Goal: Check status: Check status

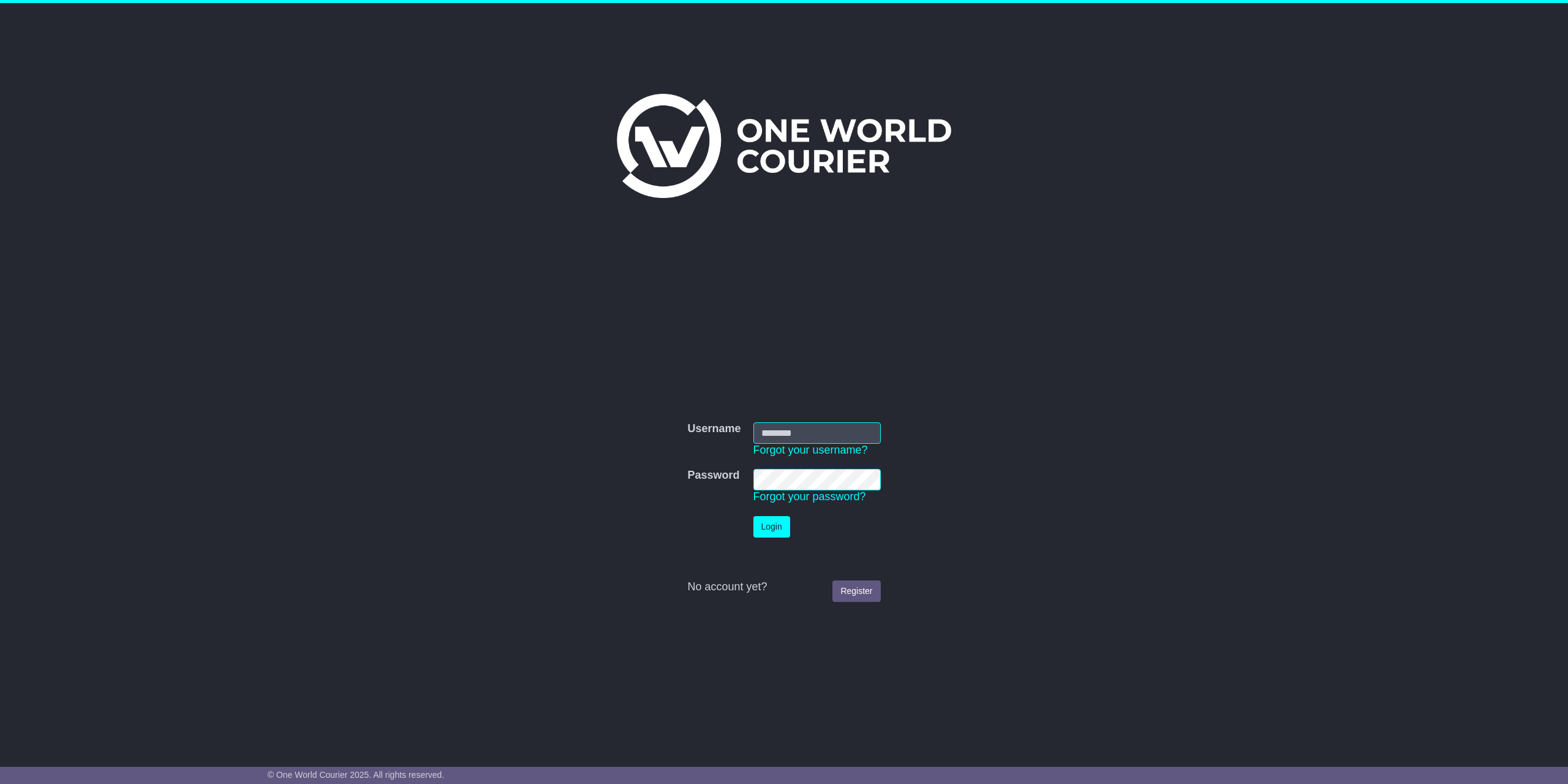
type input "**********"
click at [781, 532] on button "Login" at bounding box center [771, 527] width 37 height 21
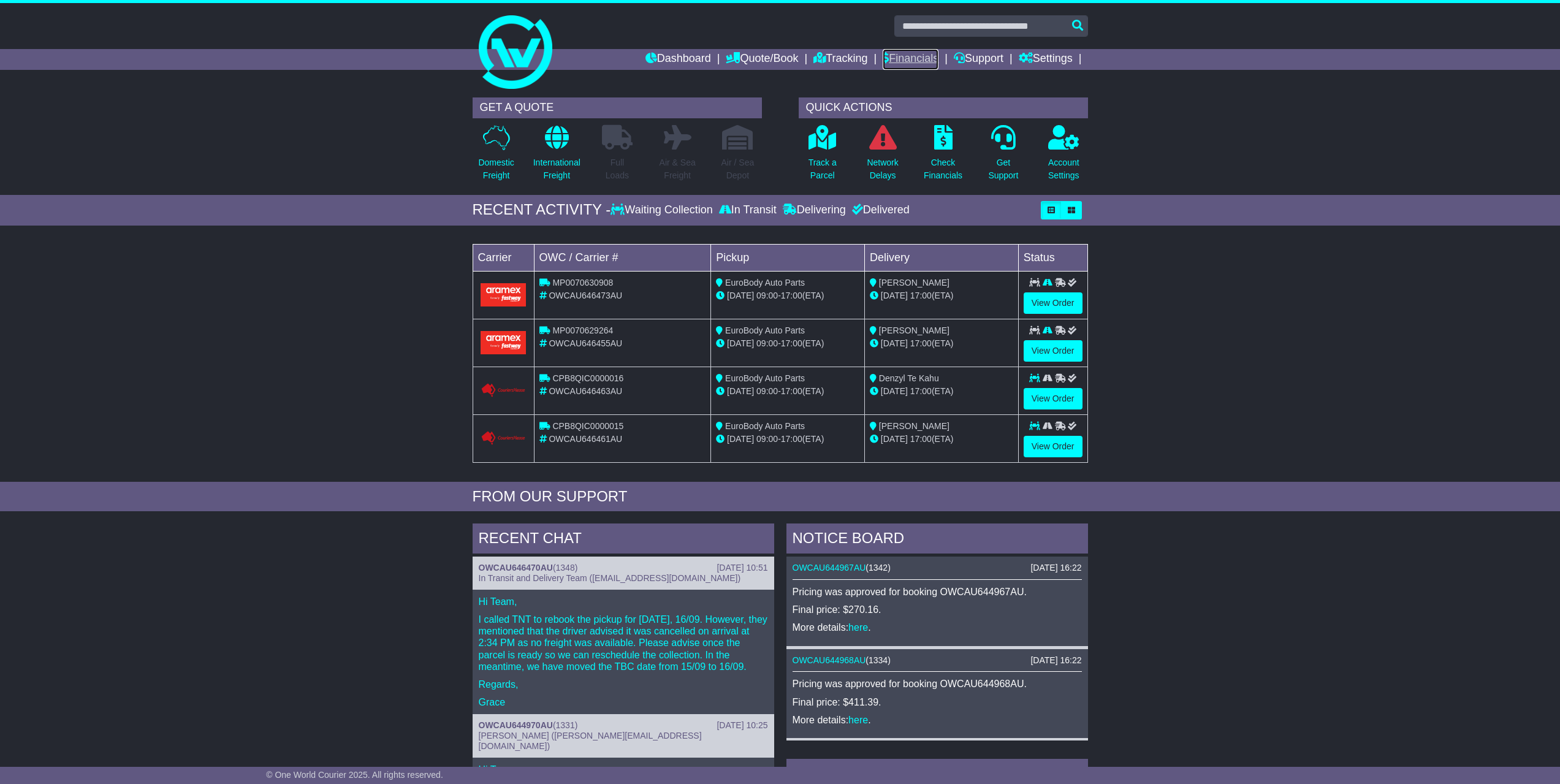
click at [906, 69] on link "Financials" at bounding box center [911, 60] width 56 height 21
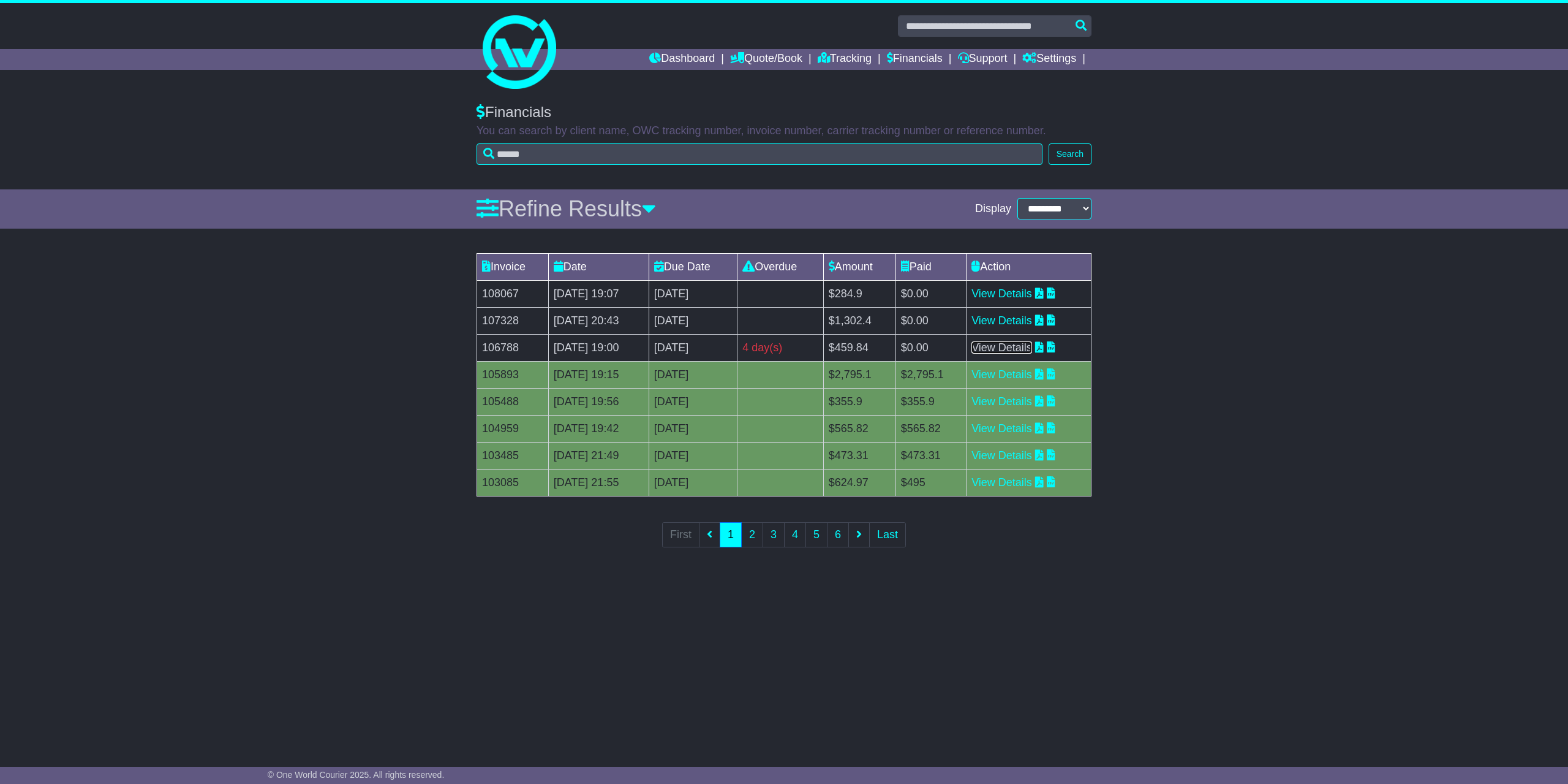
click at [1011, 343] on link "View Details" at bounding box center [1002, 347] width 60 height 12
click at [1015, 326] on link "View Details" at bounding box center [1002, 320] width 60 height 12
click at [1025, 294] on link "View Details" at bounding box center [1002, 293] width 60 height 12
click at [993, 33] on input "text" at bounding box center [994, 26] width 193 height 21
paste input "**********"
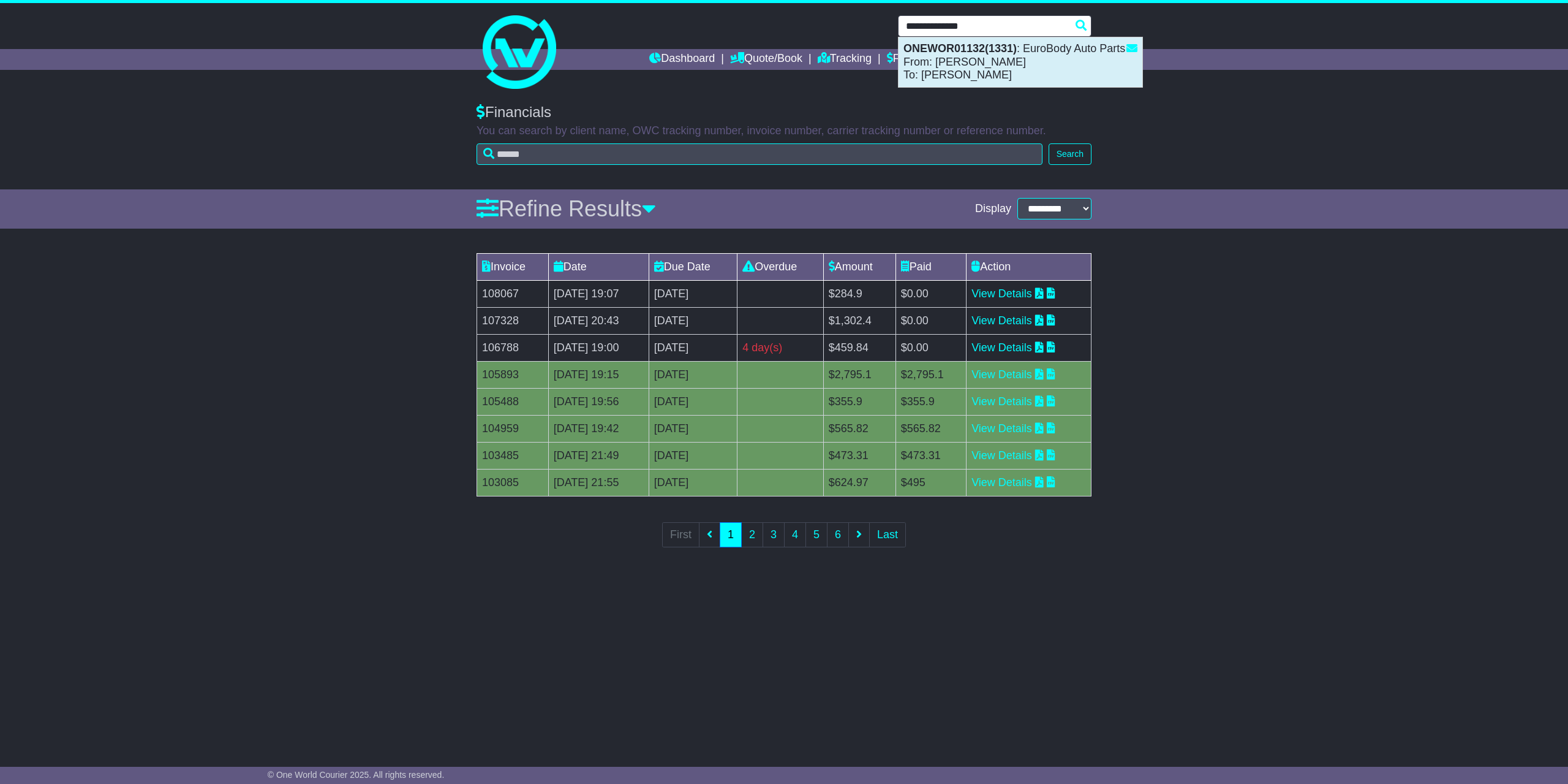
click at [988, 51] on strong "ONEWOR01132(1331)" at bounding box center [960, 48] width 113 height 12
type input "**********"
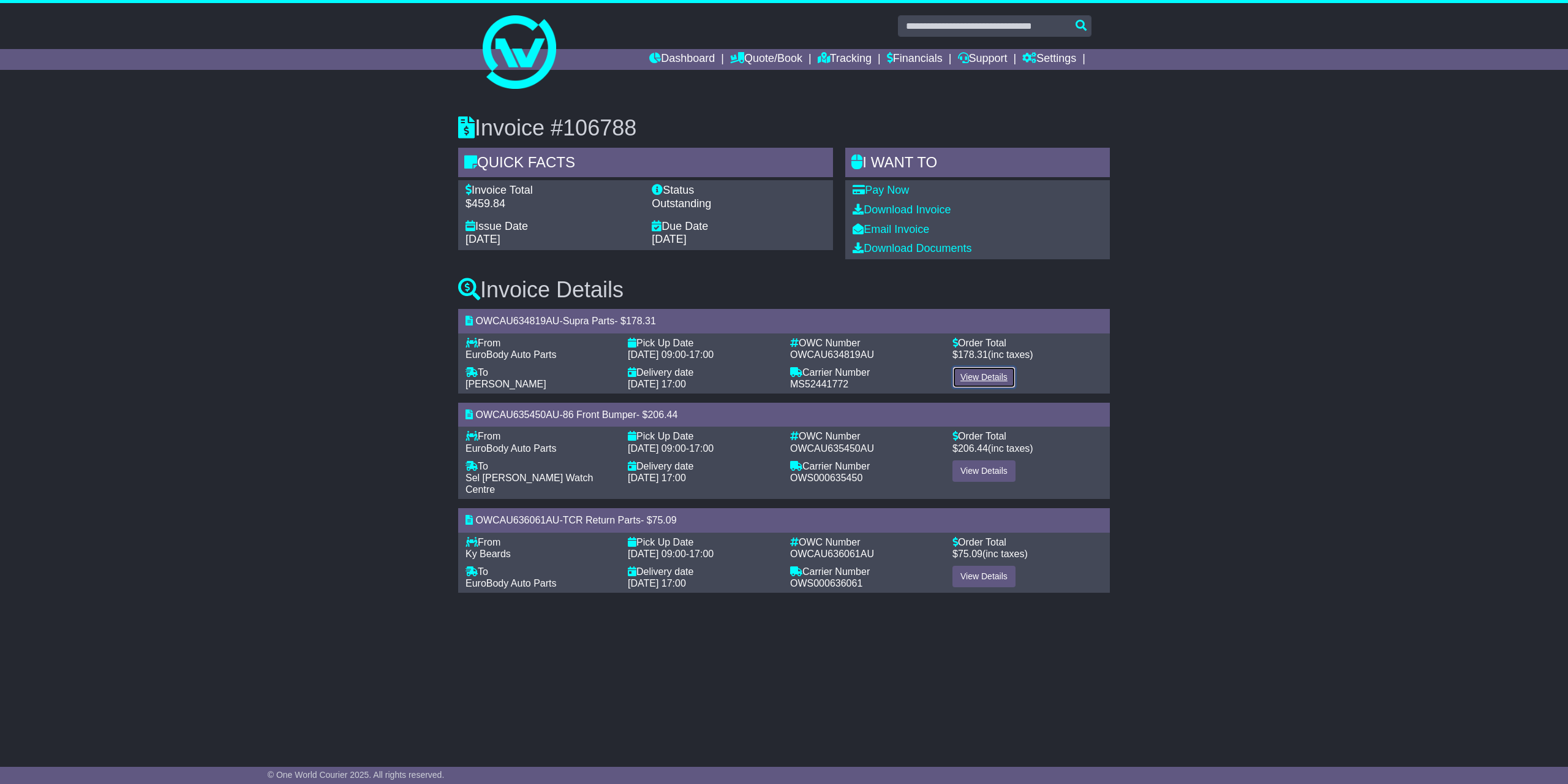
click at [971, 375] on link "View Details" at bounding box center [984, 377] width 63 height 21
click at [976, 476] on link "View Details" at bounding box center [984, 471] width 63 height 21
click at [979, 566] on link "View Details" at bounding box center [984, 577] width 63 height 21
click at [899, 196] on link "Pay Now" at bounding box center [881, 189] width 56 height 12
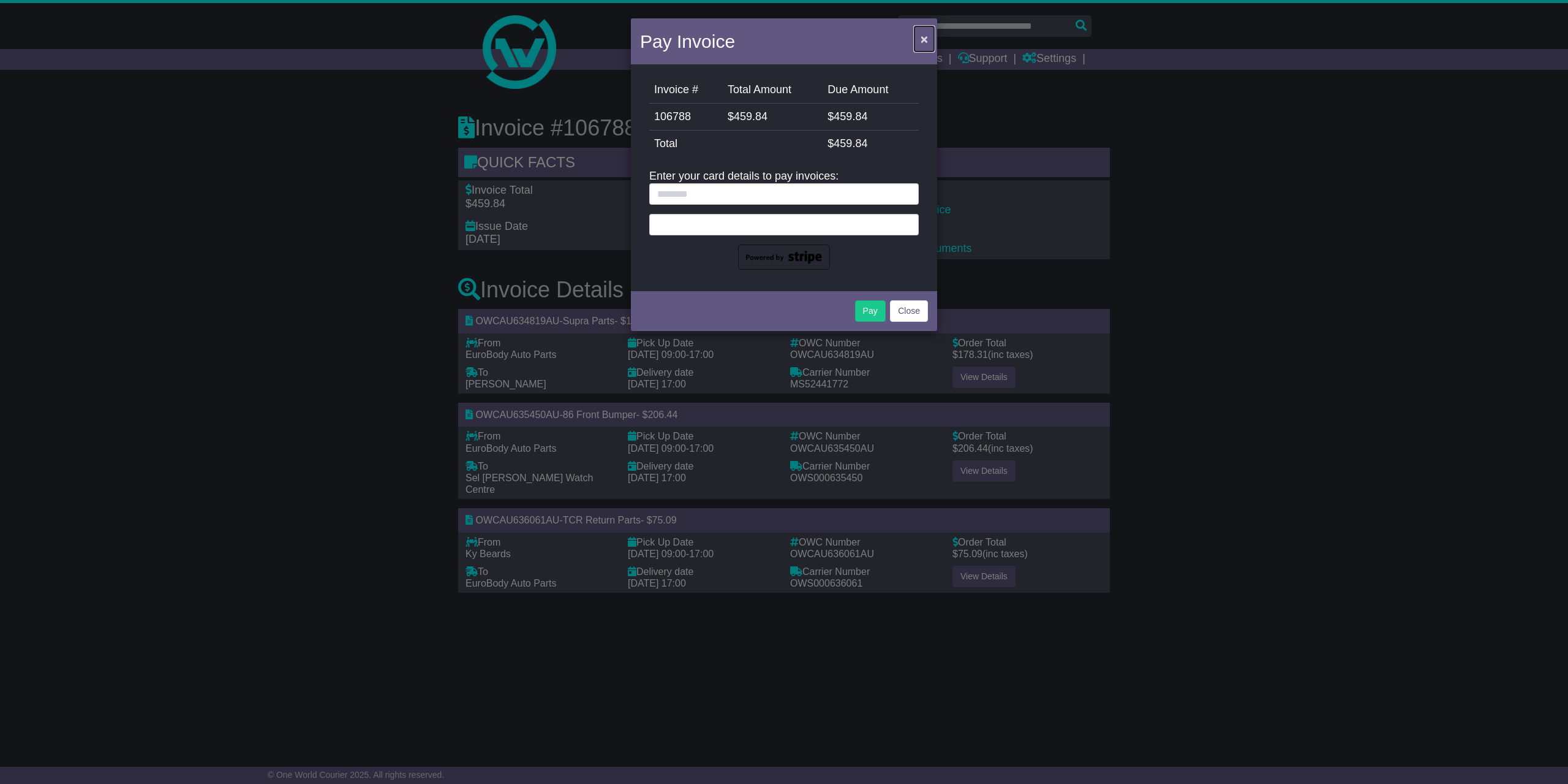
click at [931, 45] on button "×" at bounding box center [925, 38] width 20 height 25
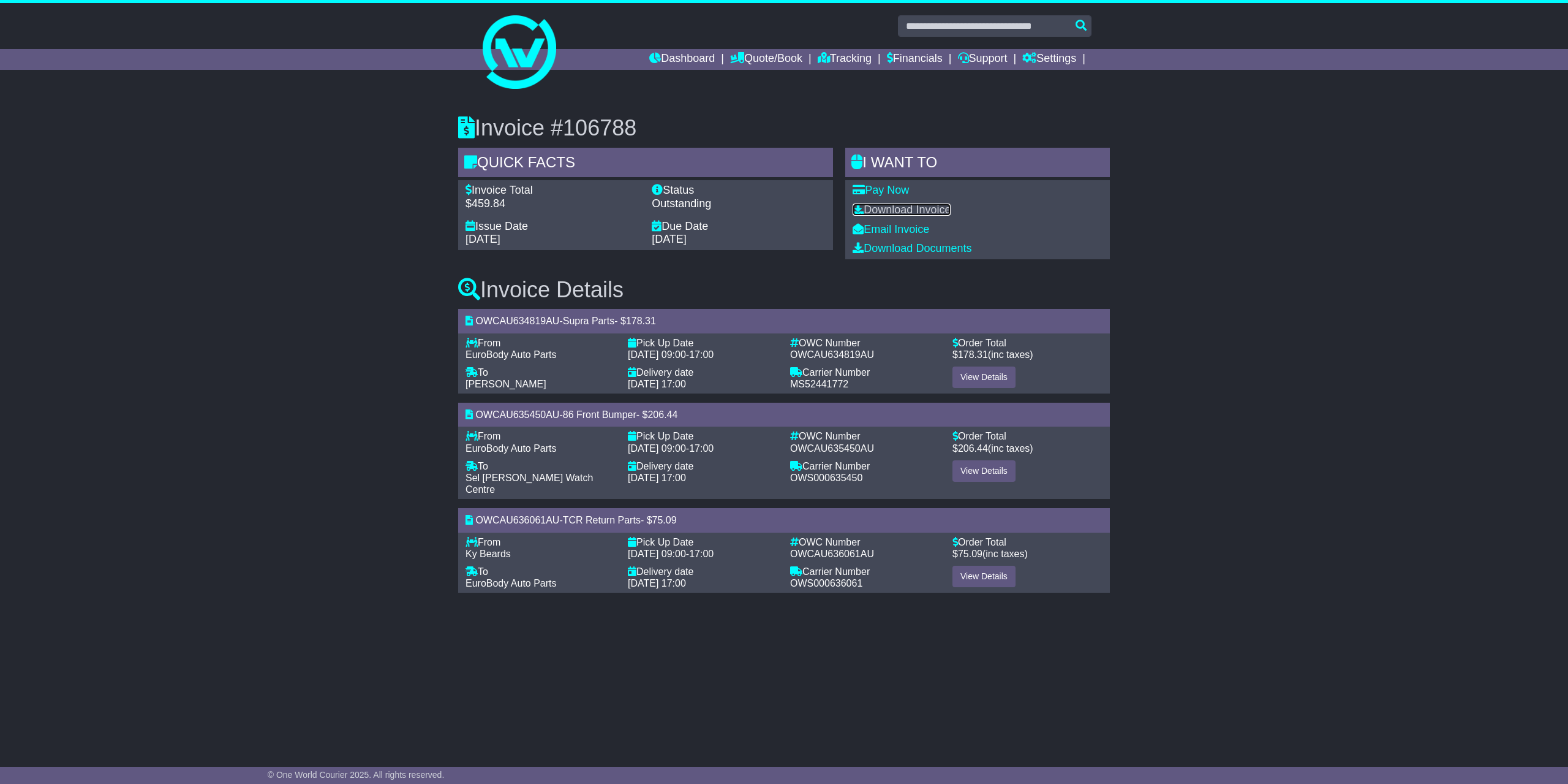
click at [915, 206] on link "Download Invoice" at bounding box center [902, 209] width 98 height 12
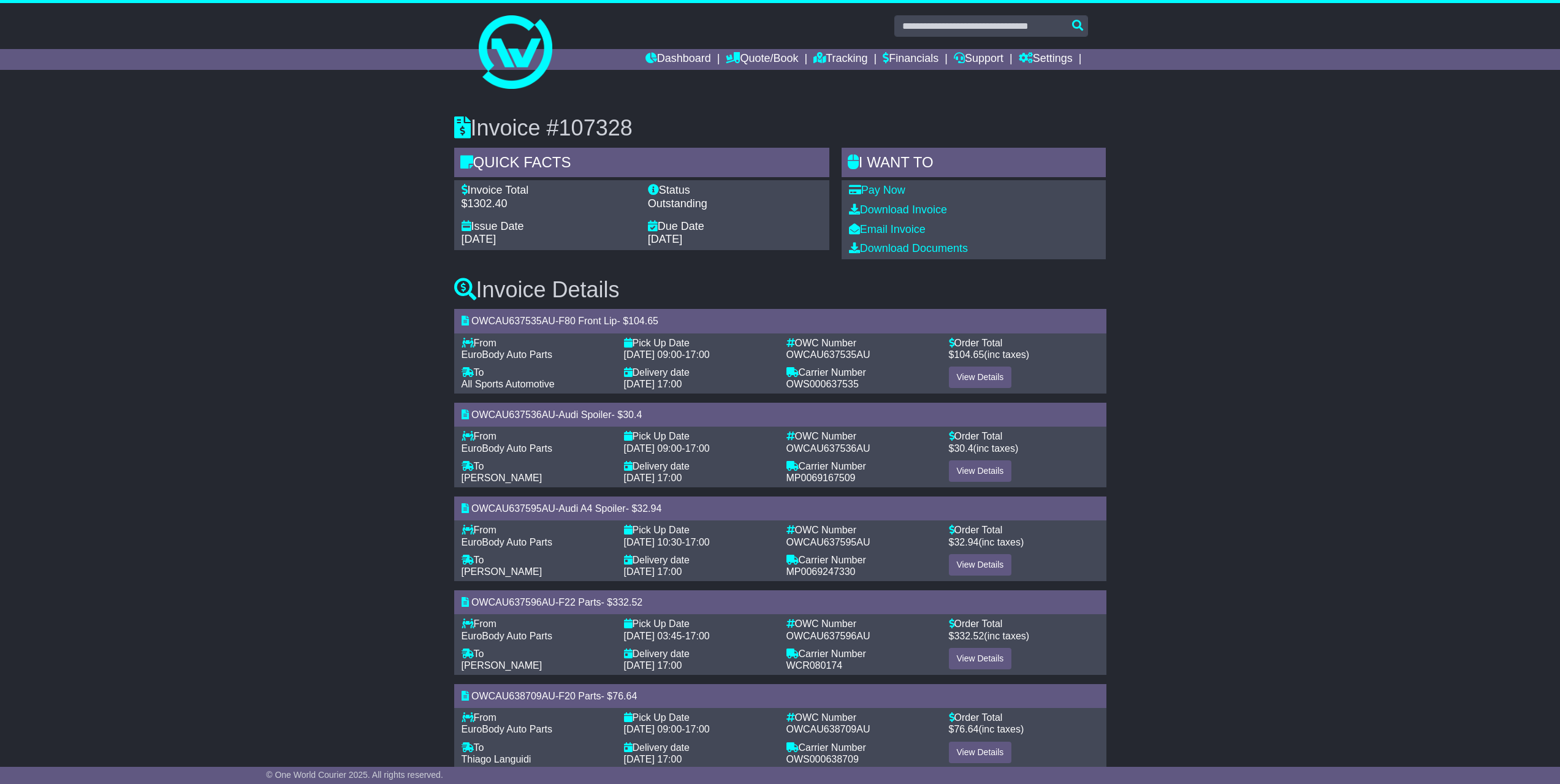
click at [902, 266] on div "Invoice Details OWCAU637535AU - F80 Front Lip - $ 104.65 From - EuroBody Auto P…" at bounding box center [781, 752] width 665 height 987
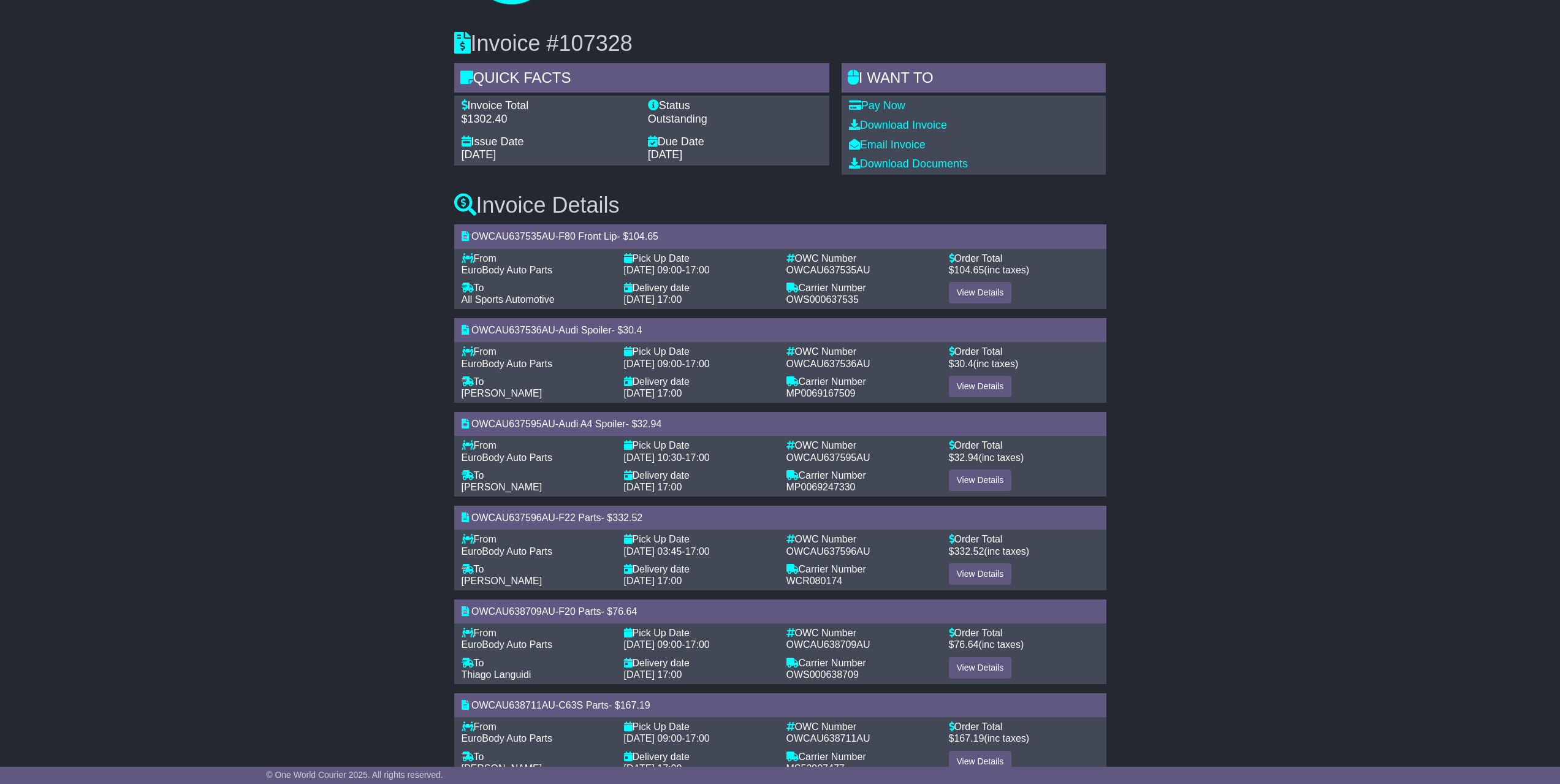
scroll to position [245, 0]
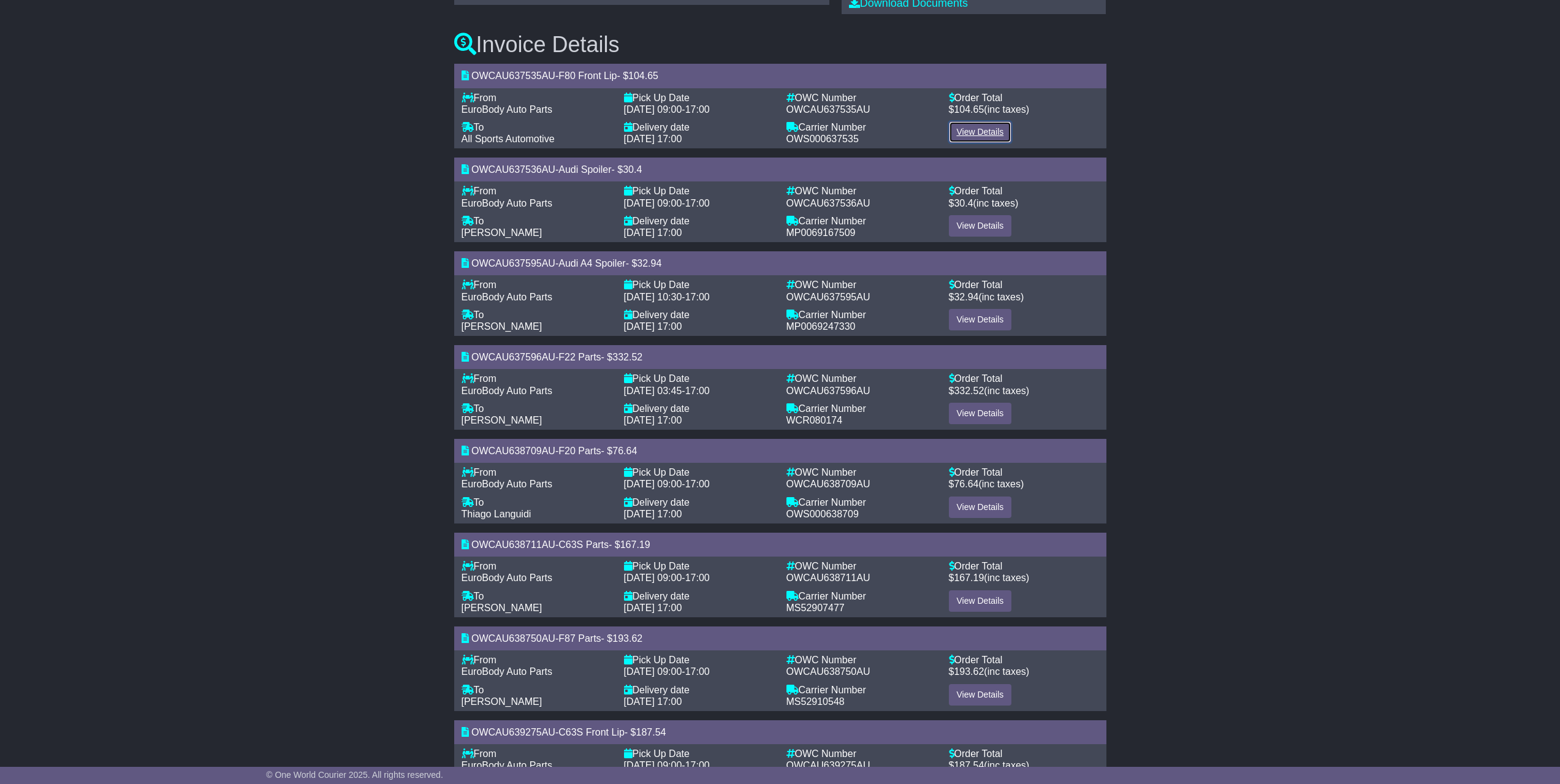
click at [991, 137] on link "View Details" at bounding box center [980, 132] width 63 height 21
click at [992, 228] on link "View Details" at bounding box center [980, 225] width 63 height 21
click at [994, 311] on link "View Details" at bounding box center [980, 319] width 63 height 21
click at [979, 412] on link "View Details" at bounding box center [980, 413] width 63 height 21
click at [977, 505] on link "View Details" at bounding box center [980, 507] width 63 height 21
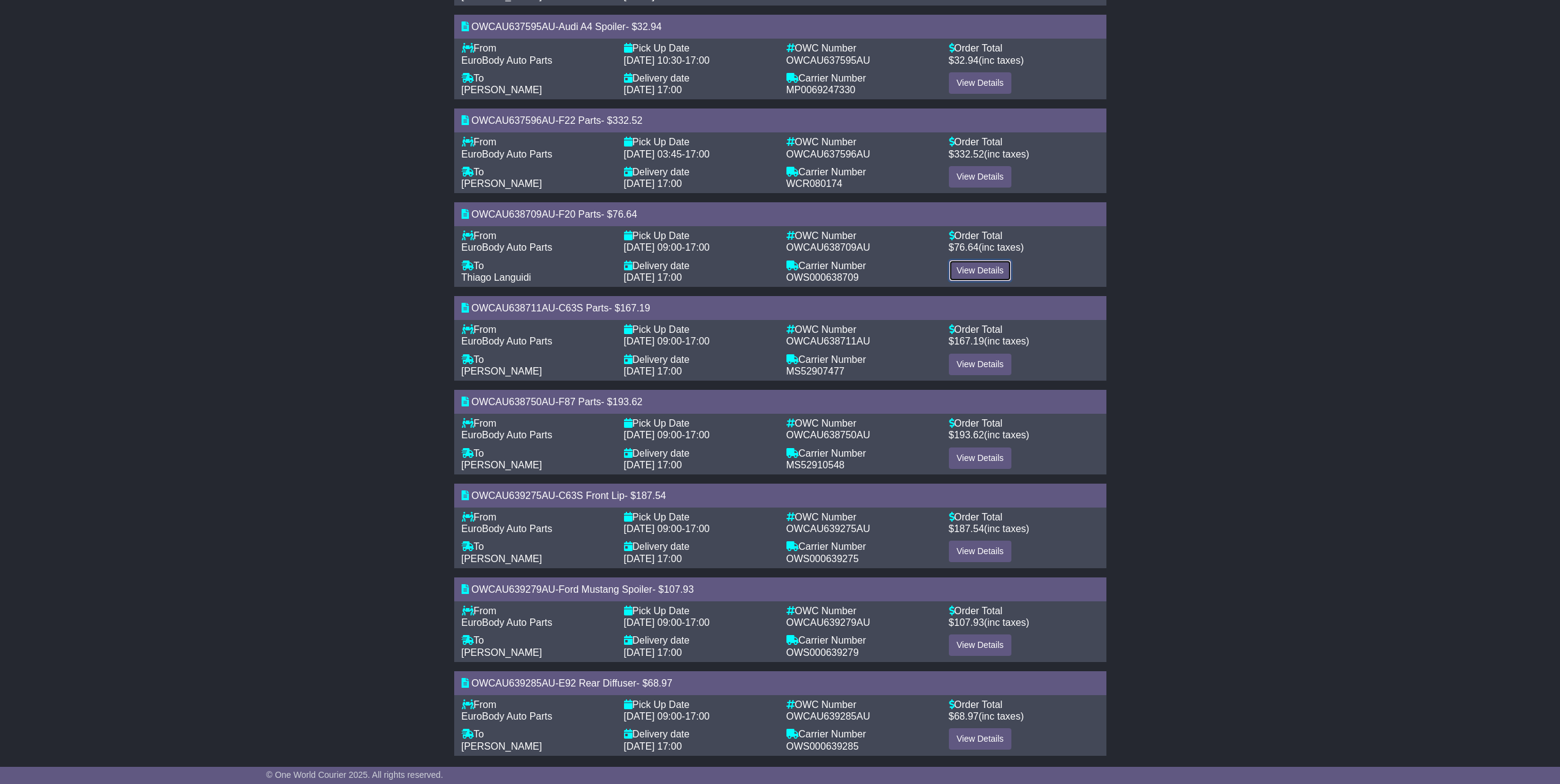
scroll to position [493, 0]
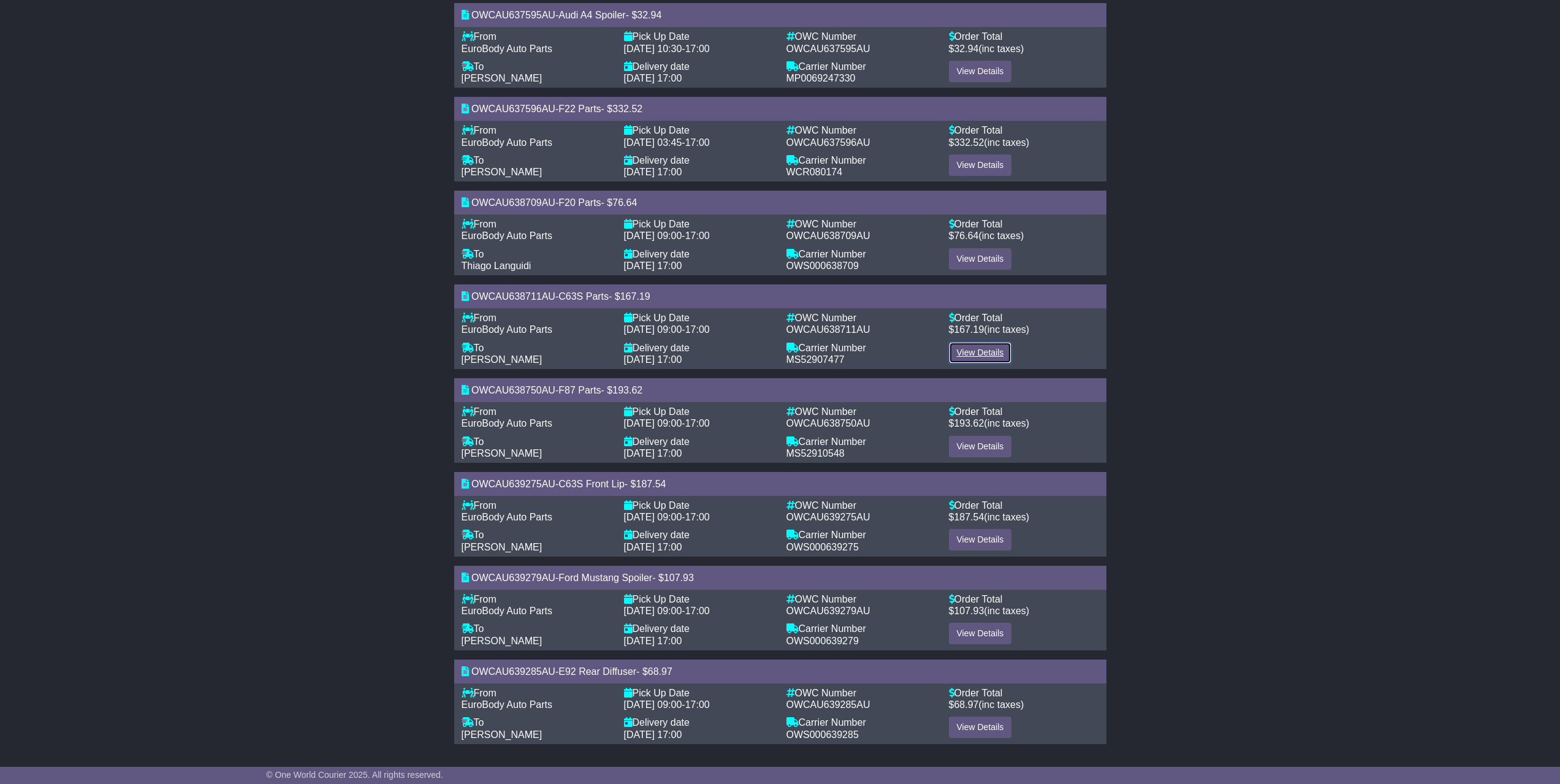
click at [997, 347] on link "View Details" at bounding box center [980, 353] width 63 height 21
click at [987, 448] on link "View Details" at bounding box center [980, 447] width 63 height 21
click at [983, 539] on link "View Details" at bounding box center [980, 540] width 63 height 21
click at [987, 635] on link "View Details" at bounding box center [980, 634] width 63 height 21
click at [958, 730] on link "View Details" at bounding box center [980, 727] width 63 height 21
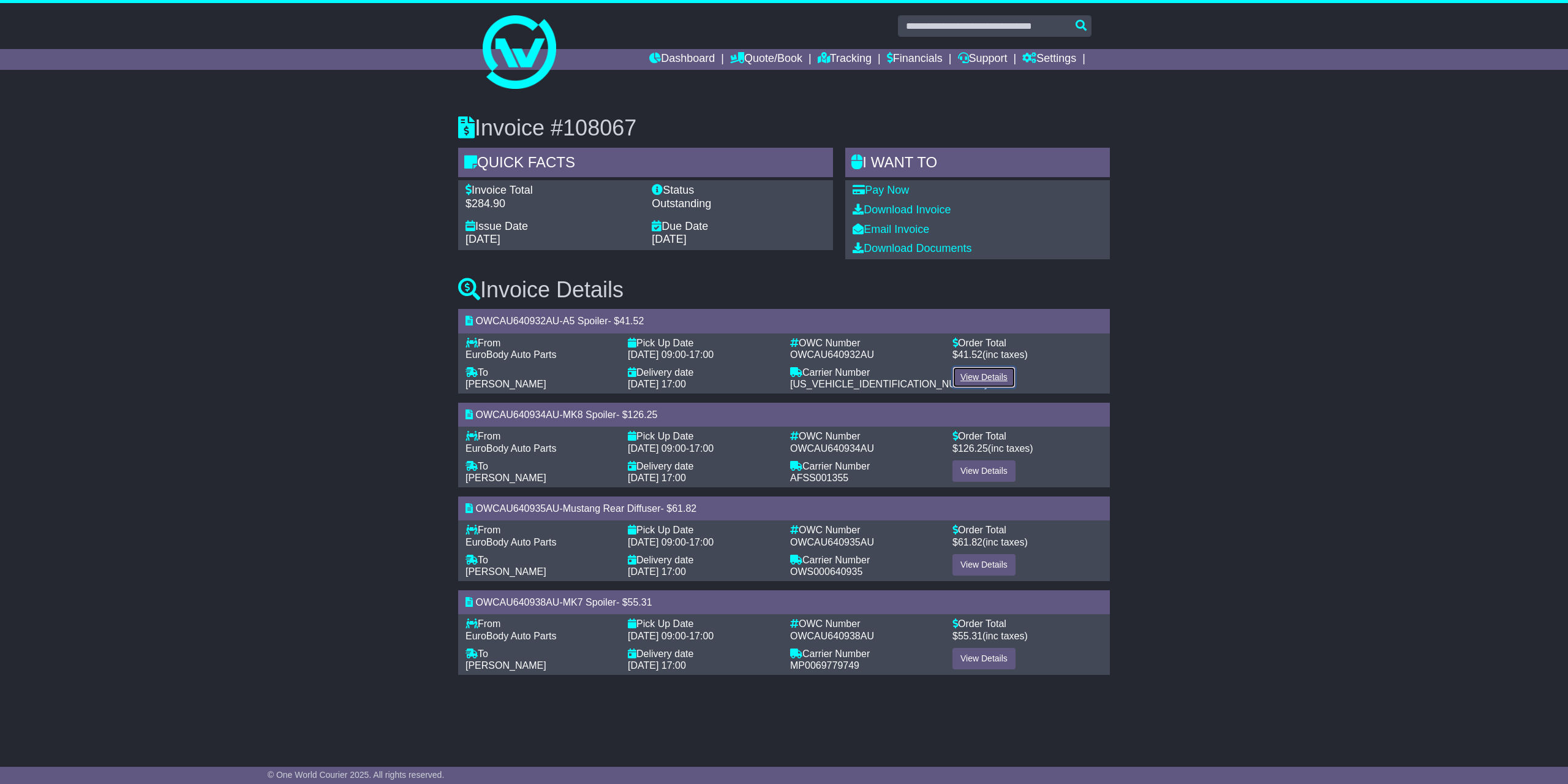
click at [986, 372] on link "View Details" at bounding box center [984, 377] width 63 height 21
click at [983, 461] on link "View Details" at bounding box center [984, 471] width 63 height 21
click at [979, 571] on link "View Details" at bounding box center [984, 565] width 63 height 21
click at [992, 661] on link "View Details" at bounding box center [984, 658] width 63 height 21
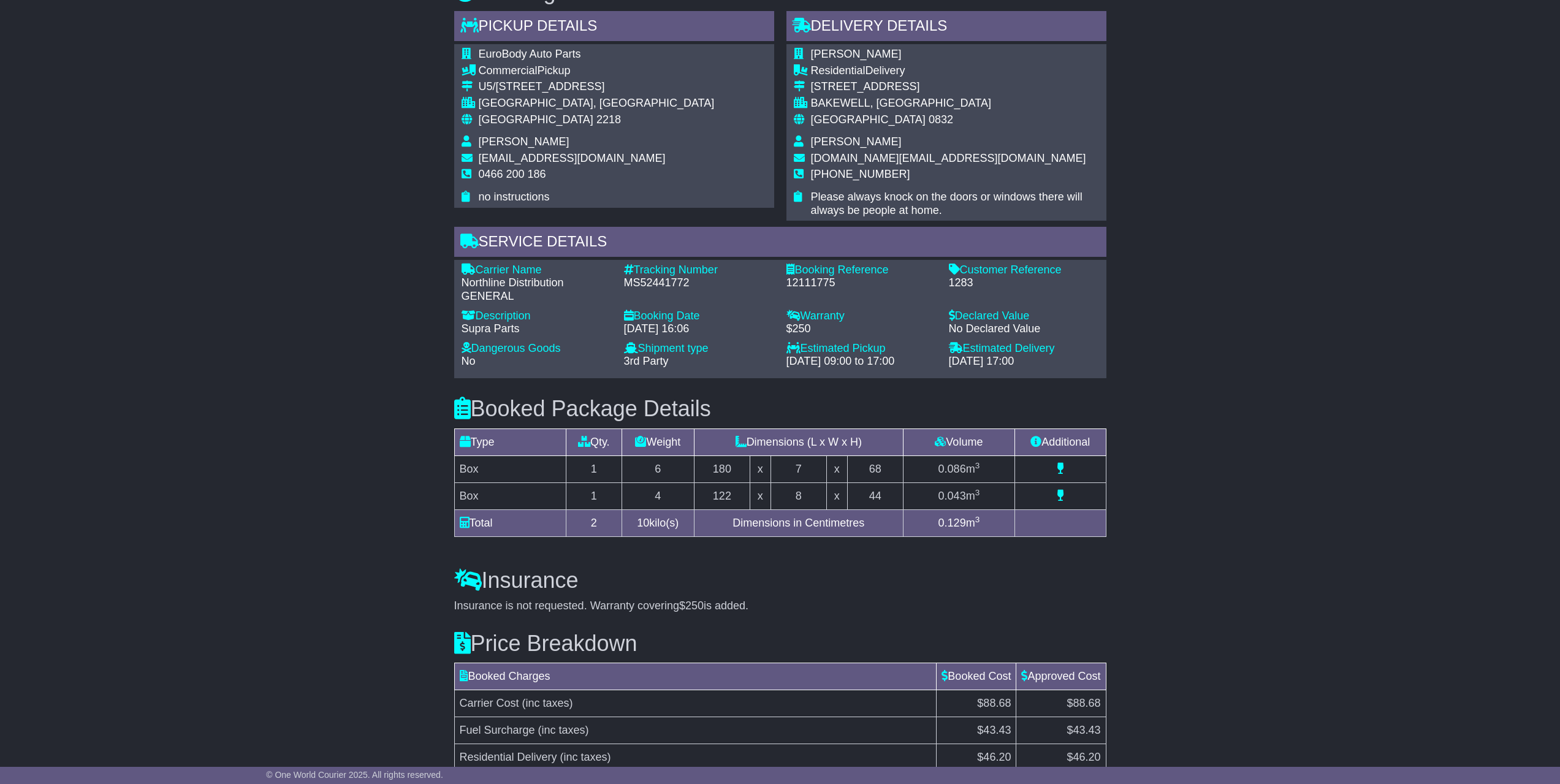
scroll to position [822, 0]
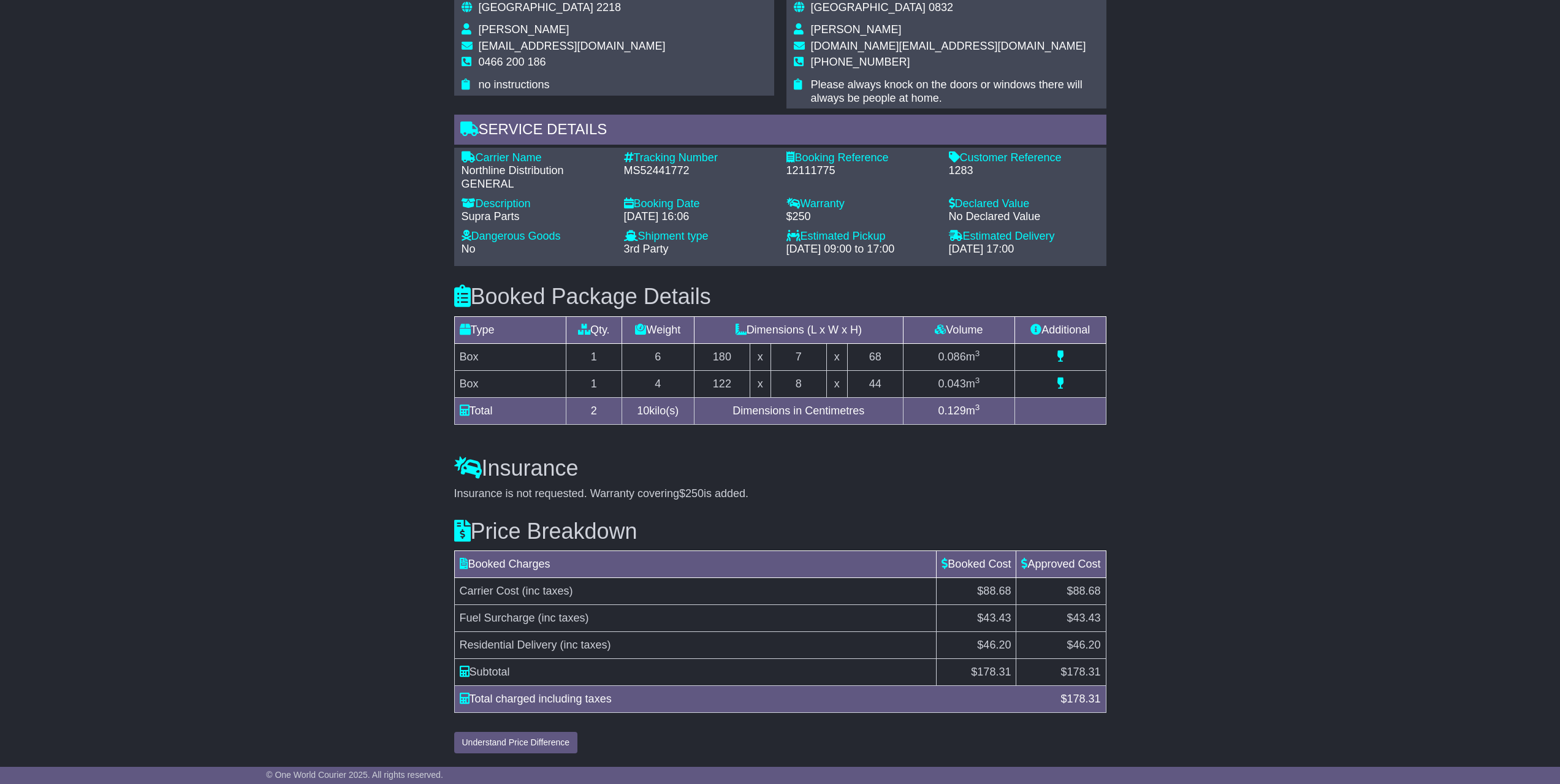
click at [894, 455] on div "Insurance Insurance is not requested. Warranty covering $250 is added. Add Insu…" at bounding box center [781, 469] width 665 height 63
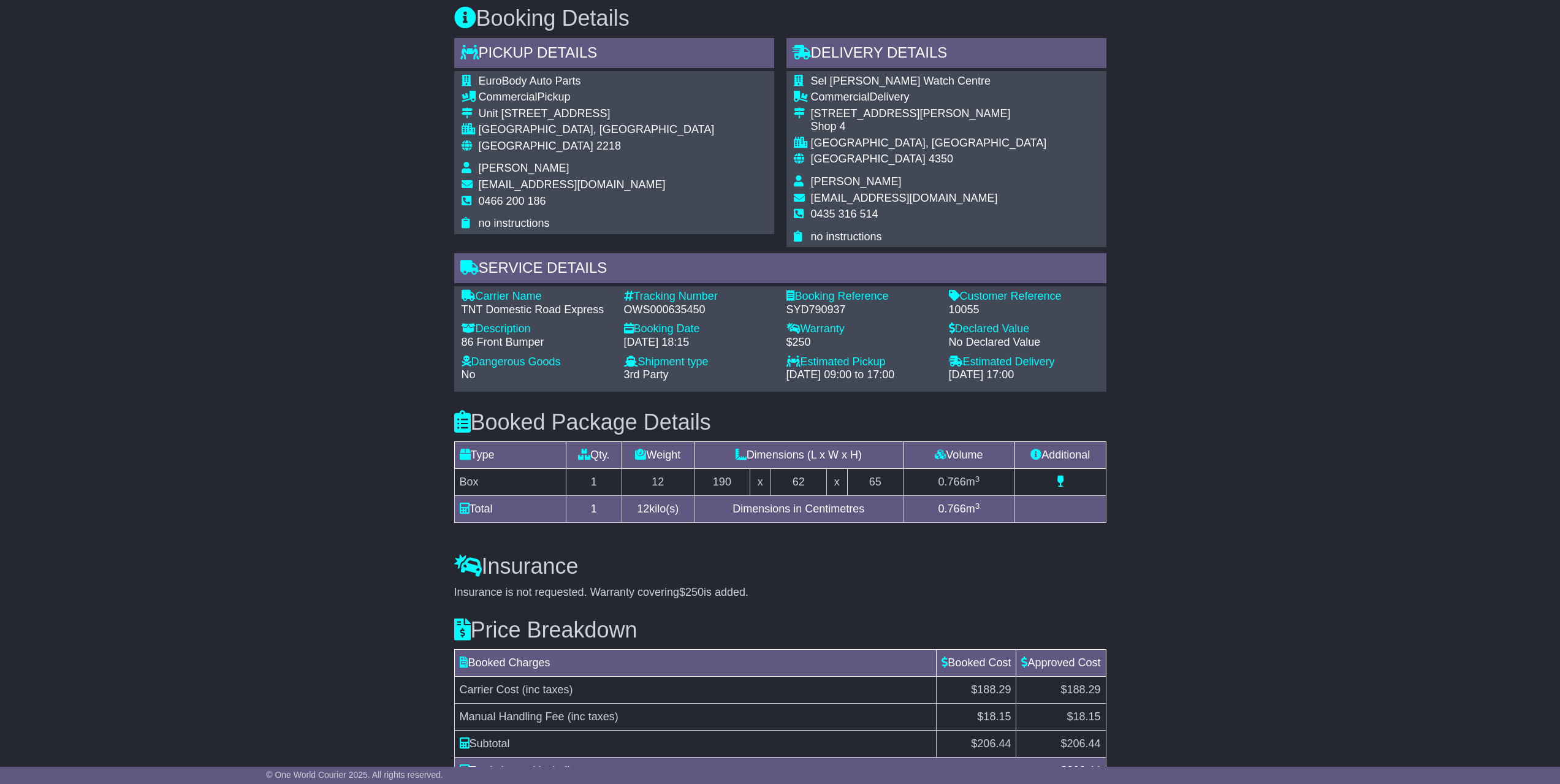
scroll to position [792, 0]
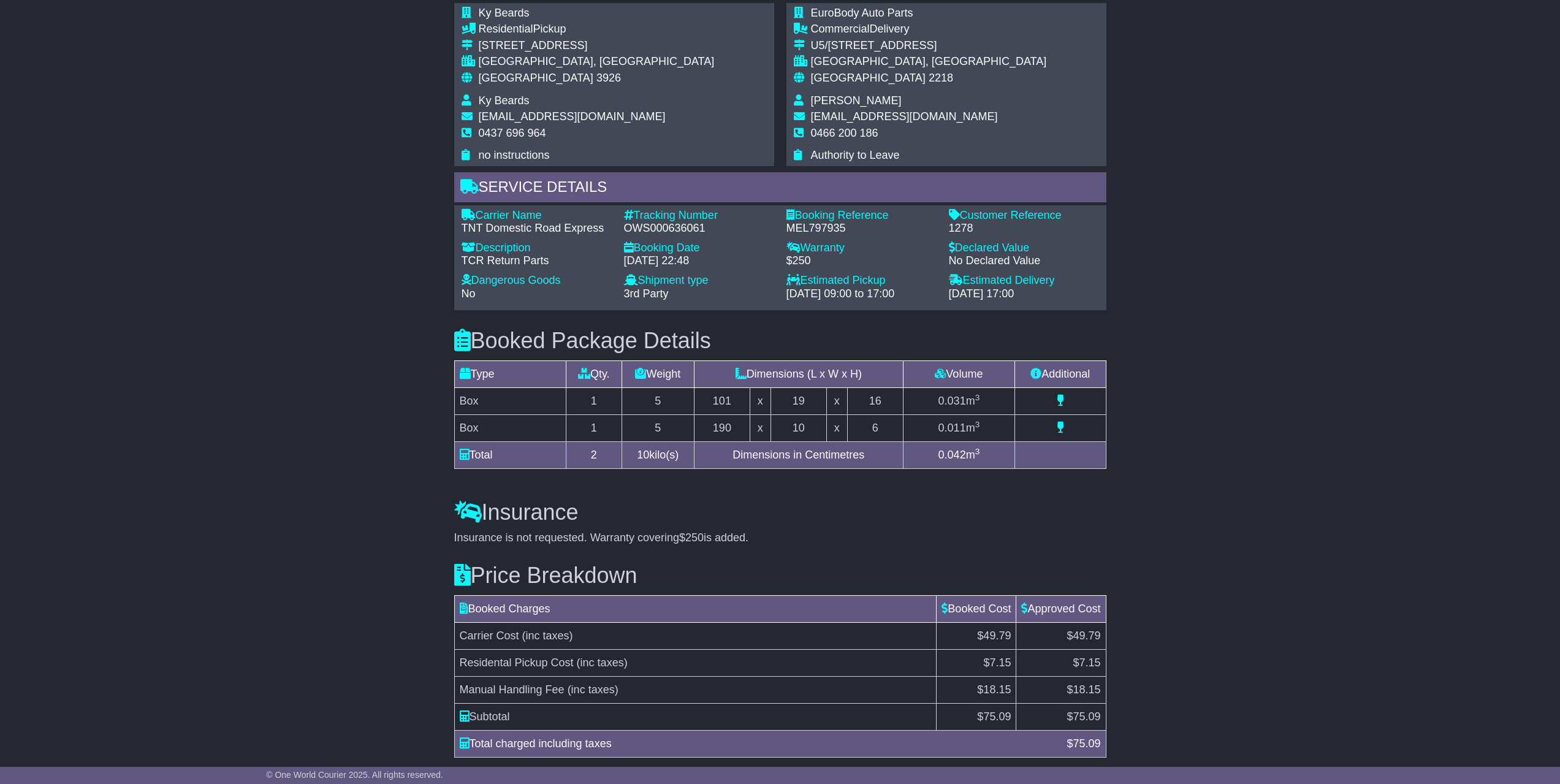
scroll to position [792, 0]
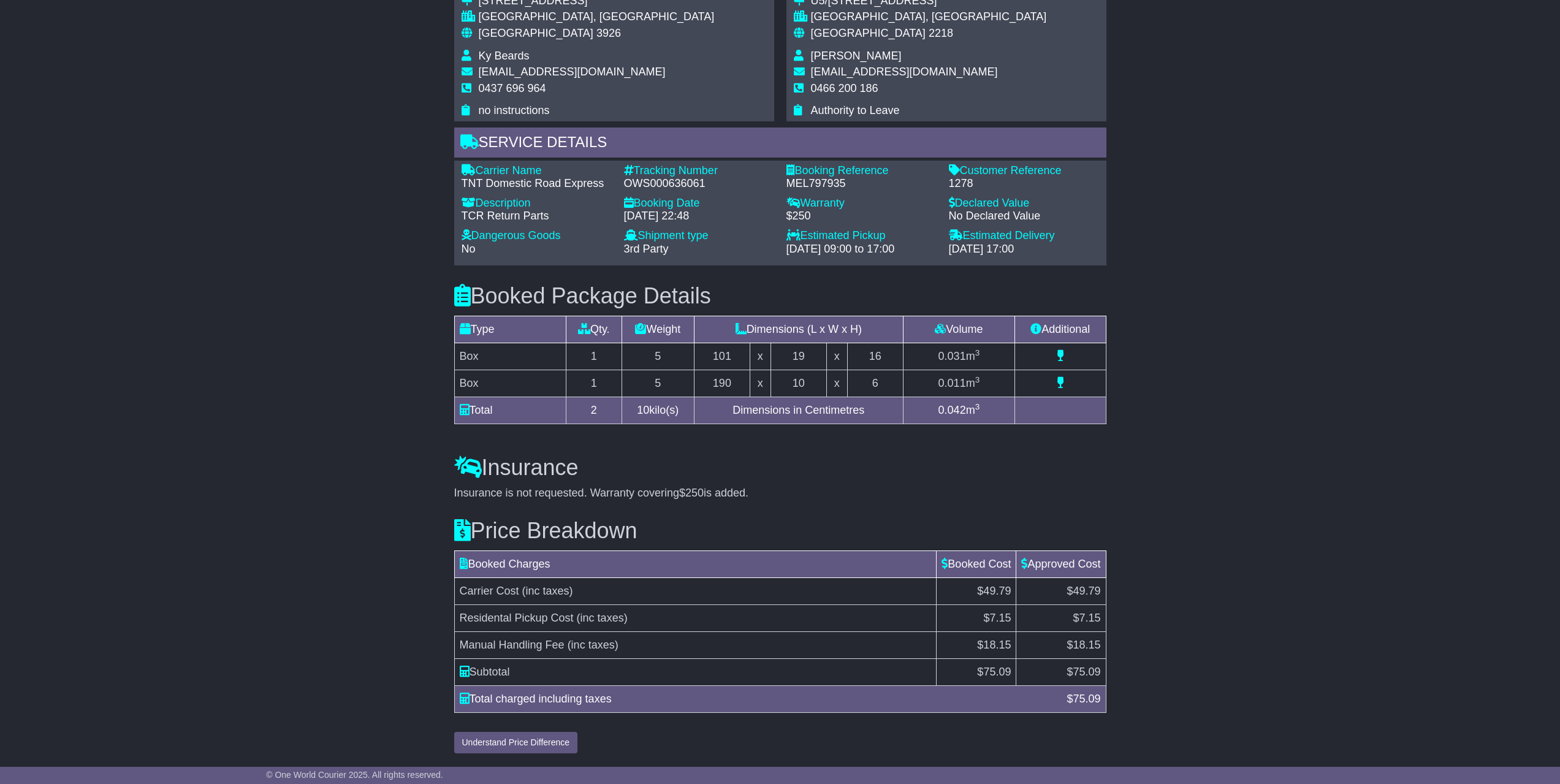
click at [1140, 479] on div "Email Download Tracking Pricing Insurance" at bounding box center [780, 88] width 1560 height 1340
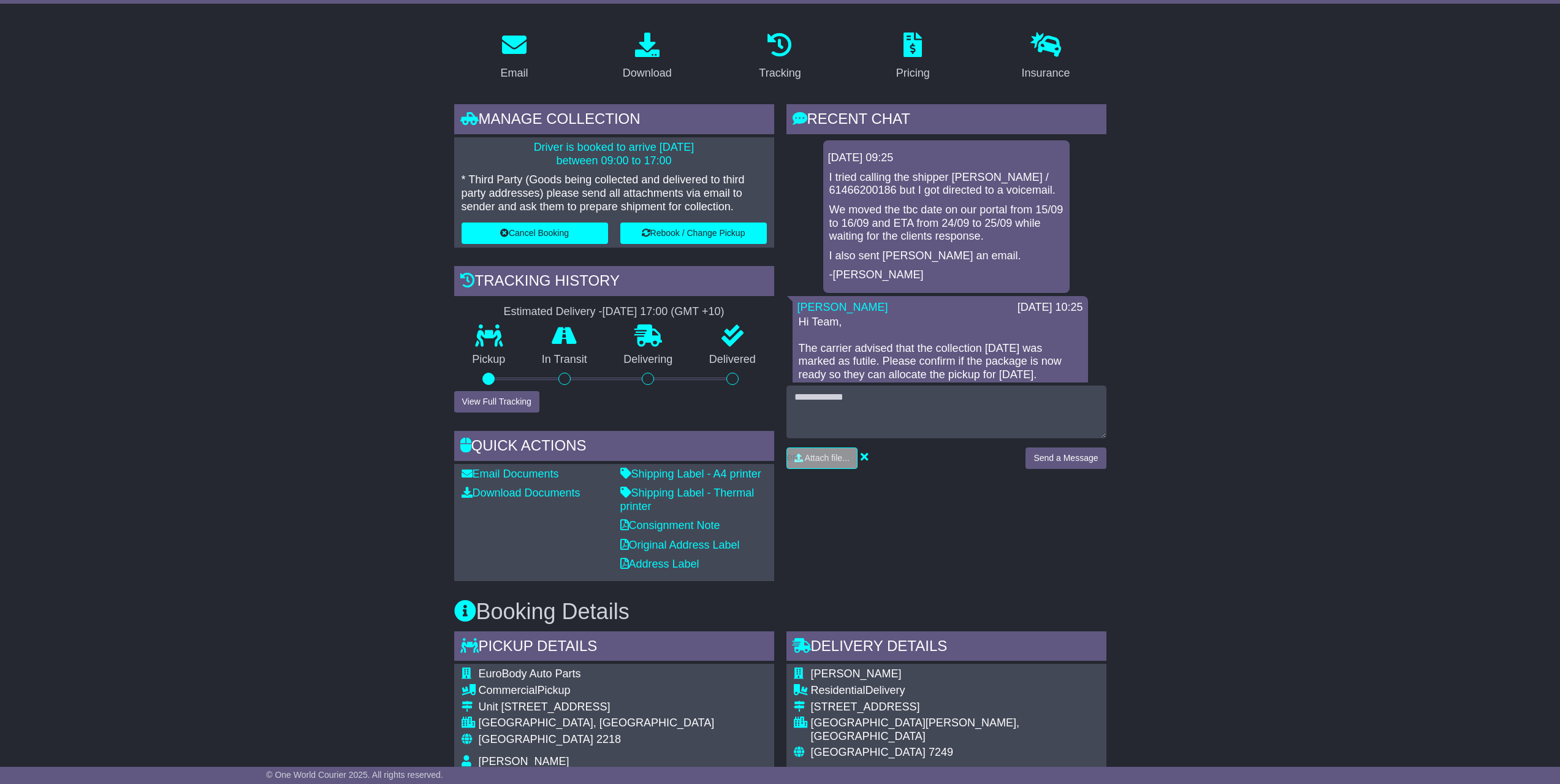
scroll to position [161, 0]
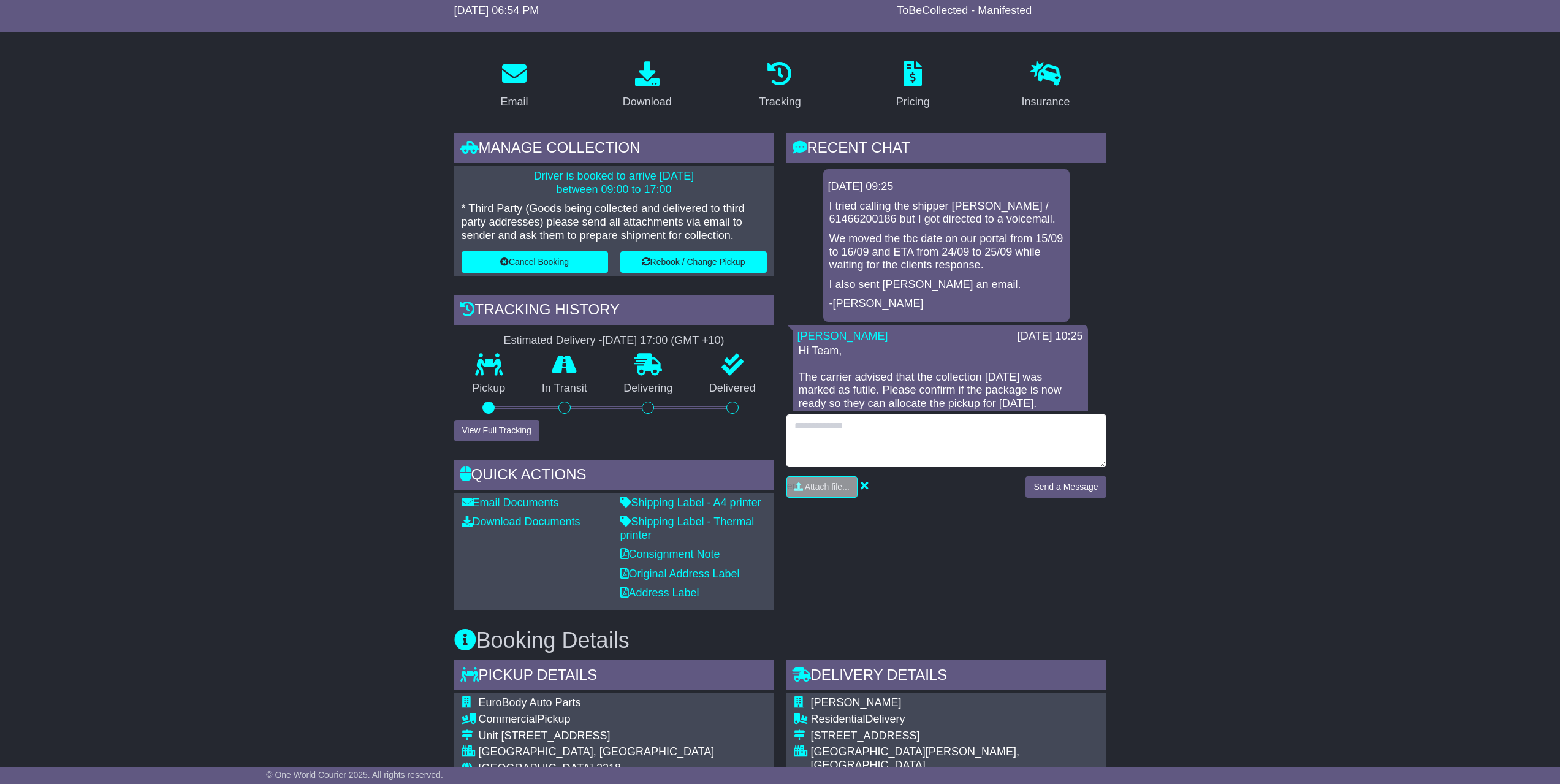
click at [948, 431] on textarea at bounding box center [947, 440] width 320 height 53
type textarea "**********"
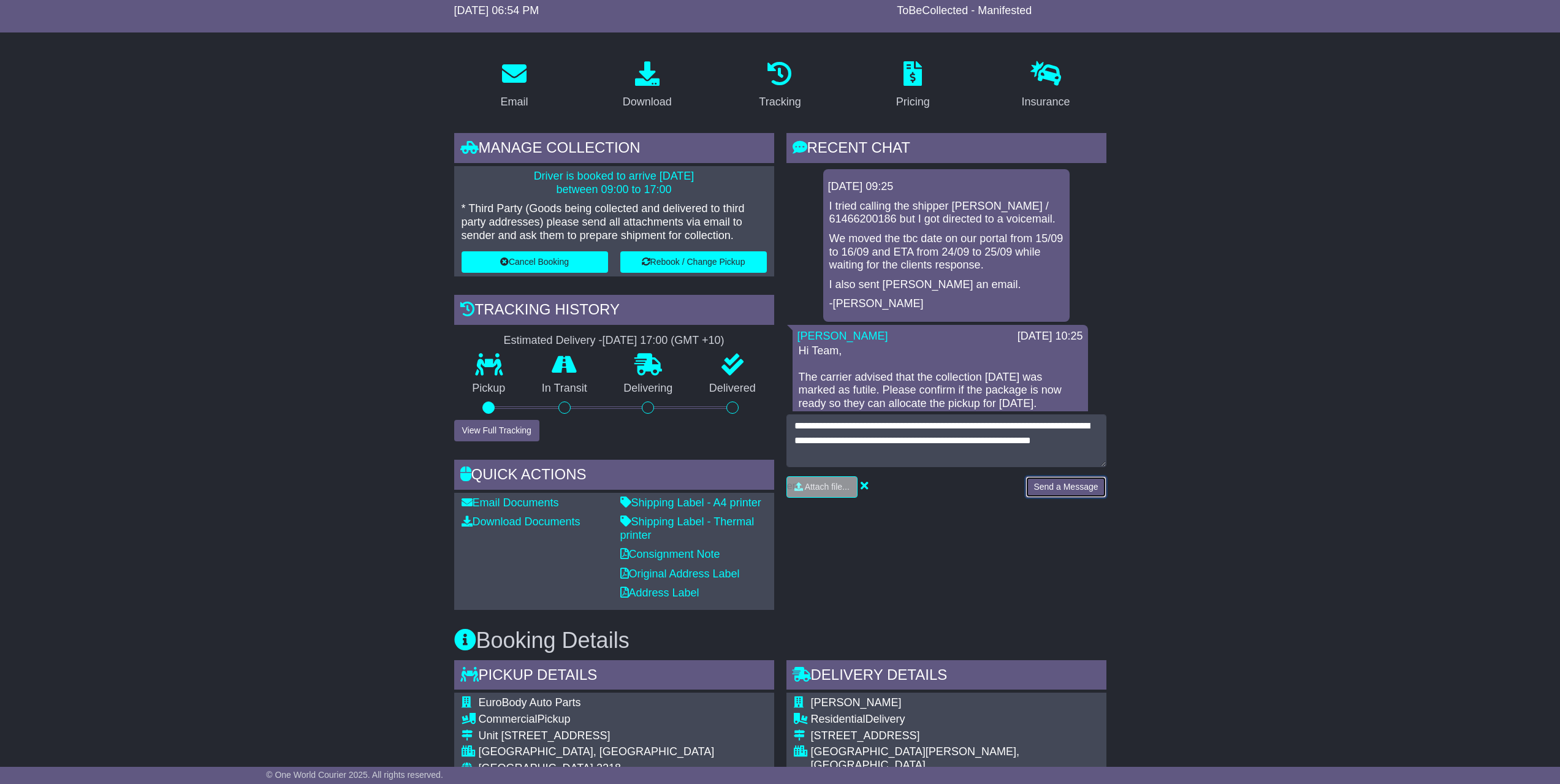
click at [1081, 490] on button "Send a Message" at bounding box center [1066, 487] width 80 height 21
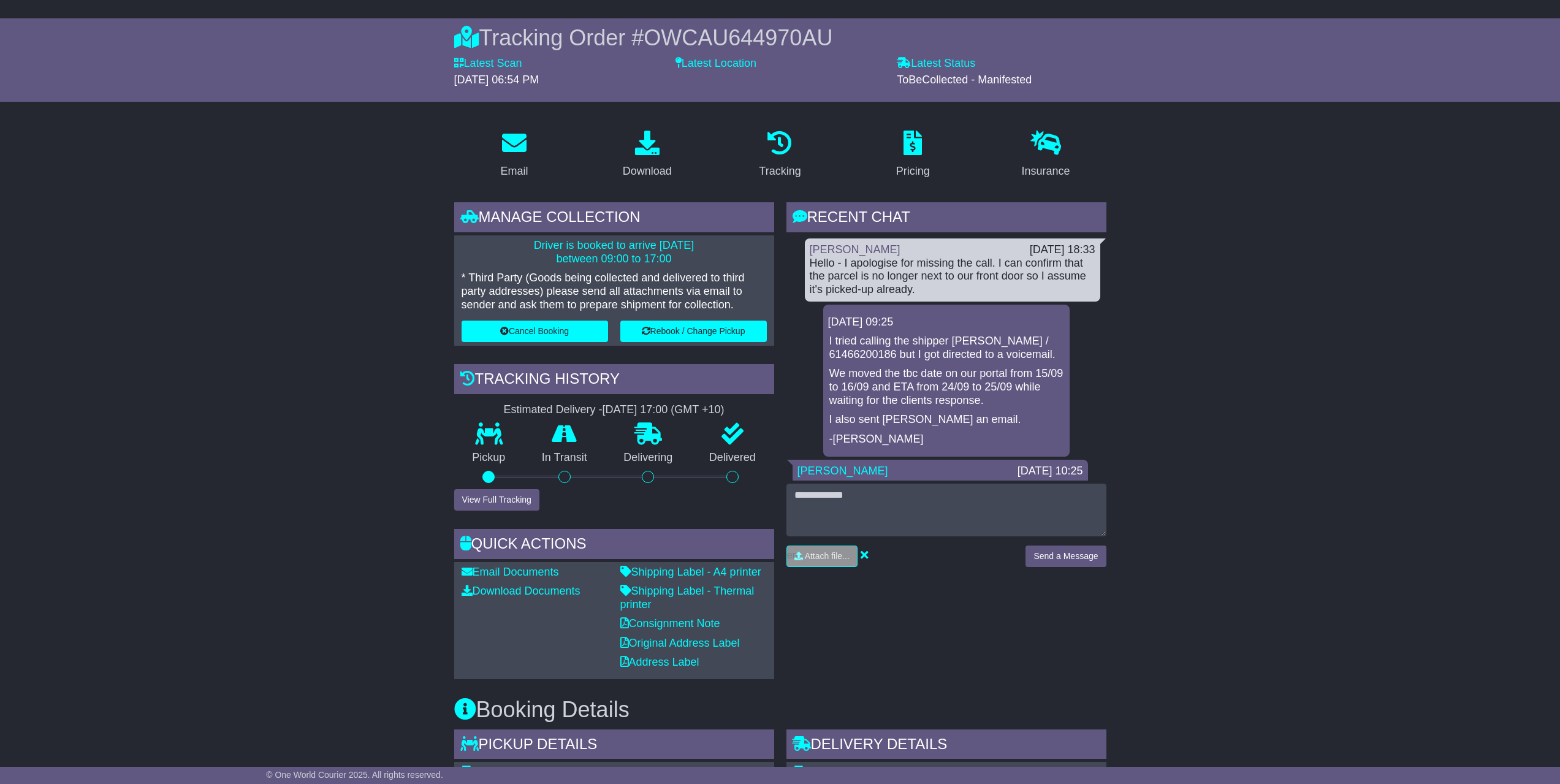
scroll to position [0, 0]
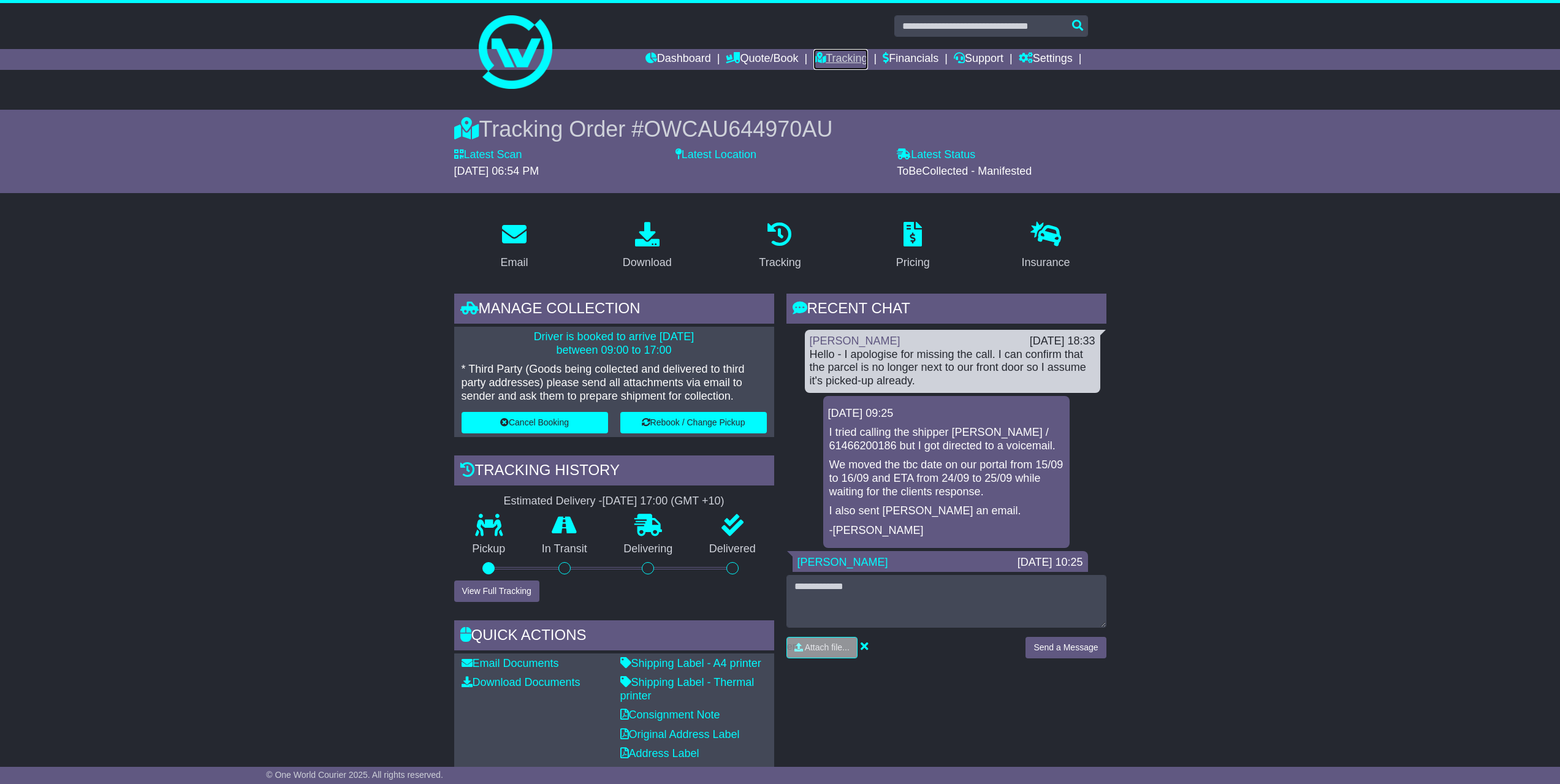
click at [852, 60] on link "Tracking" at bounding box center [840, 60] width 54 height 21
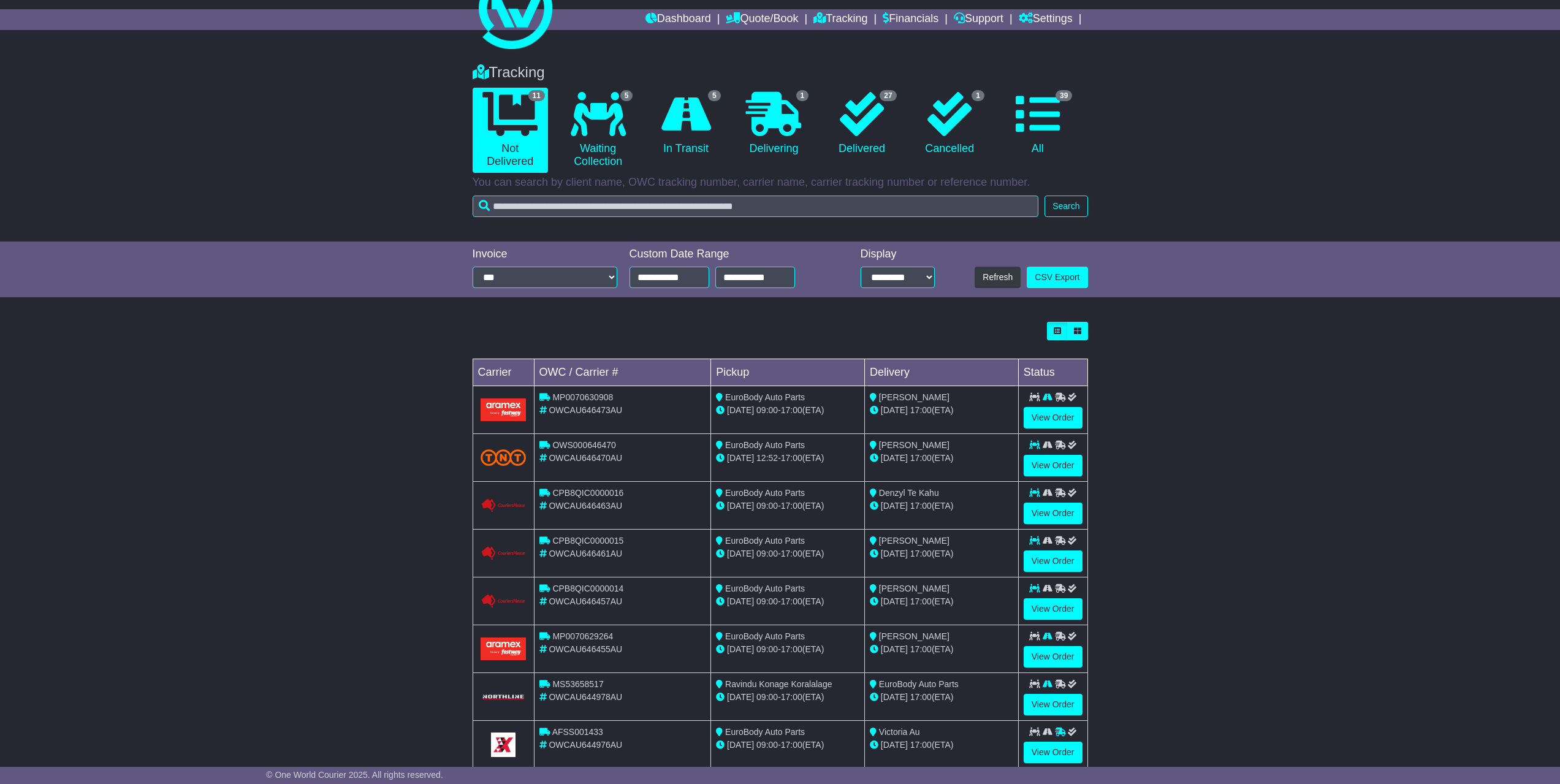
scroll to position [61, 0]
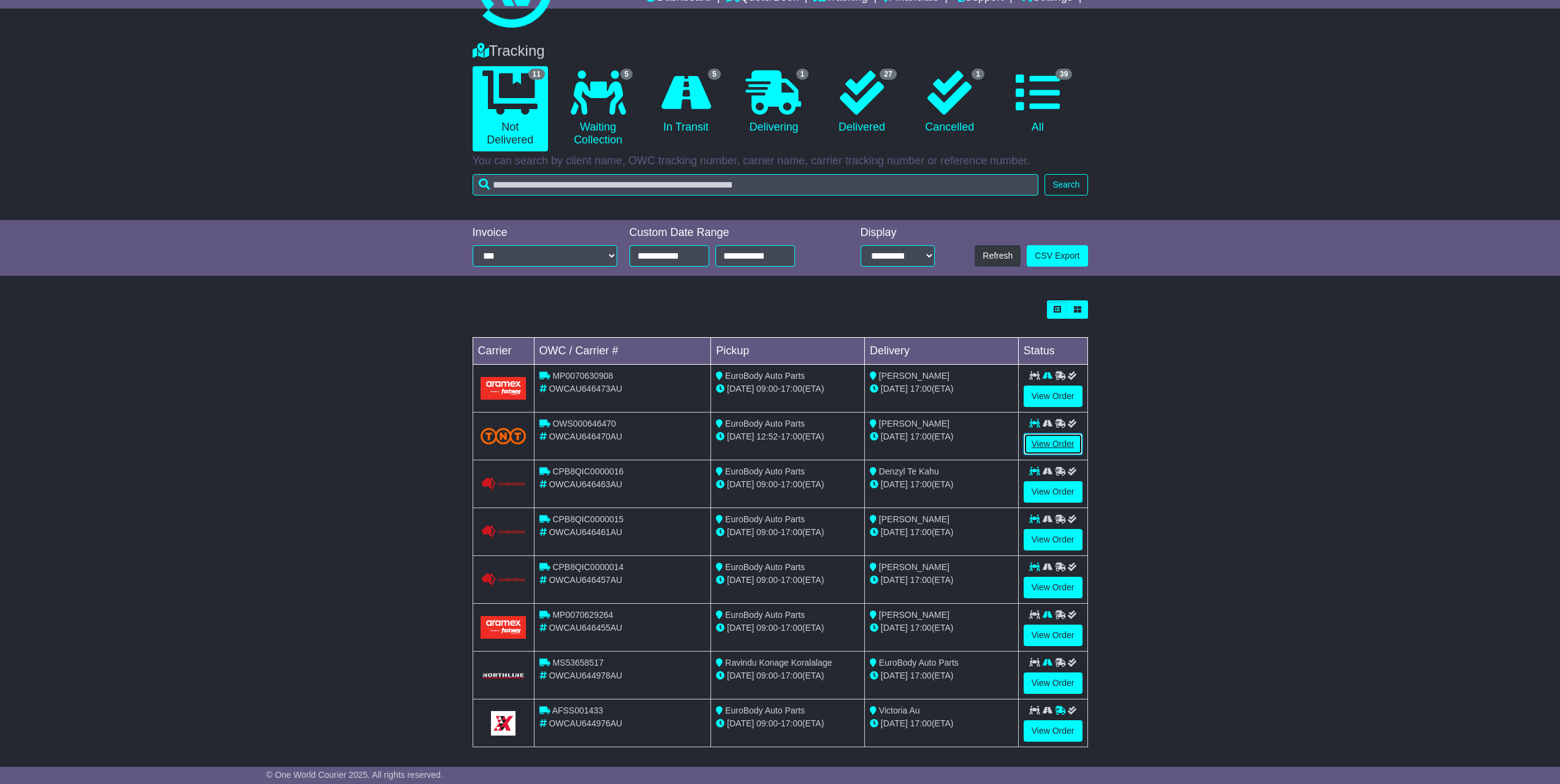
click at [1044, 441] on link "View Order" at bounding box center [1053, 444] width 59 height 21
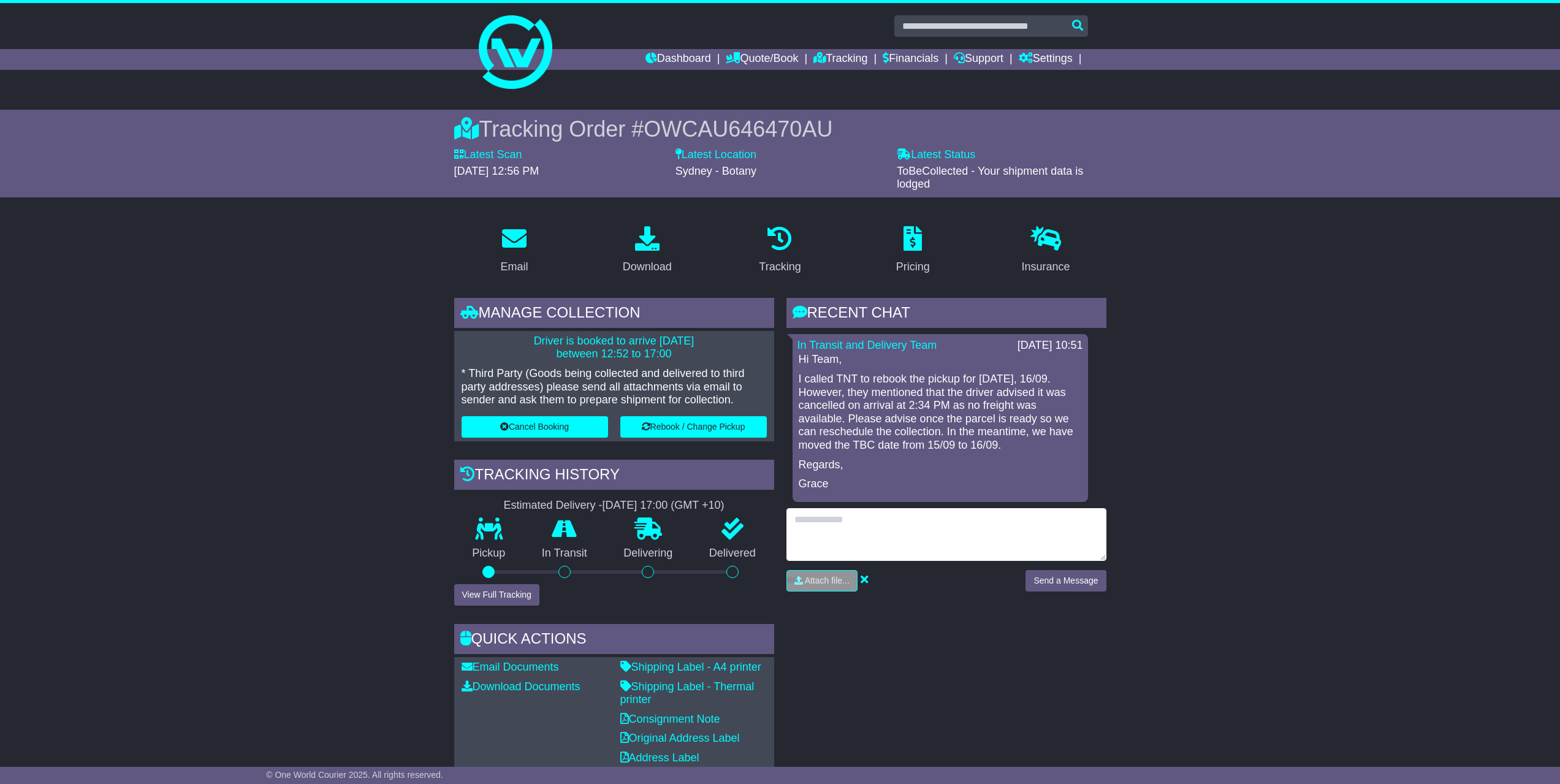
click at [862, 522] on textarea at bounding box center [947, 534] width 320 height 53
click at [849, 517] on textarea at bounding box center [947, 534] width 320 height 53
click at [897, 513] on textarea at bounding box center [947, 534] width 320 height 53
type textarea "**********"
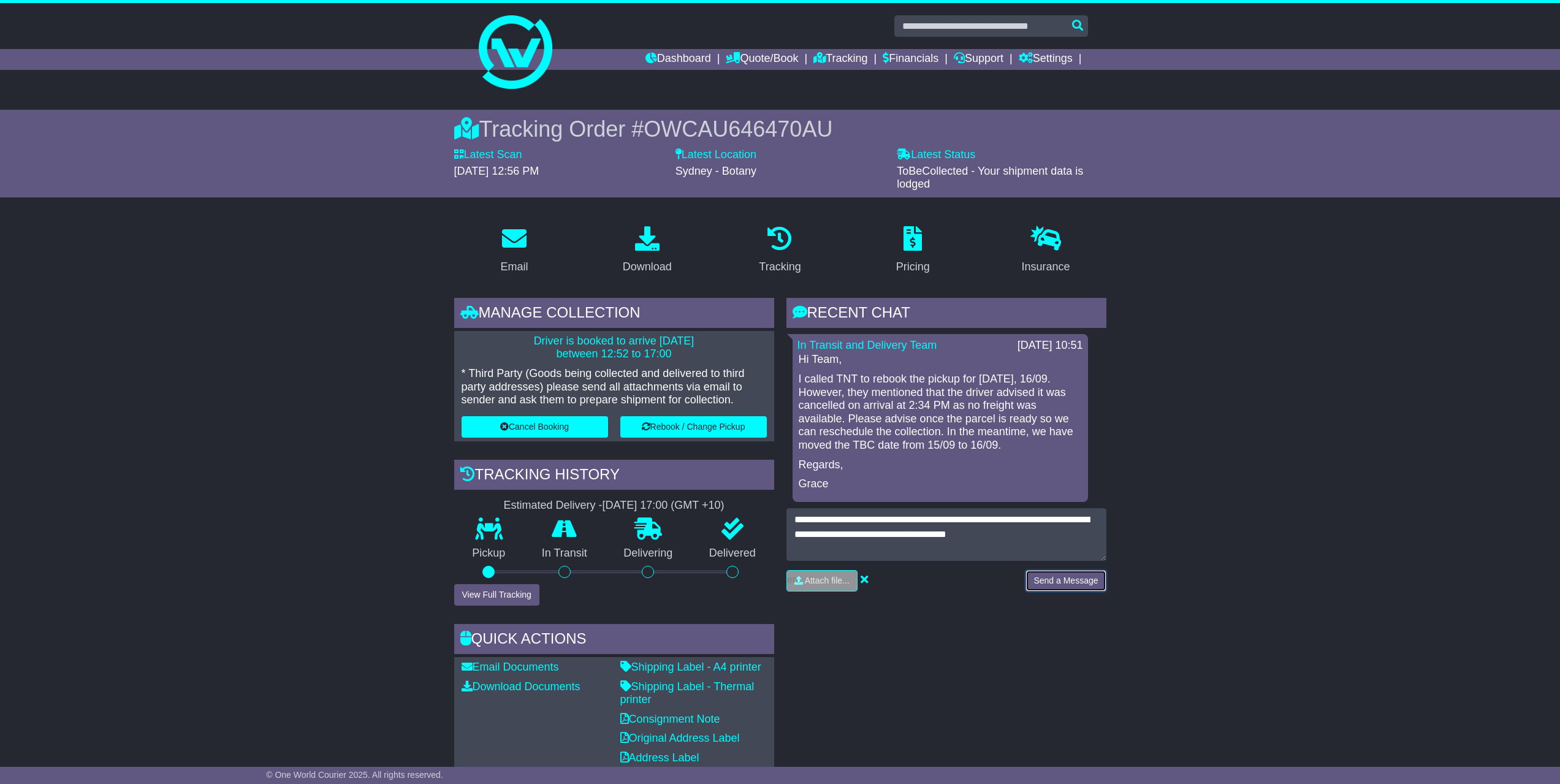
click at [1063, 580] on button "Send a Message" at bounding box center [1066, 581] width 80 height 21
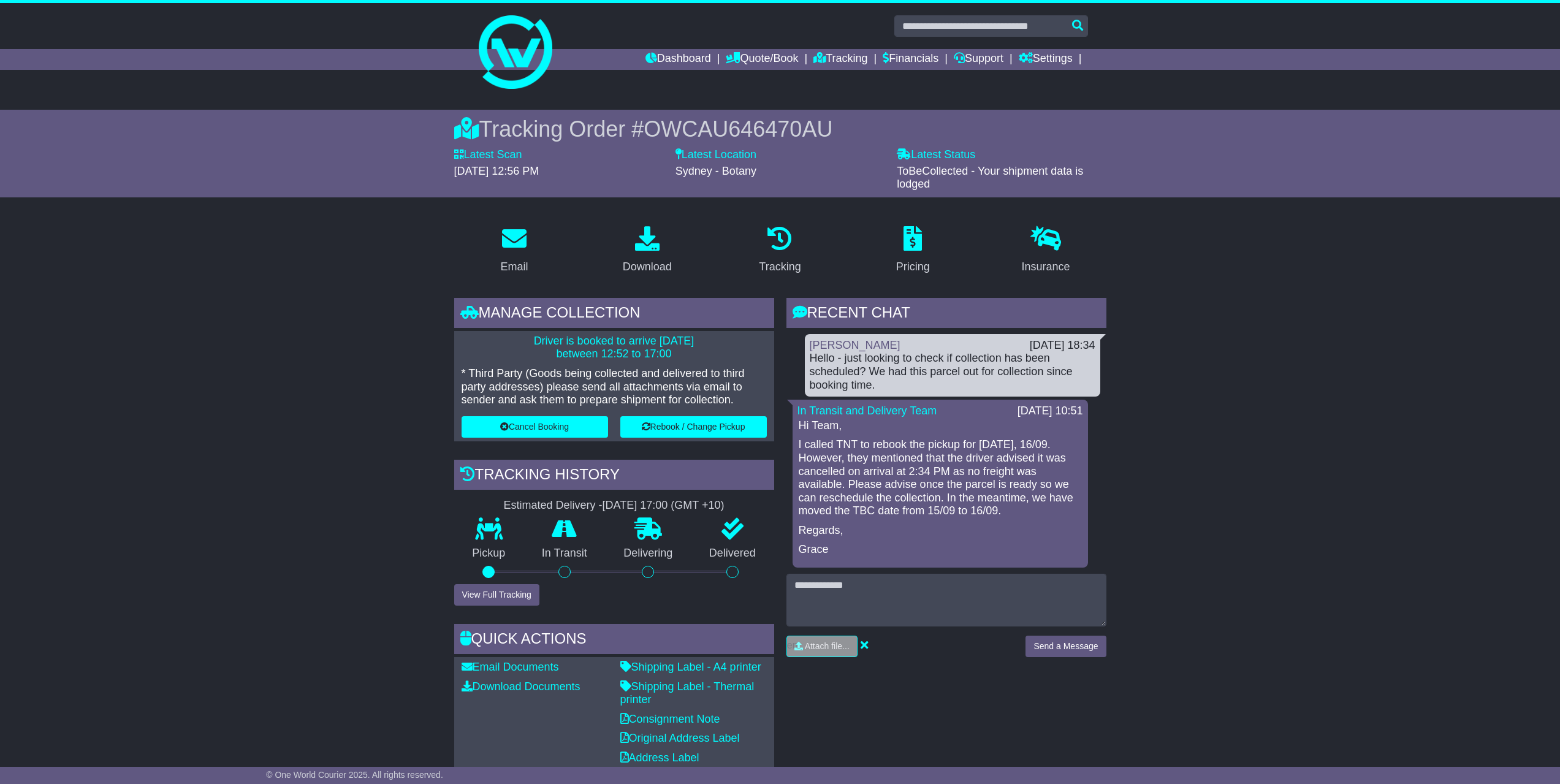
click at [820, 60] on icon at bounding box center [819, 58] width 12 height 11
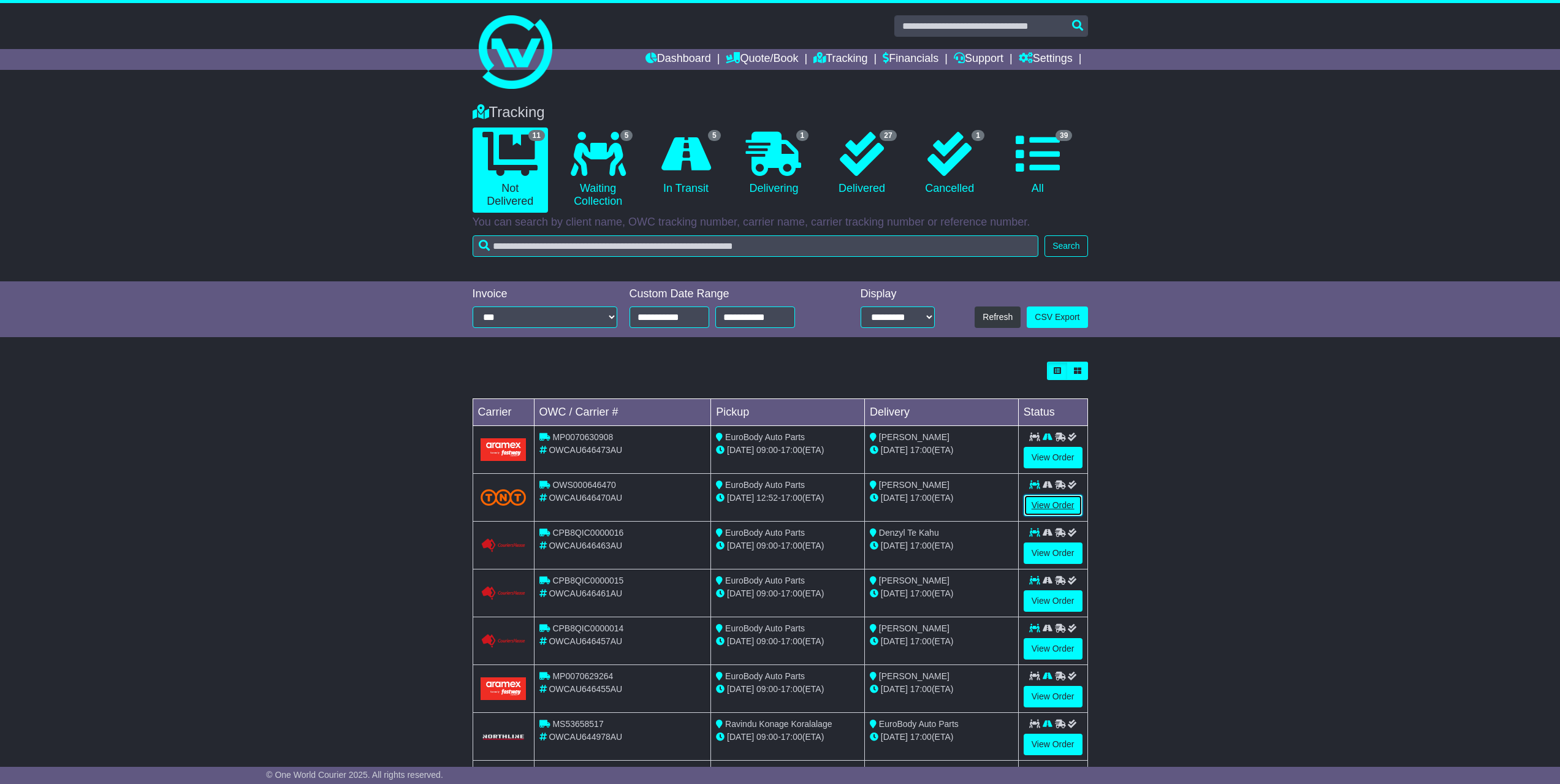
click at [1049, 510] on link "View Order" at bounding box center [1053, 506] width 59 height 21
click at [1050, 546] on link "View Order" at bounding box center [1053, 553] width 59 height 21
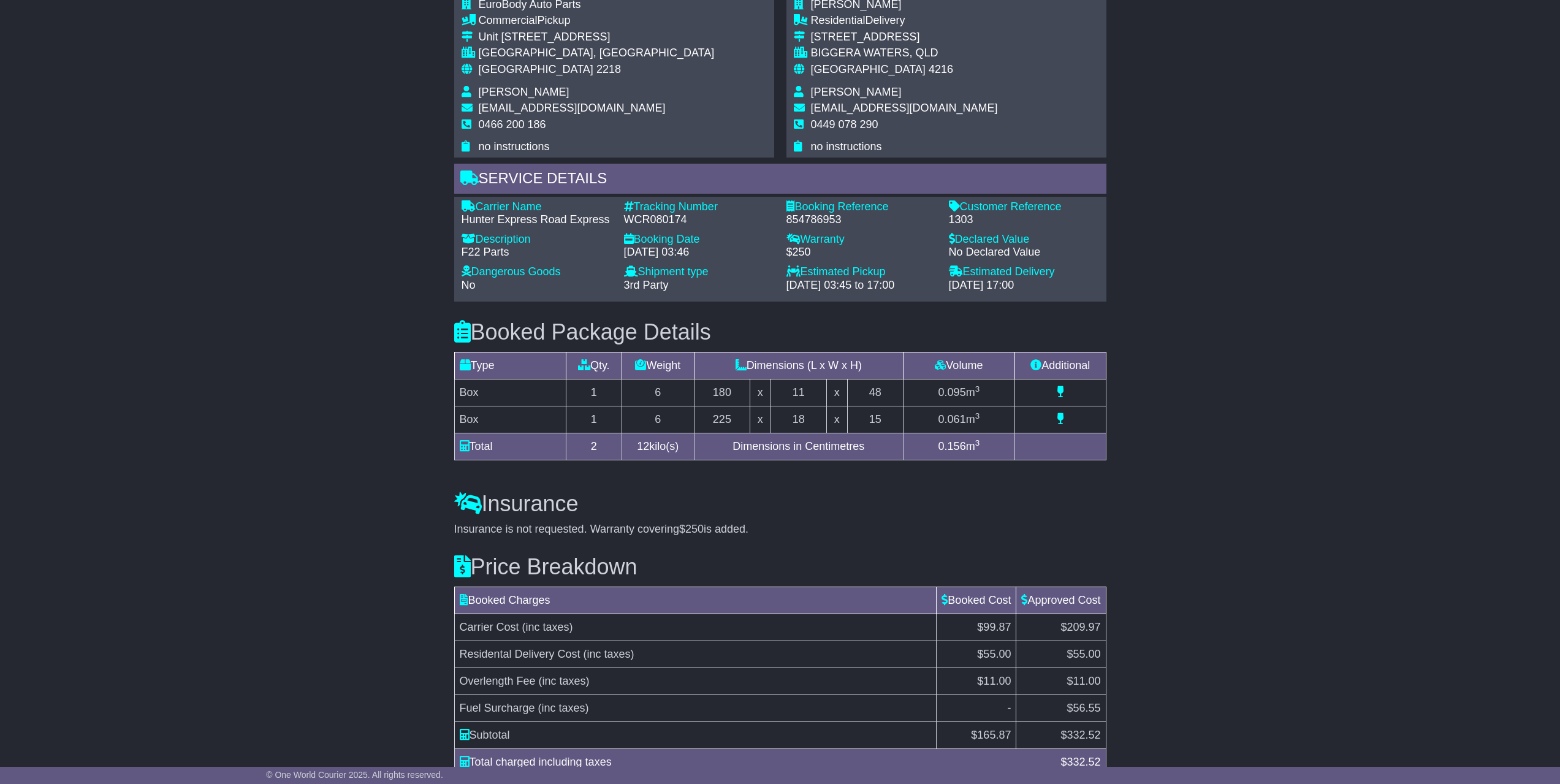
scroll to position [820, 0]
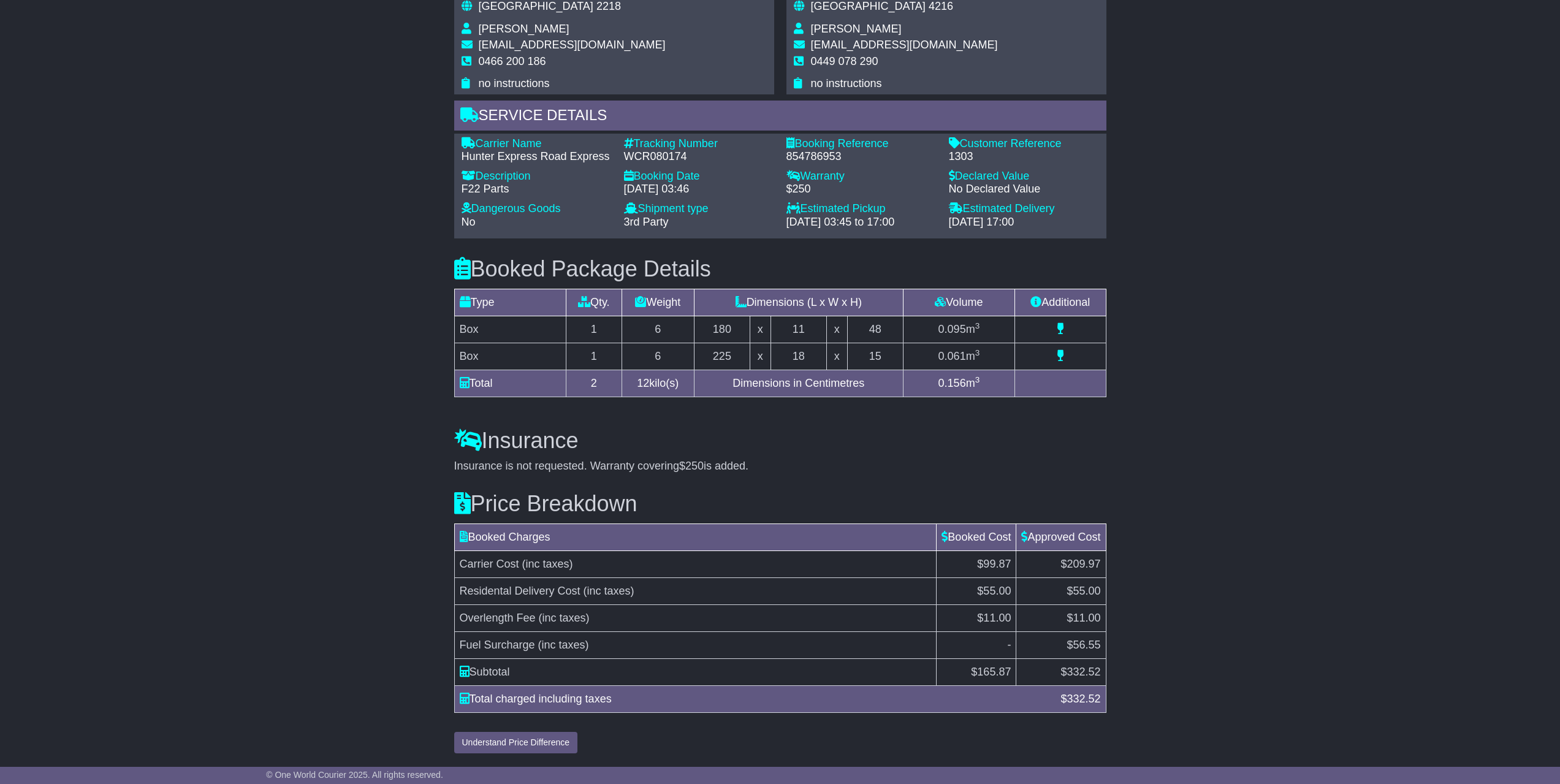
click at [1164, 596] on div "Email Download Tracking Pricing Insurance" at bounding box center [780, 75] width 1560 height 1367
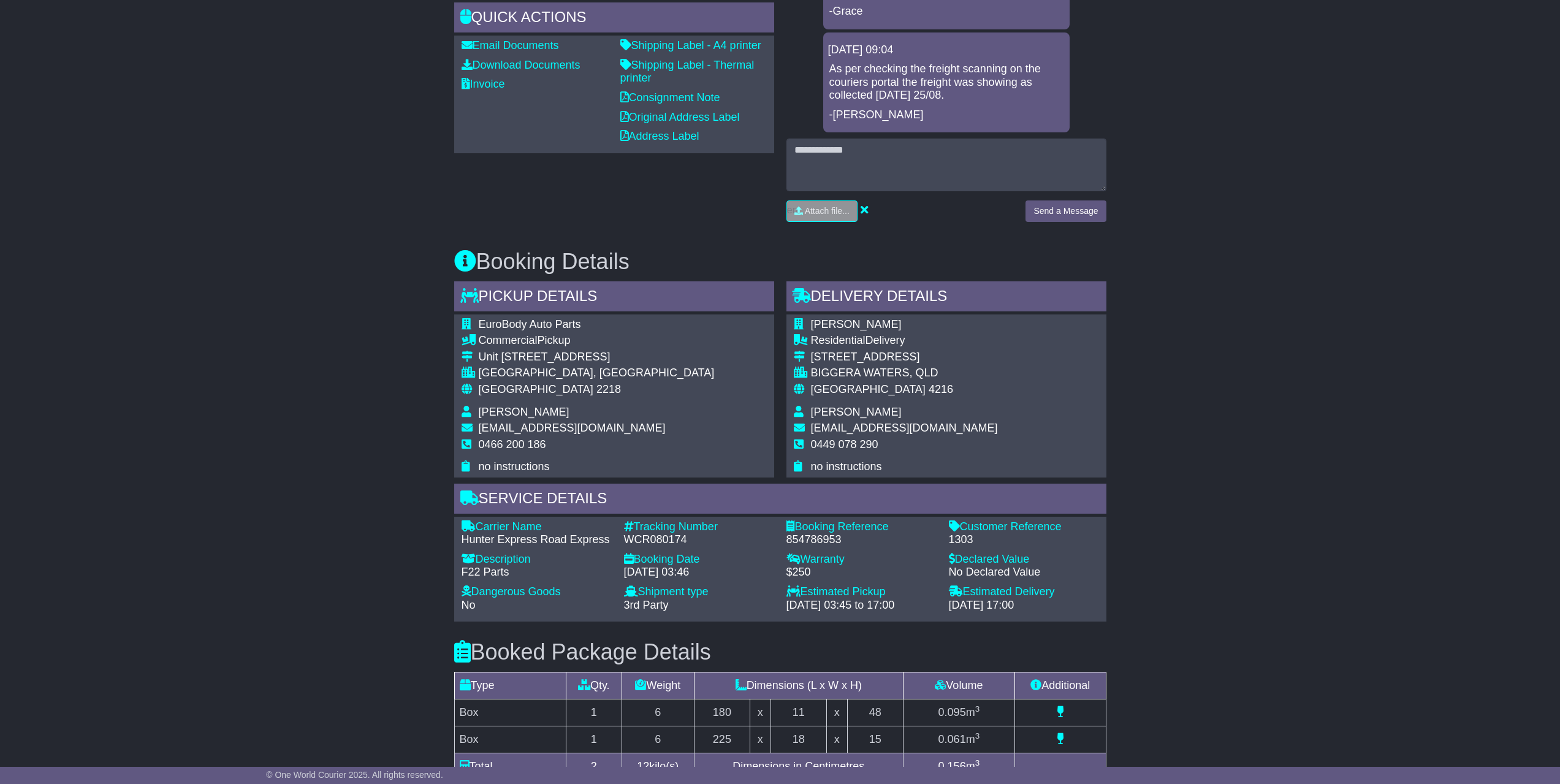
scroll to position [513, 0]
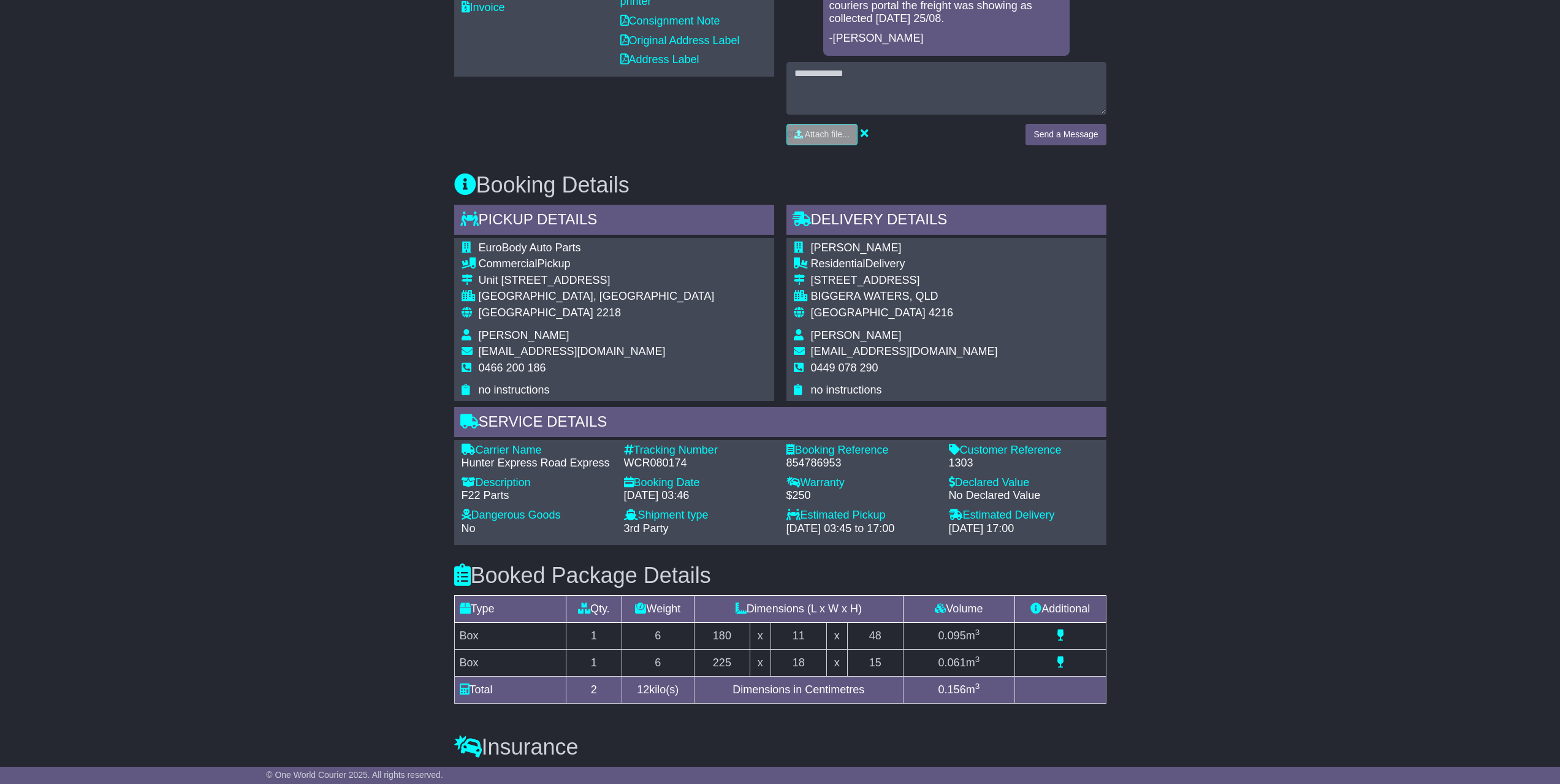
click at [1170, 486] on div "Email Download Tracking Pricing Insurance" at bounding box center [780, 382] width 1560 height 1367
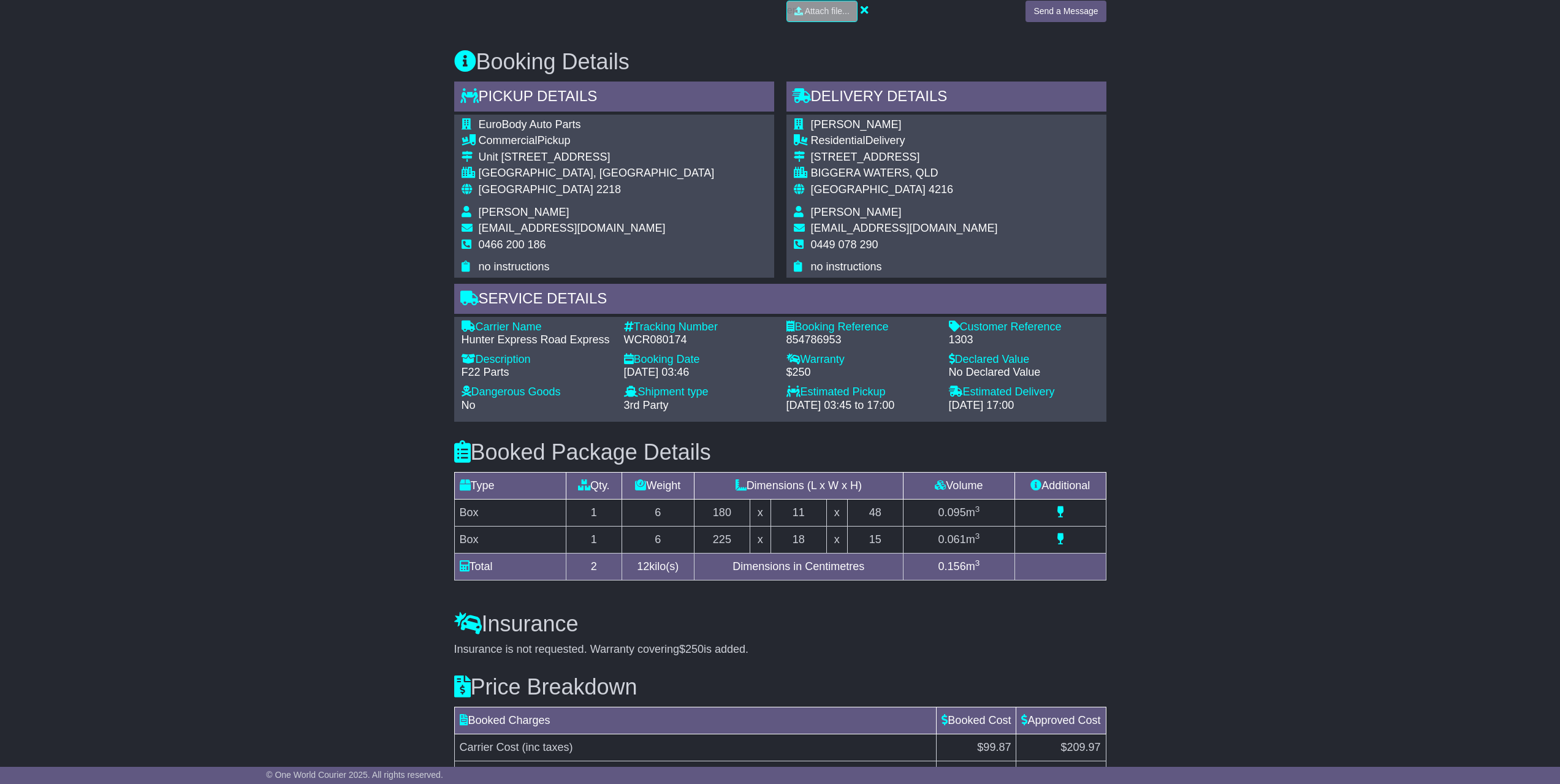
scroll to position [820, 0]
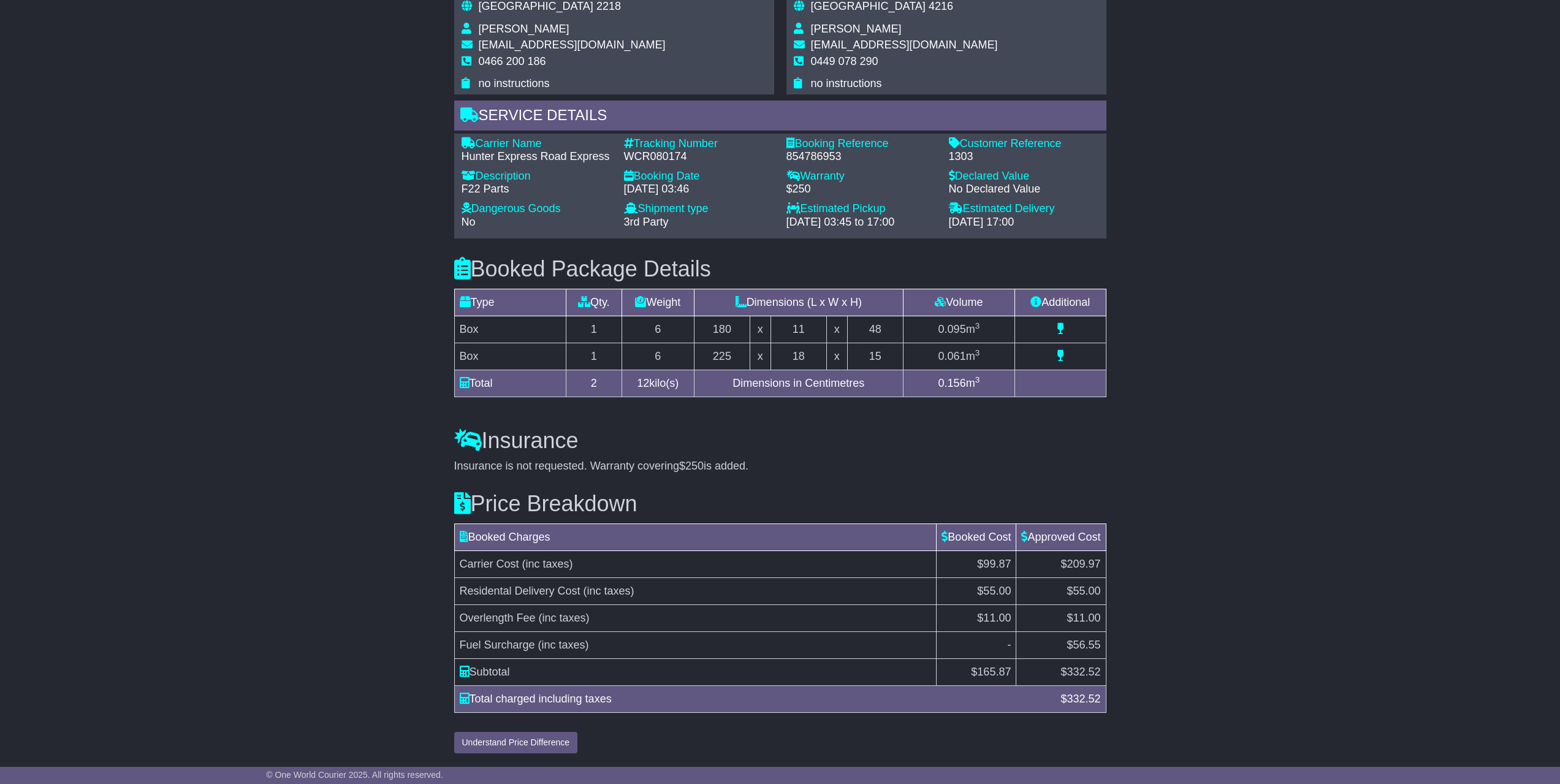
click at [1221, 469] on div "Email Download Tracking Pricing Insurance" at bounding box center [780, 75] width 1560 height 1367
click at [1121, 299] on div "Email Download Tracking Pricing Insurance" at bounding box center [780, 75] width 1560 height 1367
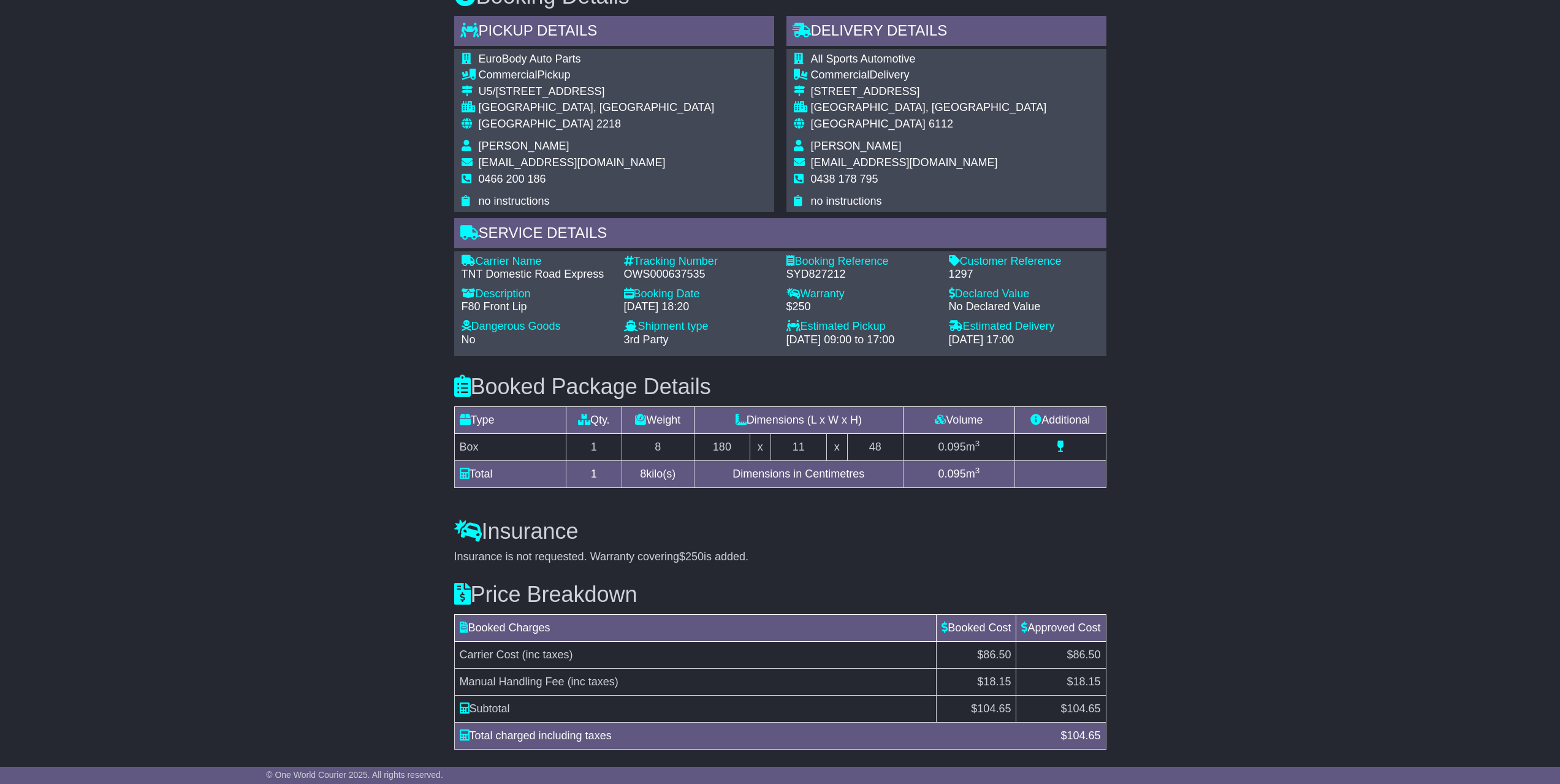
scroll to position [779, 0]
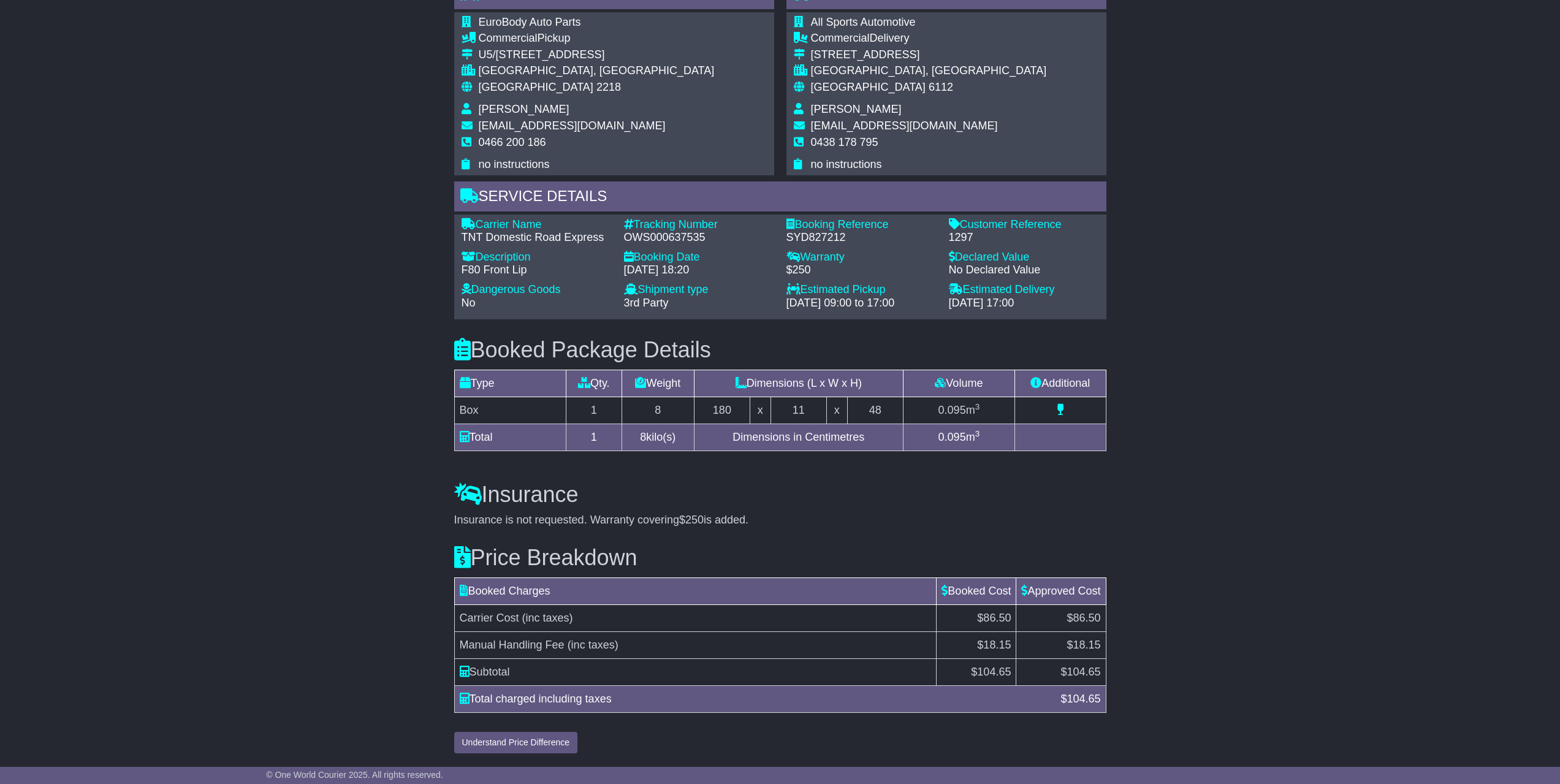
click at [803, 487] on h3 "Insurance" at bounding box center [780, 495] width 653 height 24
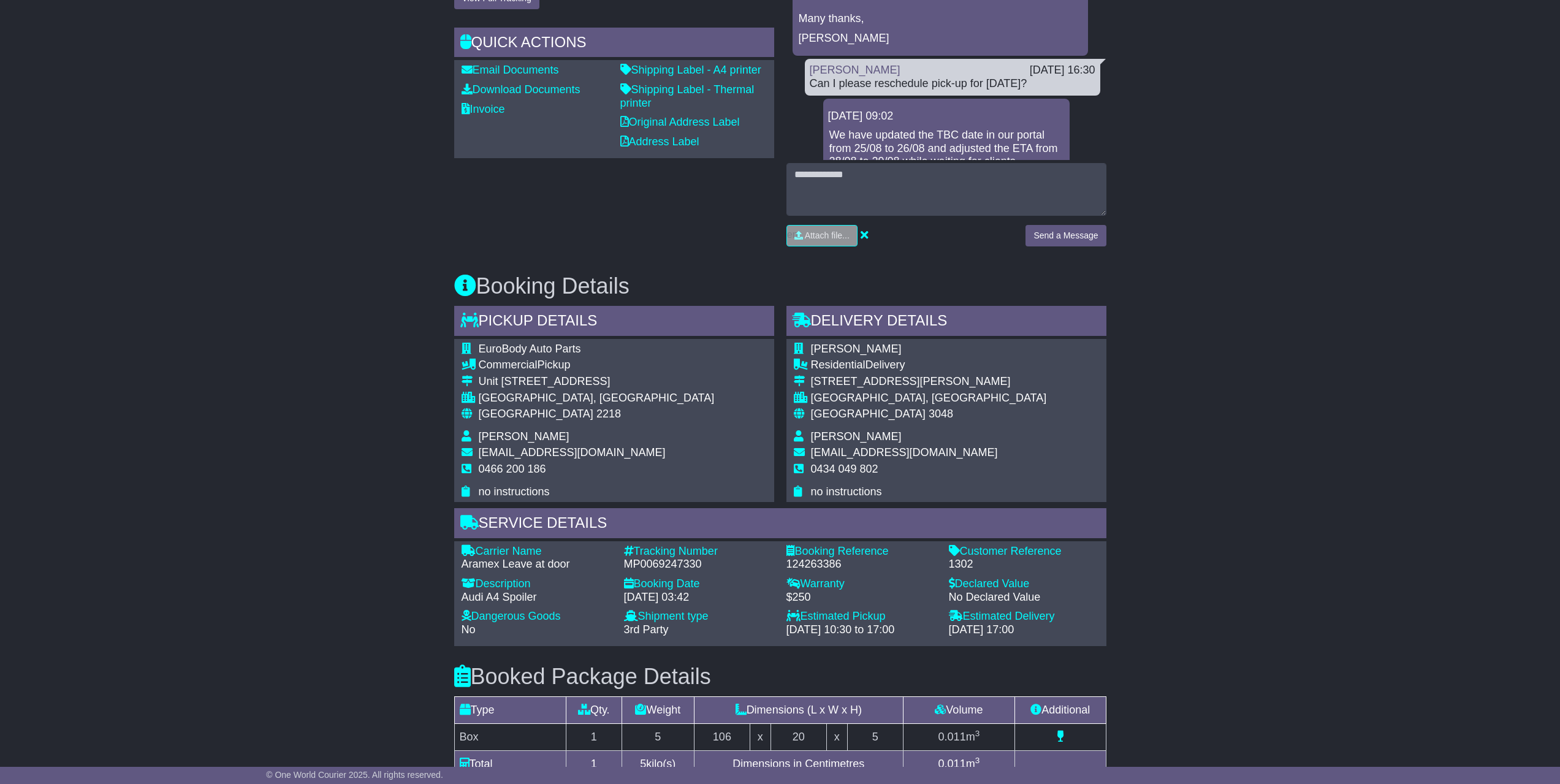
scroll to position [728, 0]
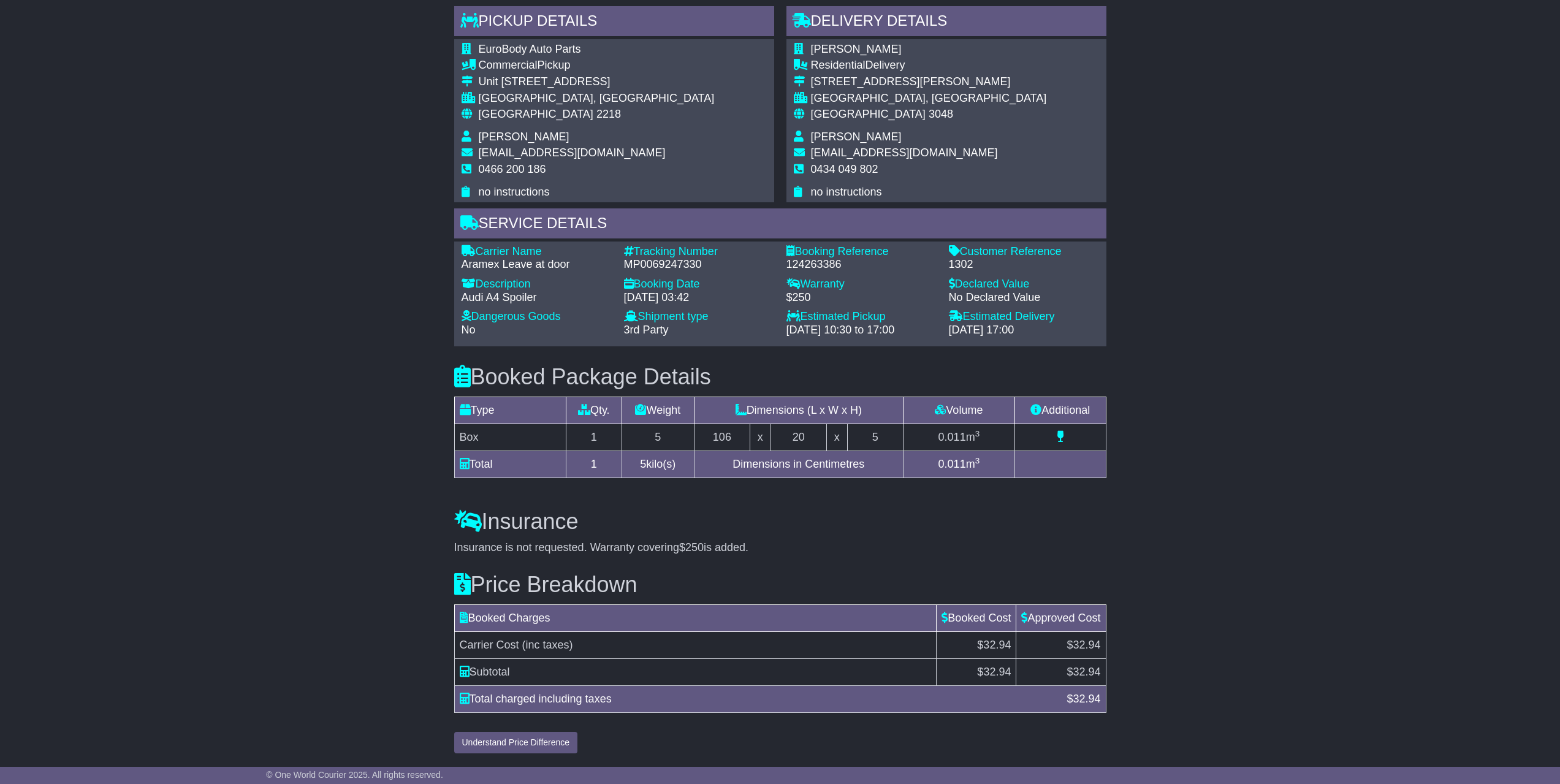
click at [1162, 591] on div "Email Download Tracking Pricing Insurance" at bounding box center [780, 130] width 1560 height 1259
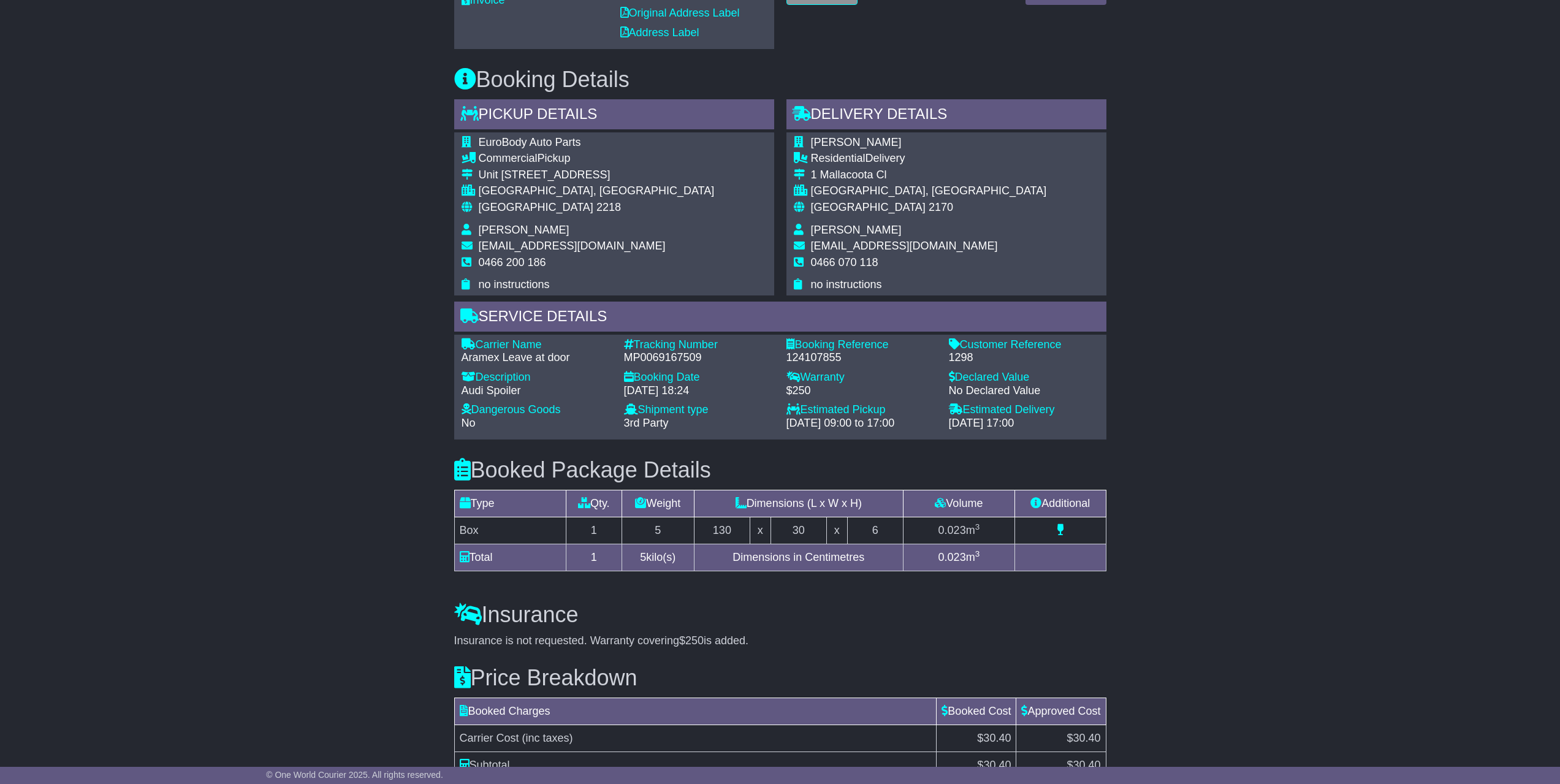
scroll to position [631, 0]
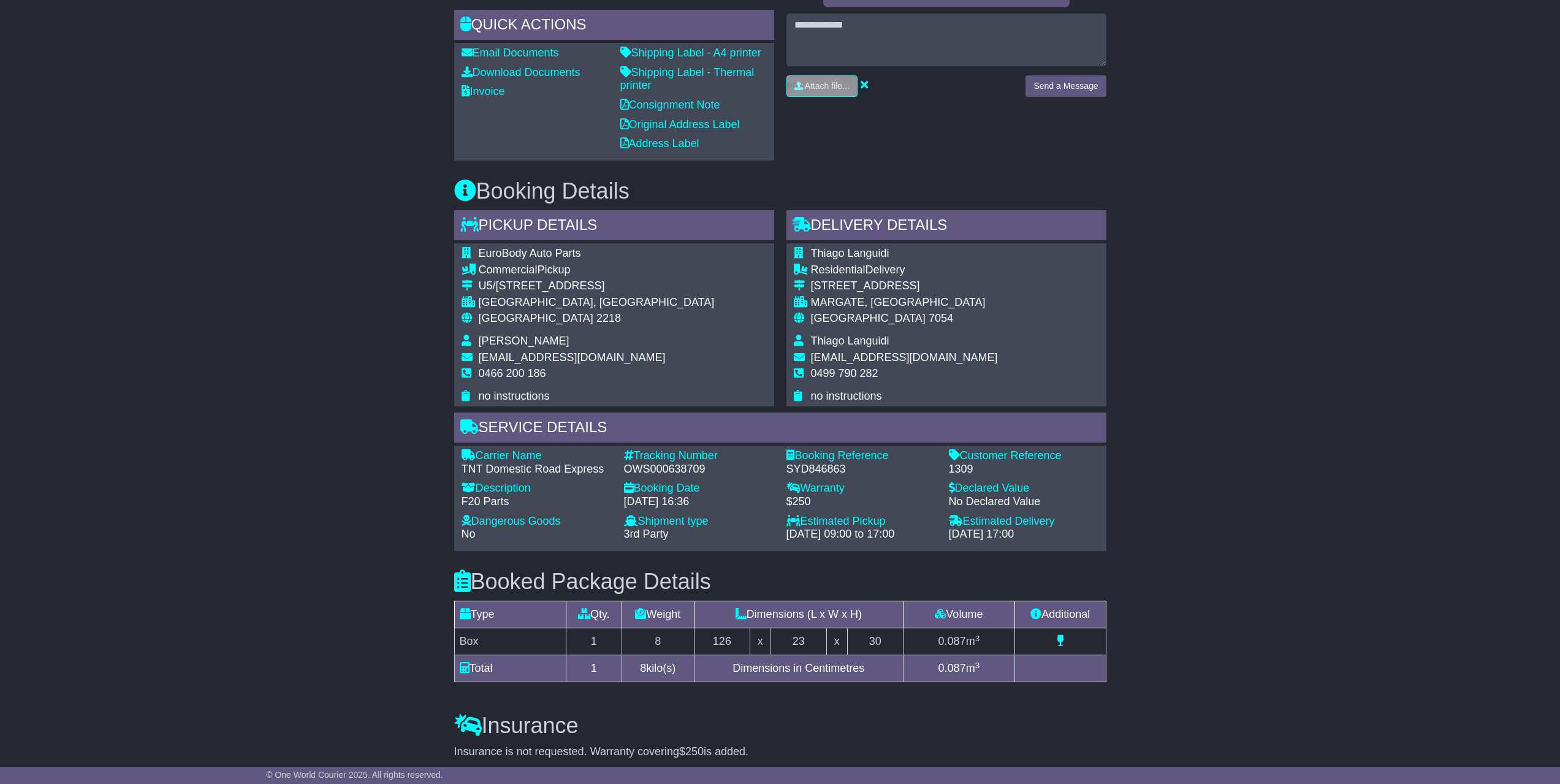
scroll to position [687, 0]
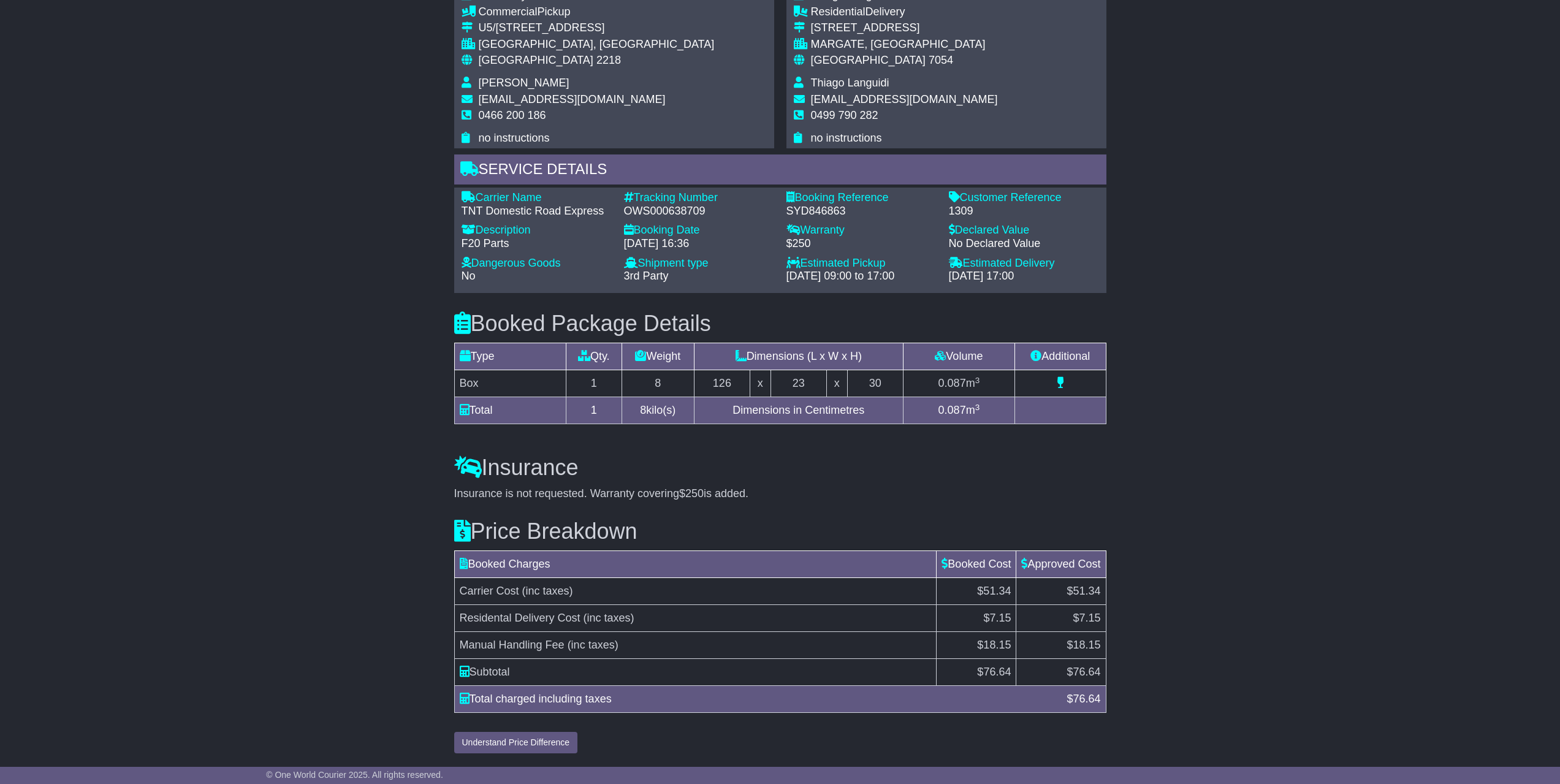
click at [1171, 492] on div "Email Download Tracking Pricing Insurance" at bounding box center [780, 142] width 1560 height 1235
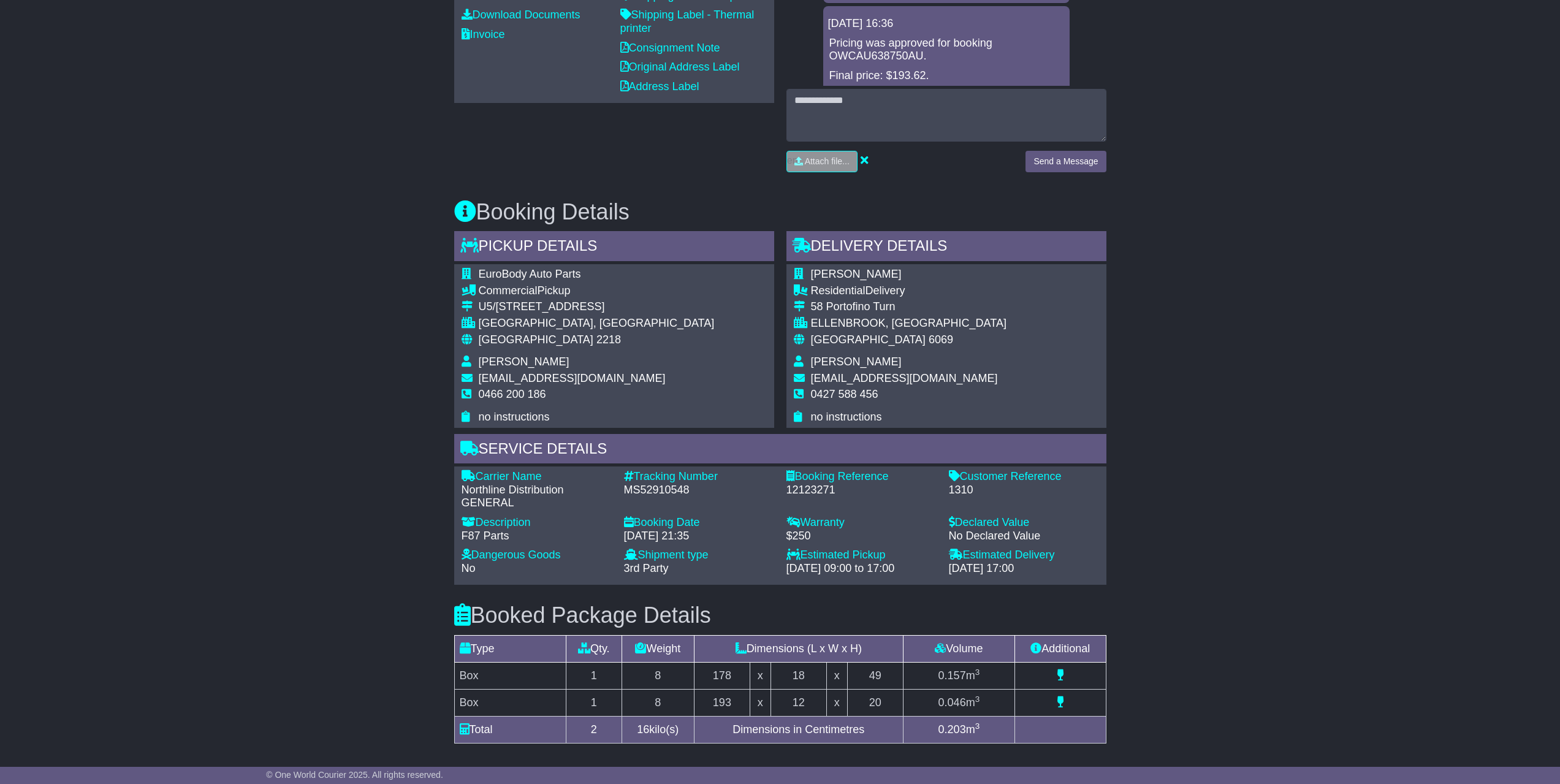
scroll to position [810, 0]
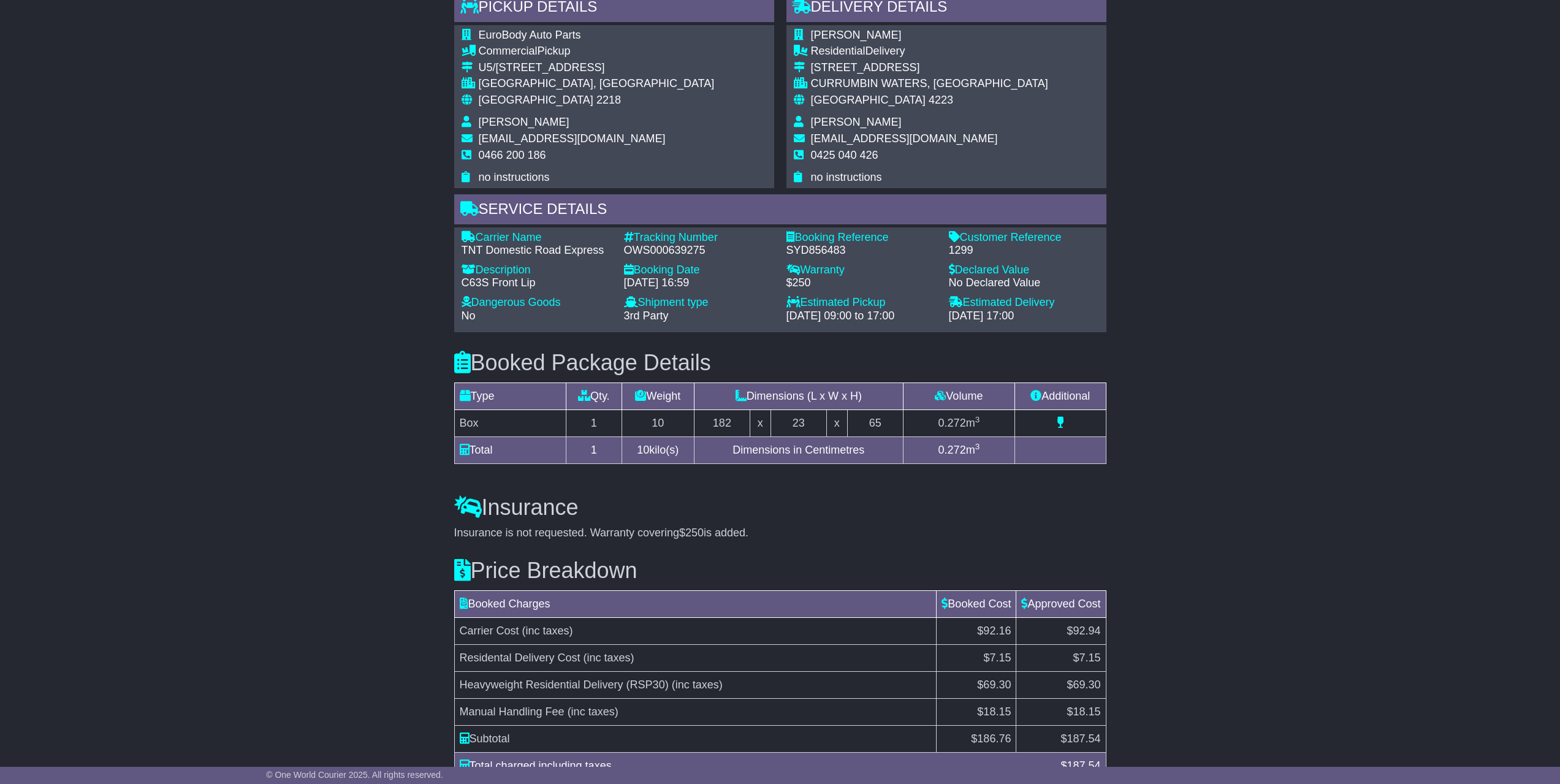
scroll to position [833, 0]
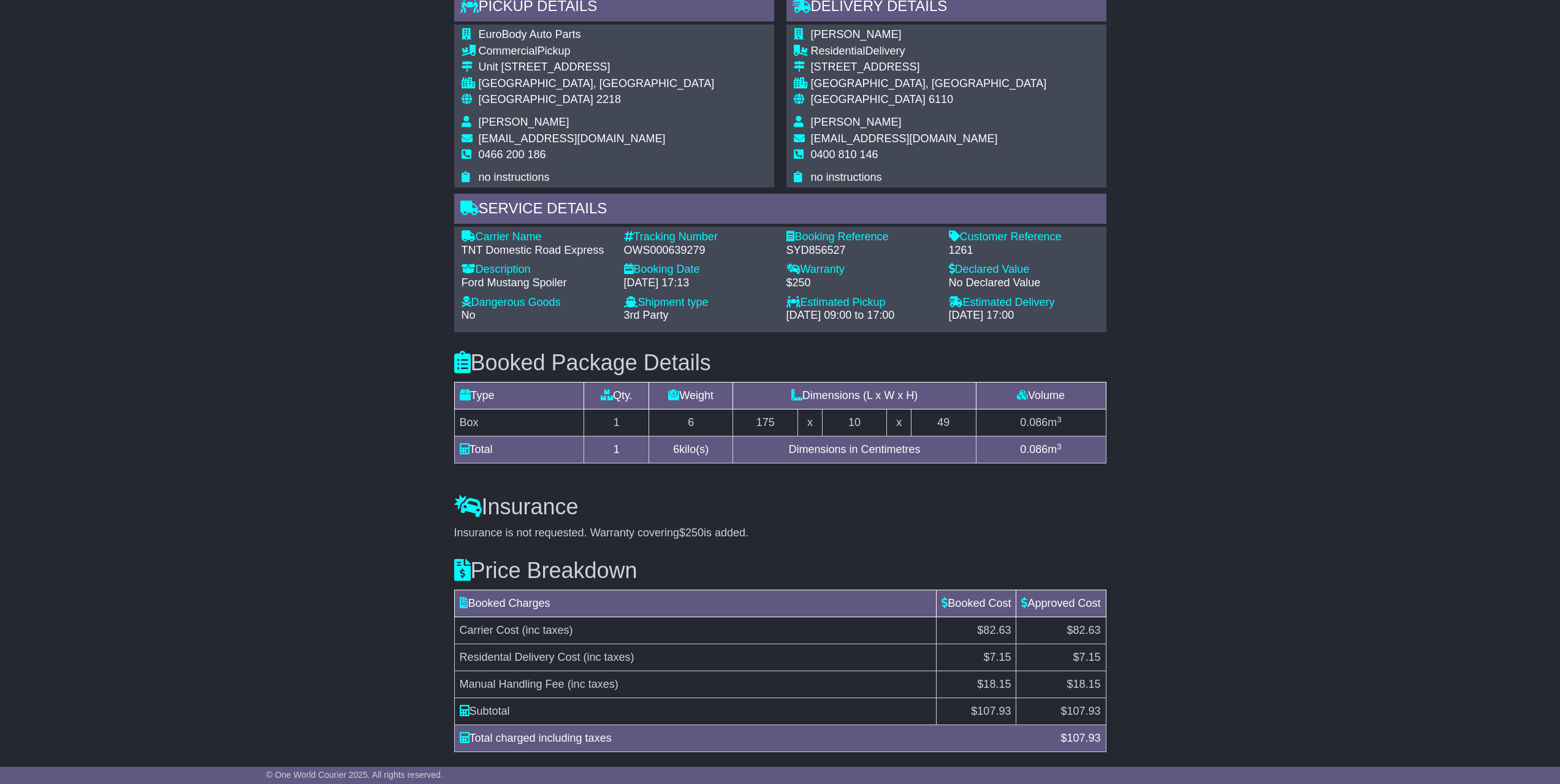
scroll to position [687, 0]
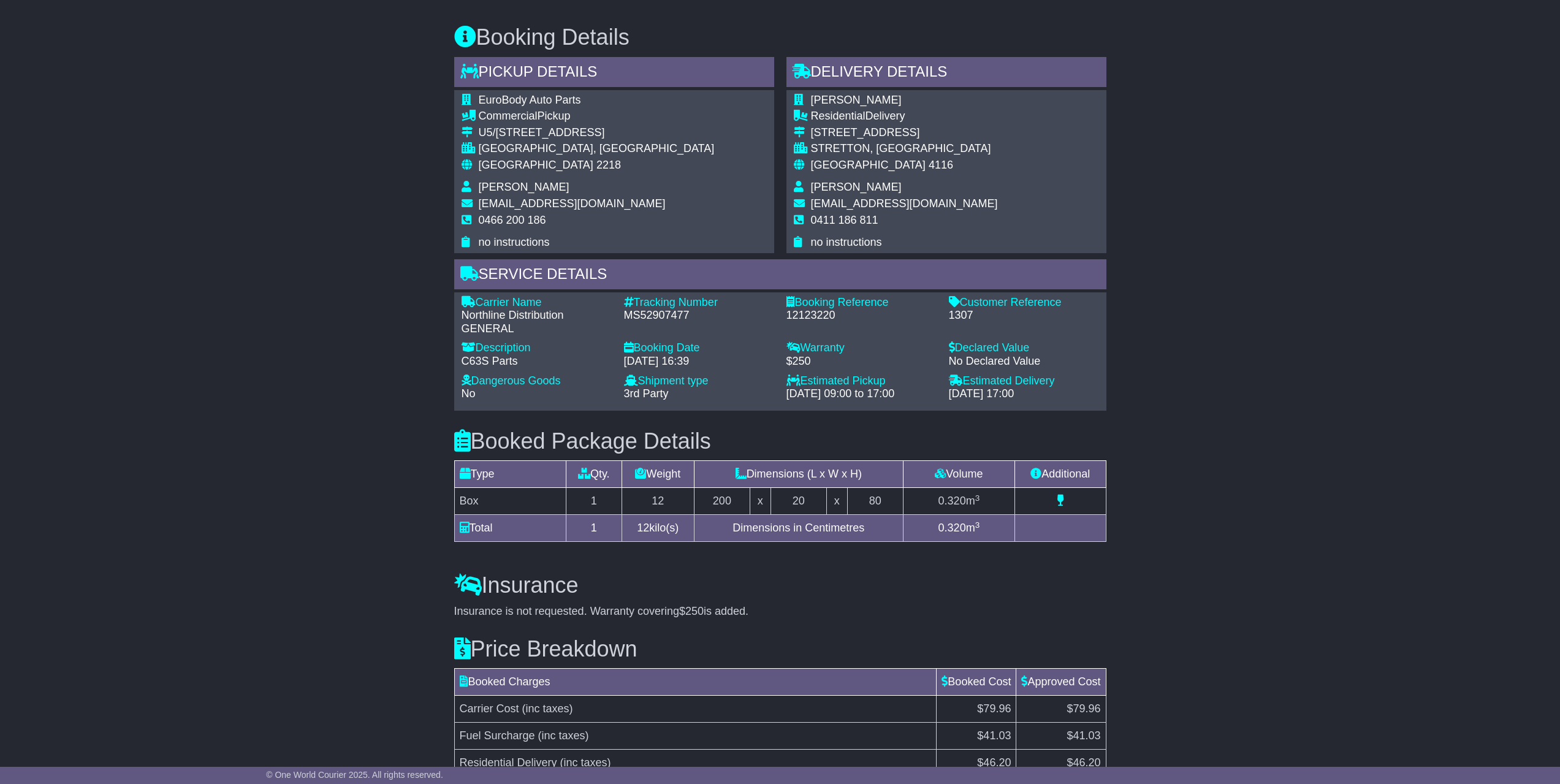
scroll to position [741, 0]
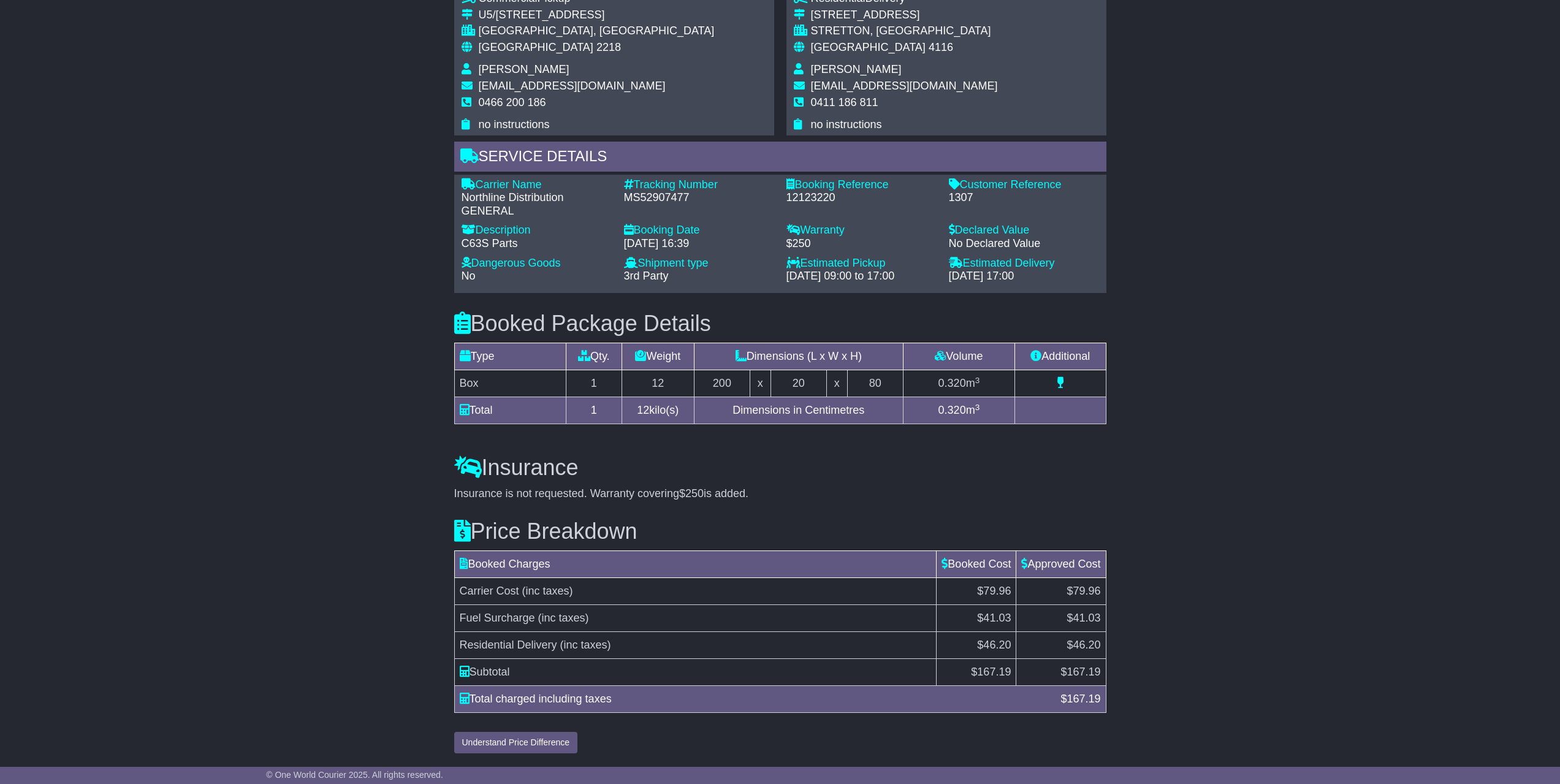
click at [1171, 507] on div "Email Download Tracking Pricing Insurance" at bounding box center [780, 118] width 1560 height 1284
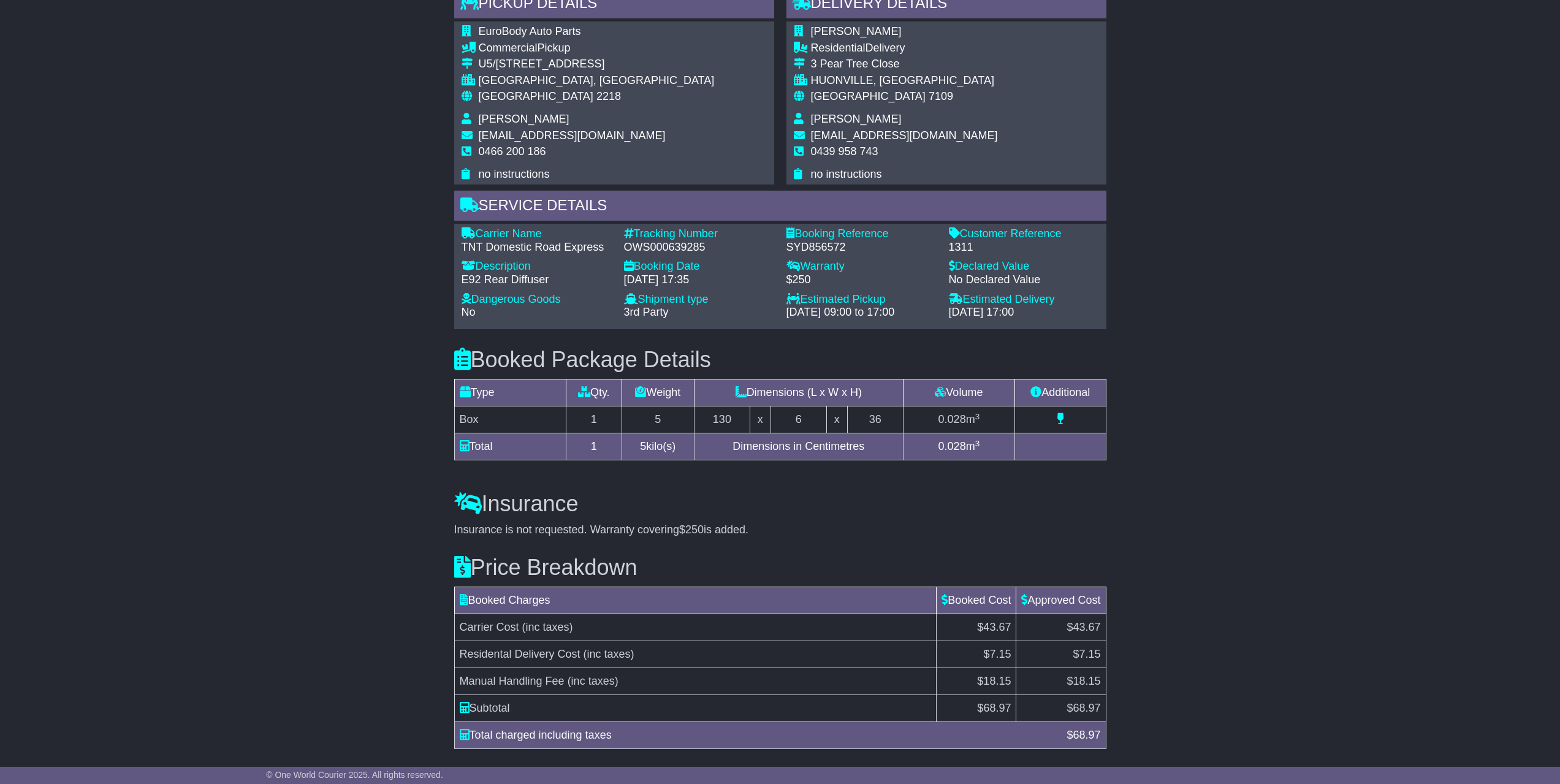
scroll to position [687, 0]
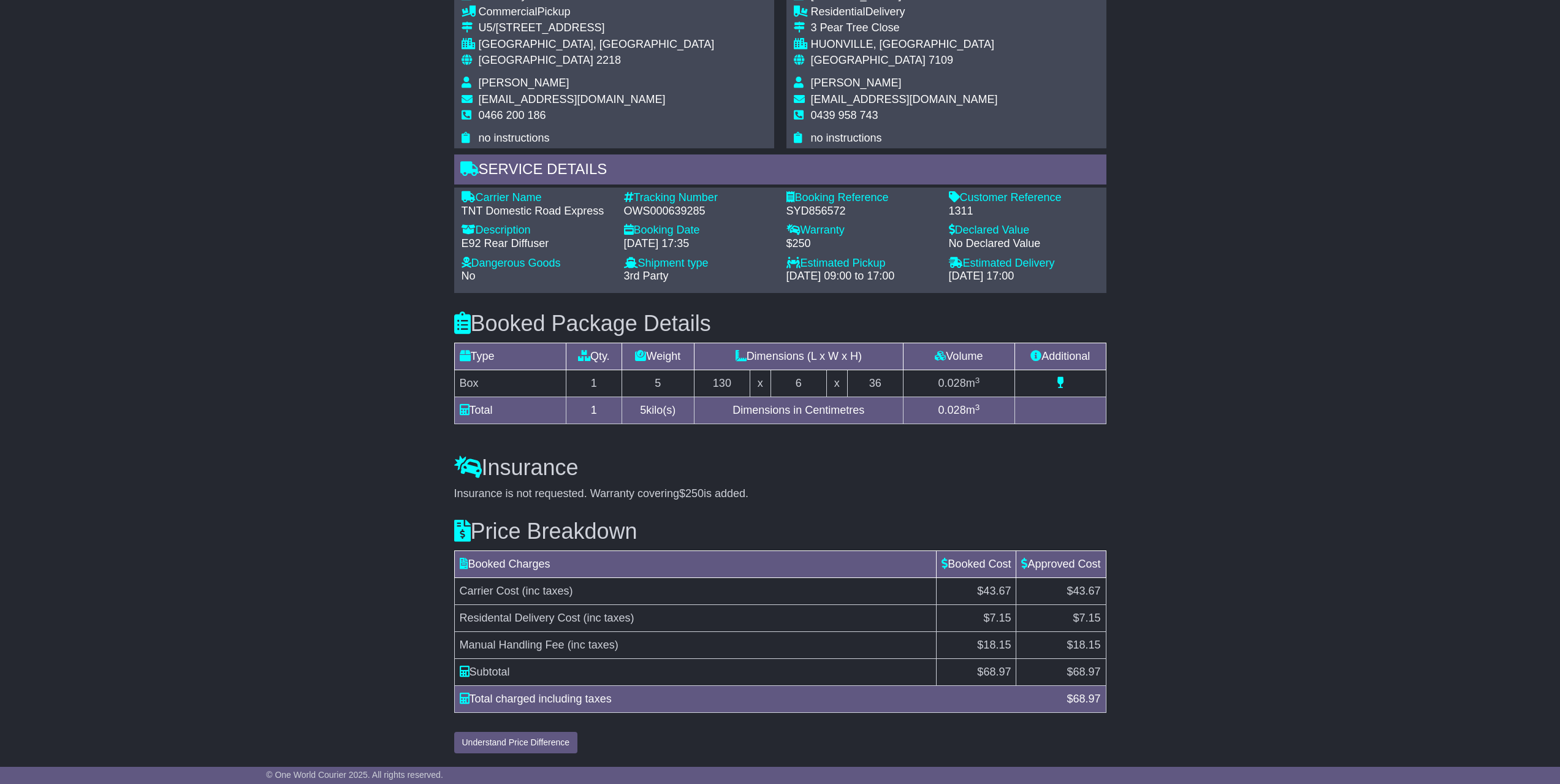
click at [1225, 463] on div "Email Download Tracking Pricing Insurance" at bounding box center [780, 142] width 1560 height 1235
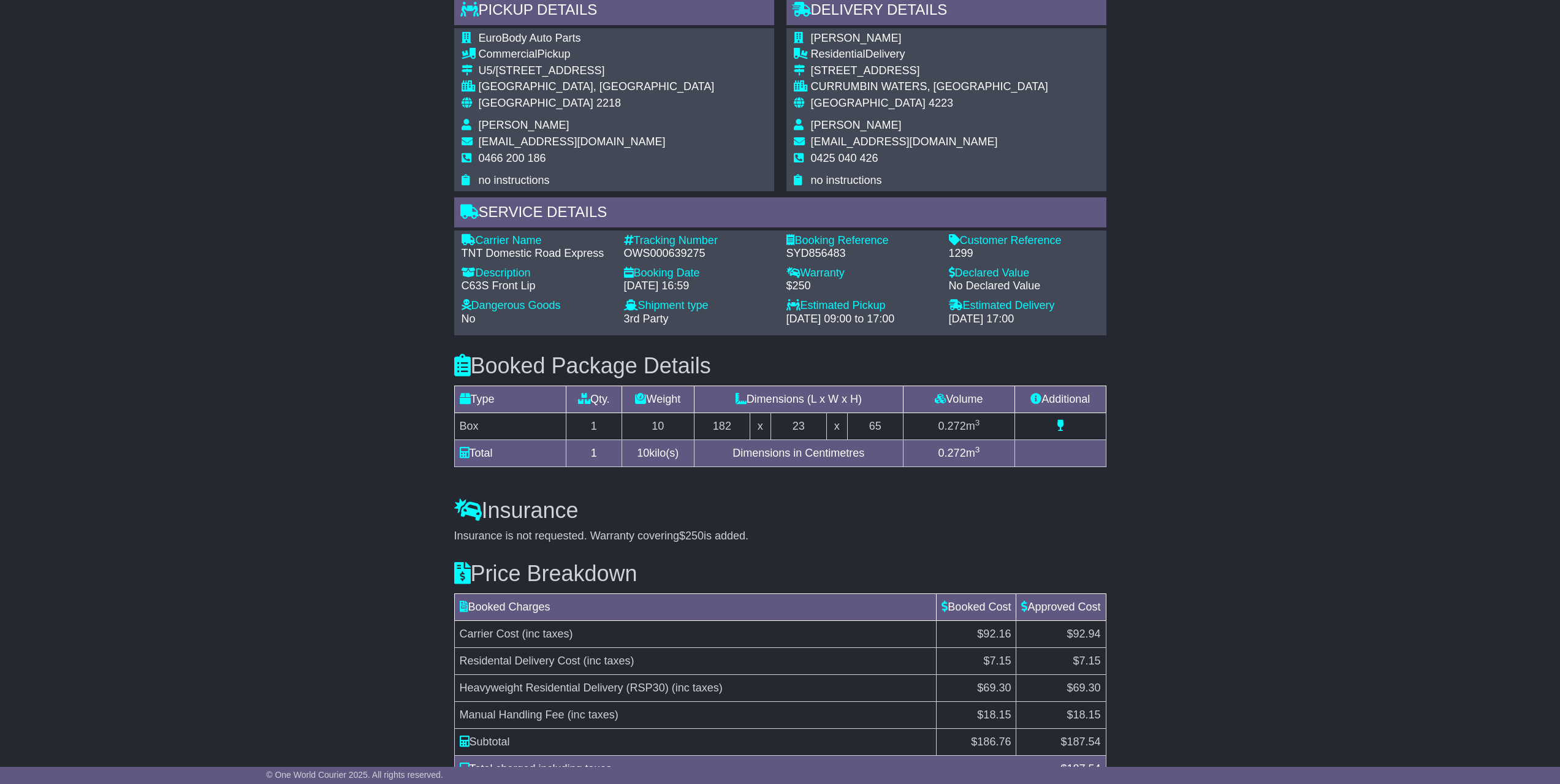
scroll to position [710, 0]
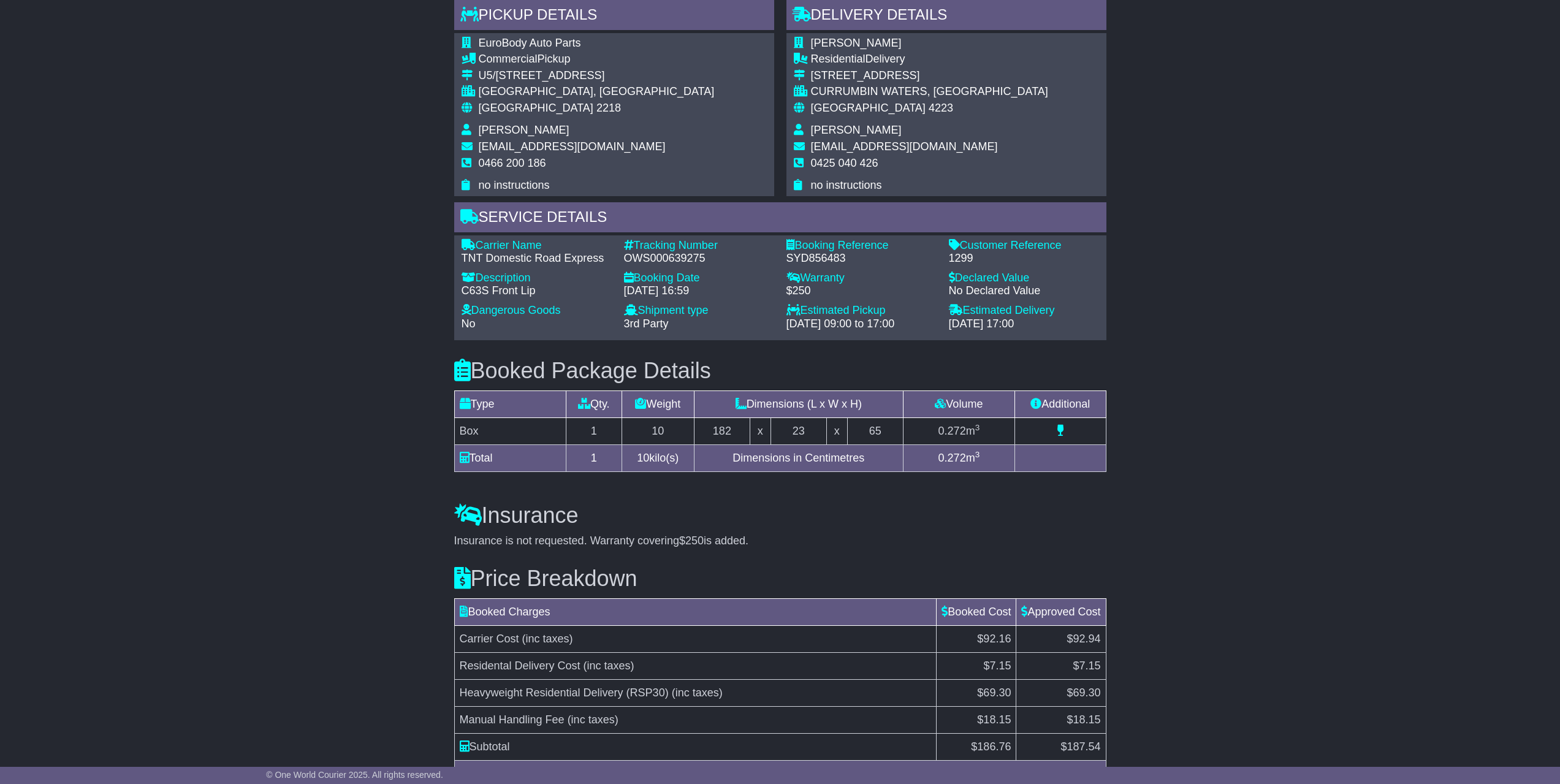
click at [1269, 577] on div "Email Download Tracking Pricing Insurance" at bounding box center [780, 167] width 1560 height 1333
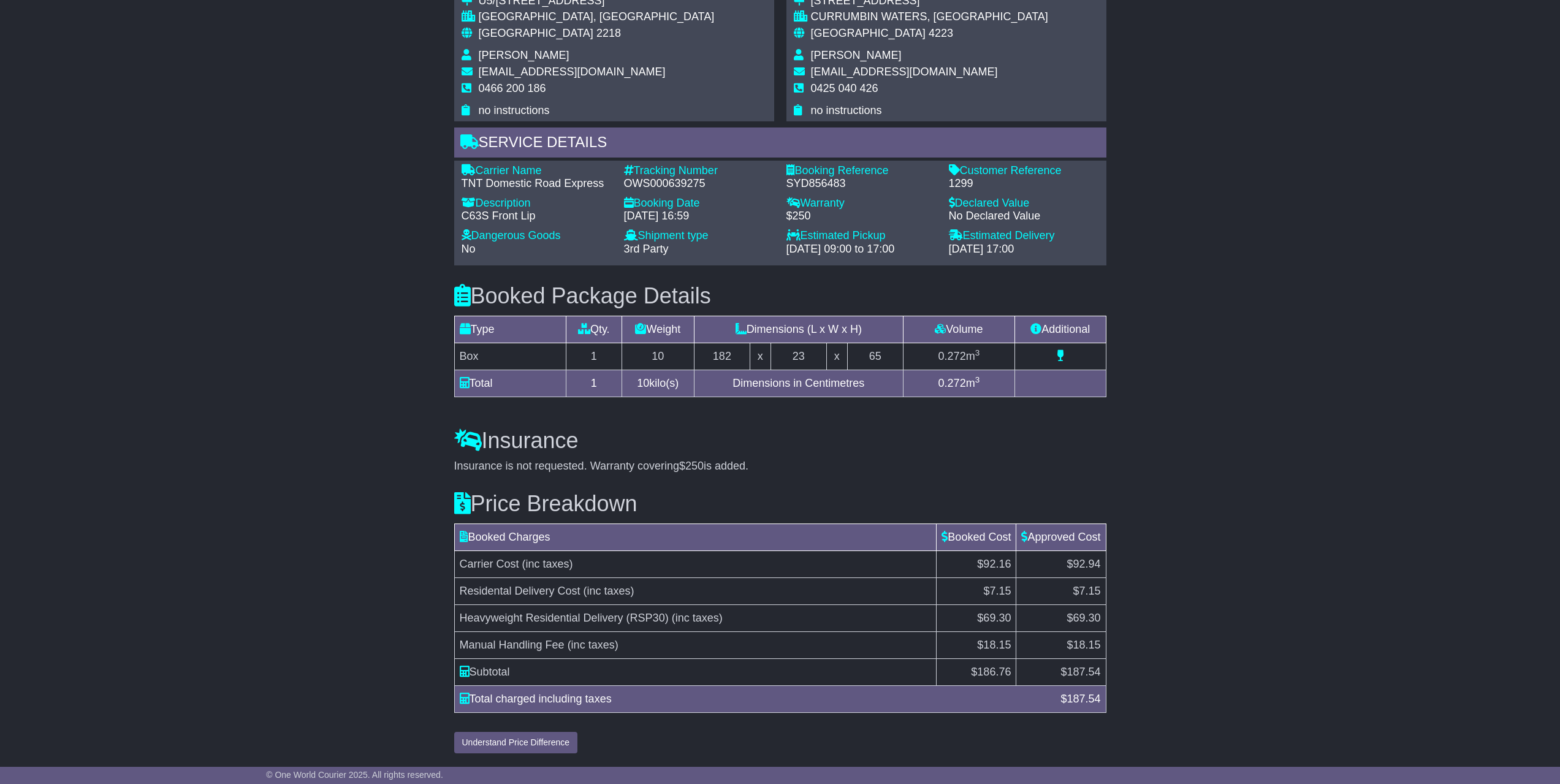
scroll to position [833, 0]
click at [1326, 385] on div "Email Download Tracking Pricing Insurance" at bounding box center [780, 92] width 1560 height 1333
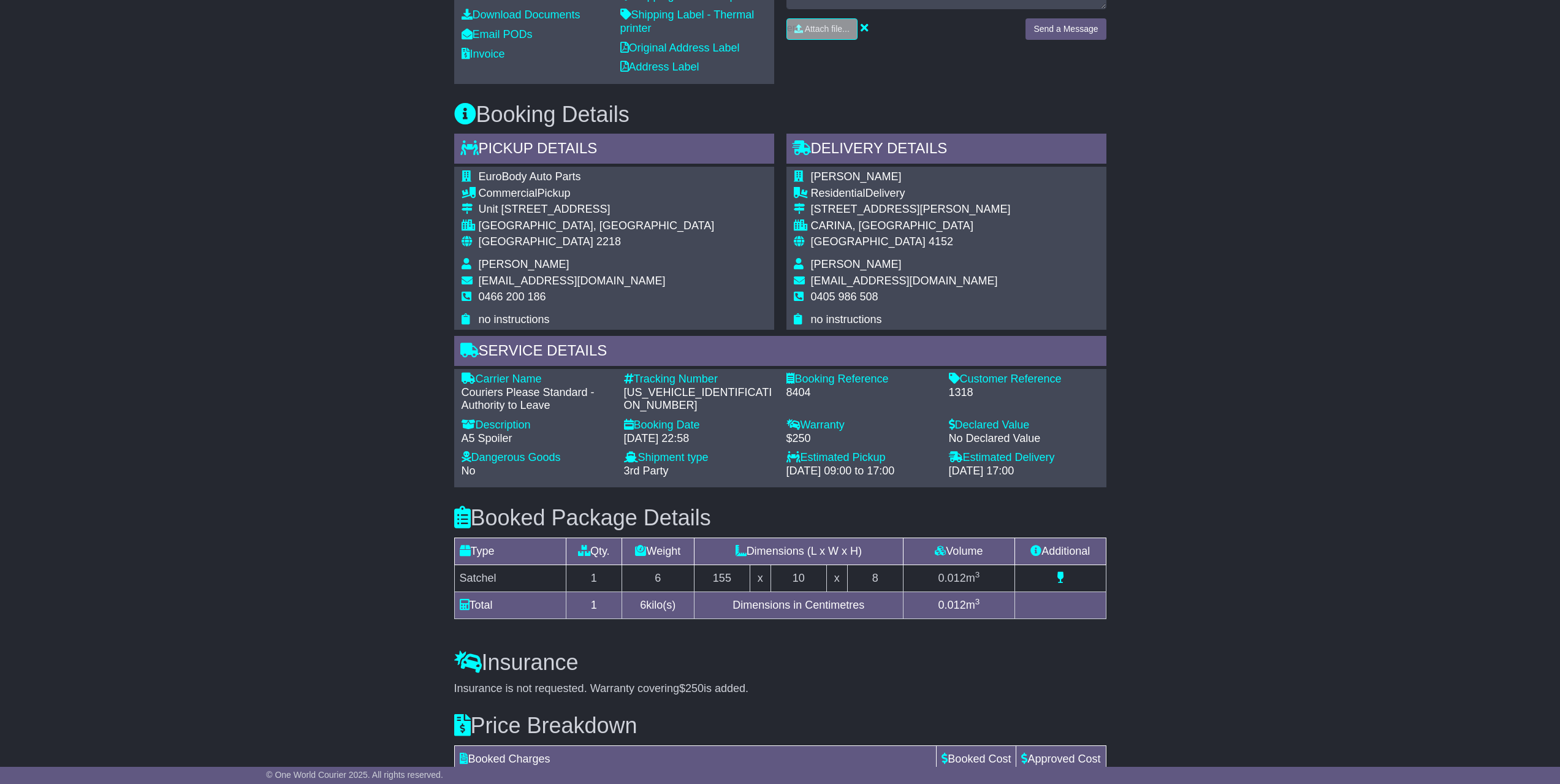
scroll to position [658, 0]
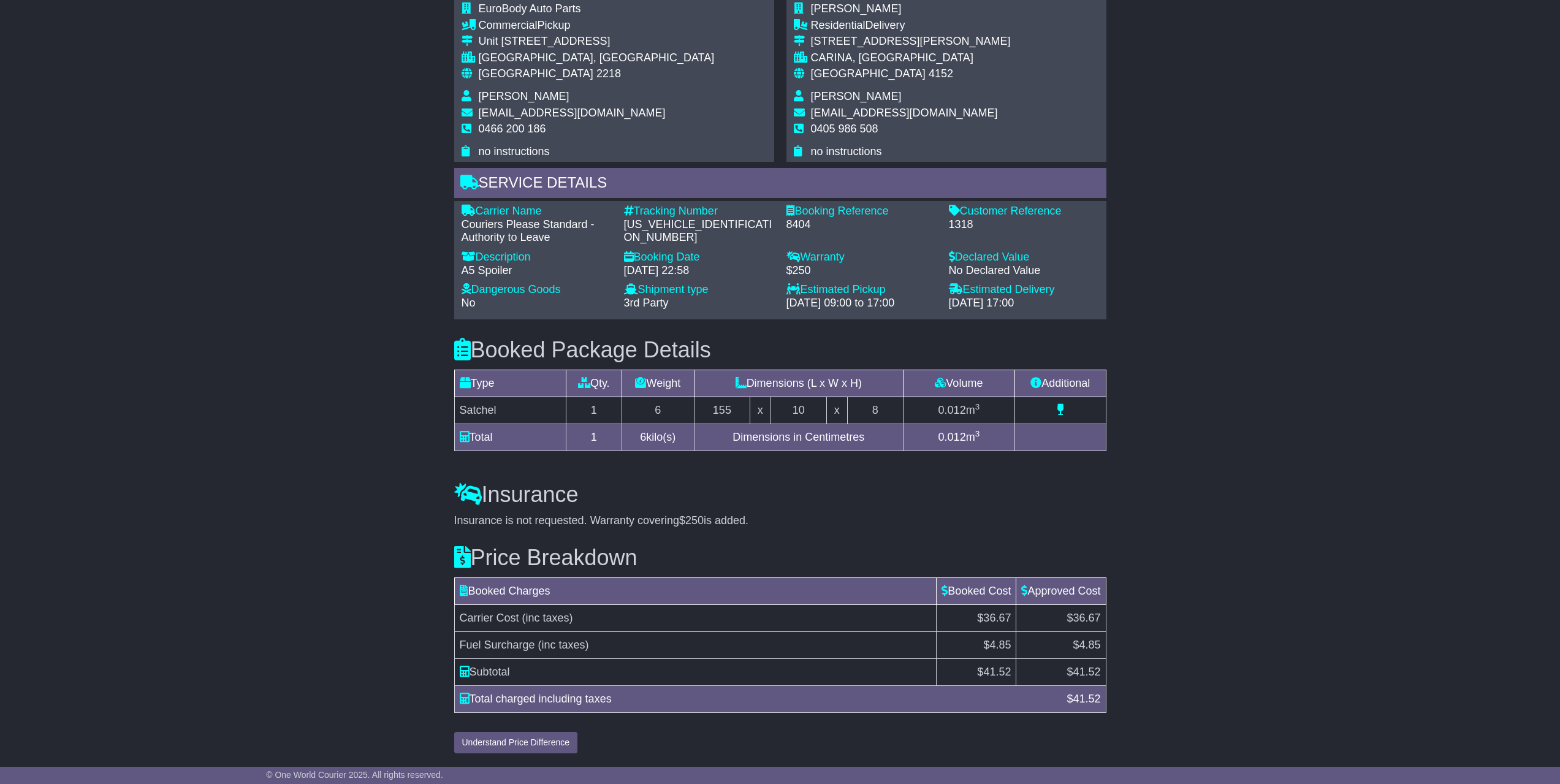
click at [1262, 567] on div "Email Download Tracking Pricing Insurance" at bounding box center [780, 158] width 1560 height 1202
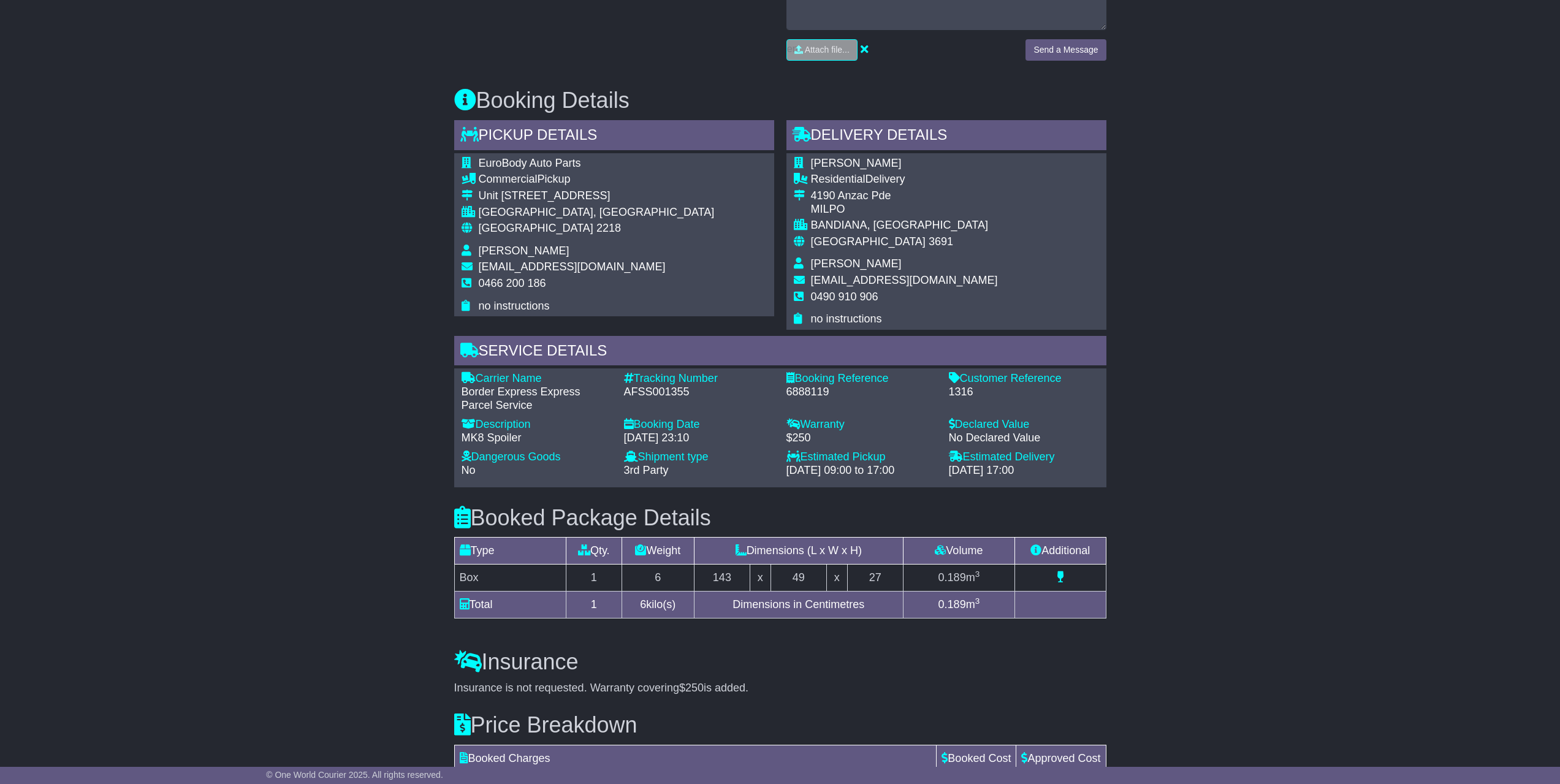
scroll to position [742, 0]
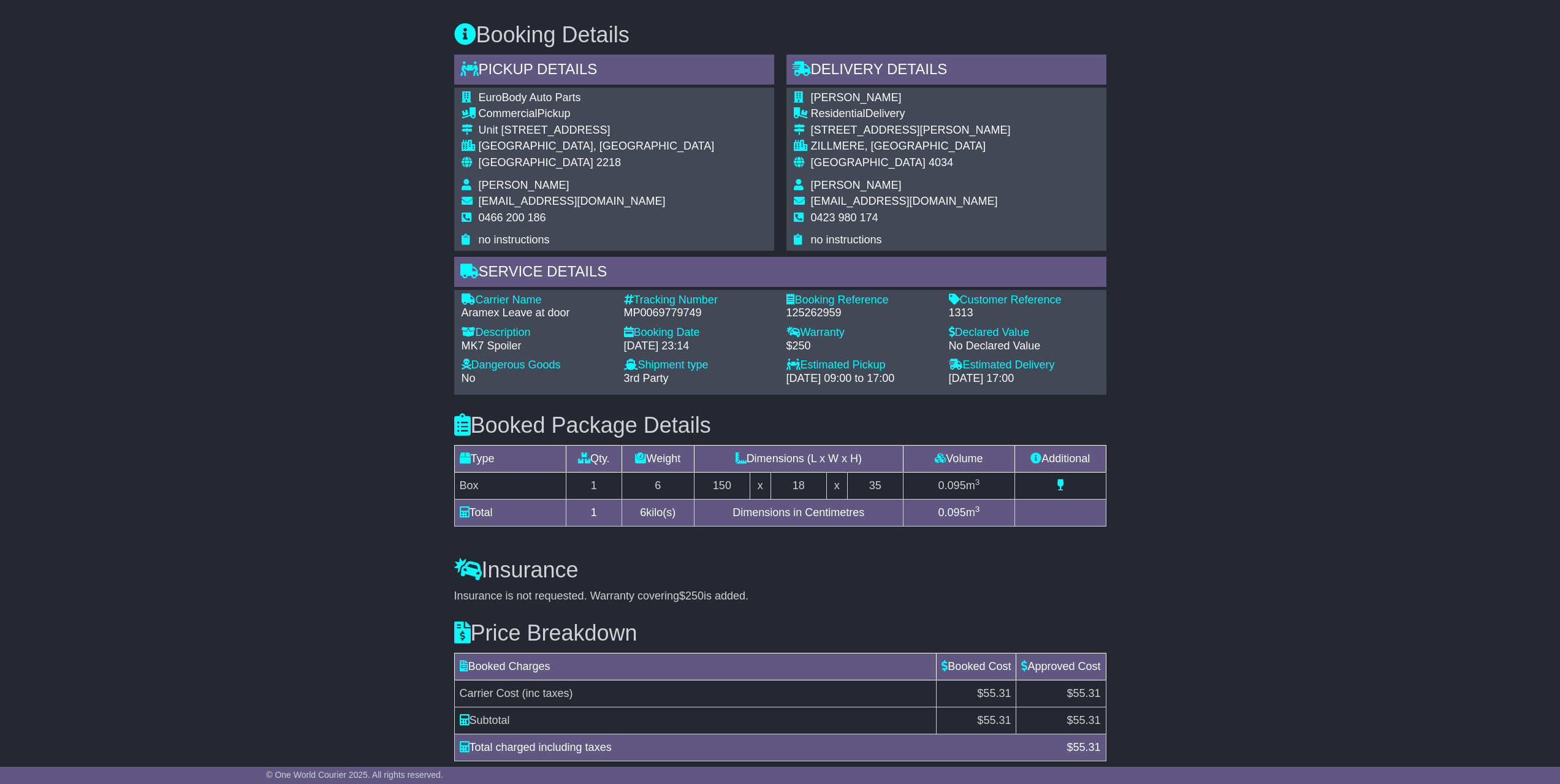
scroll to position [706, 0]
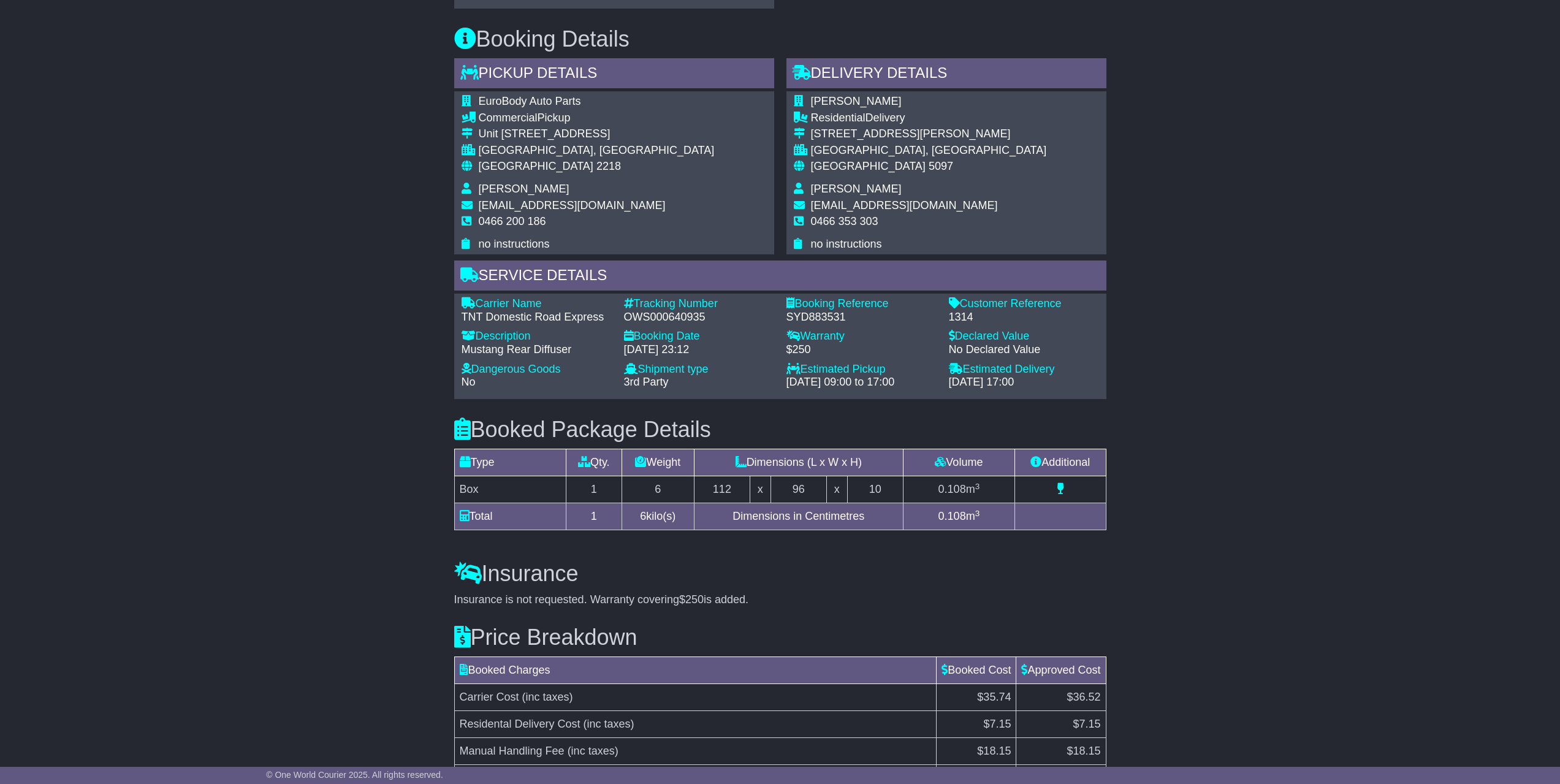
scroll to position [687, 0]
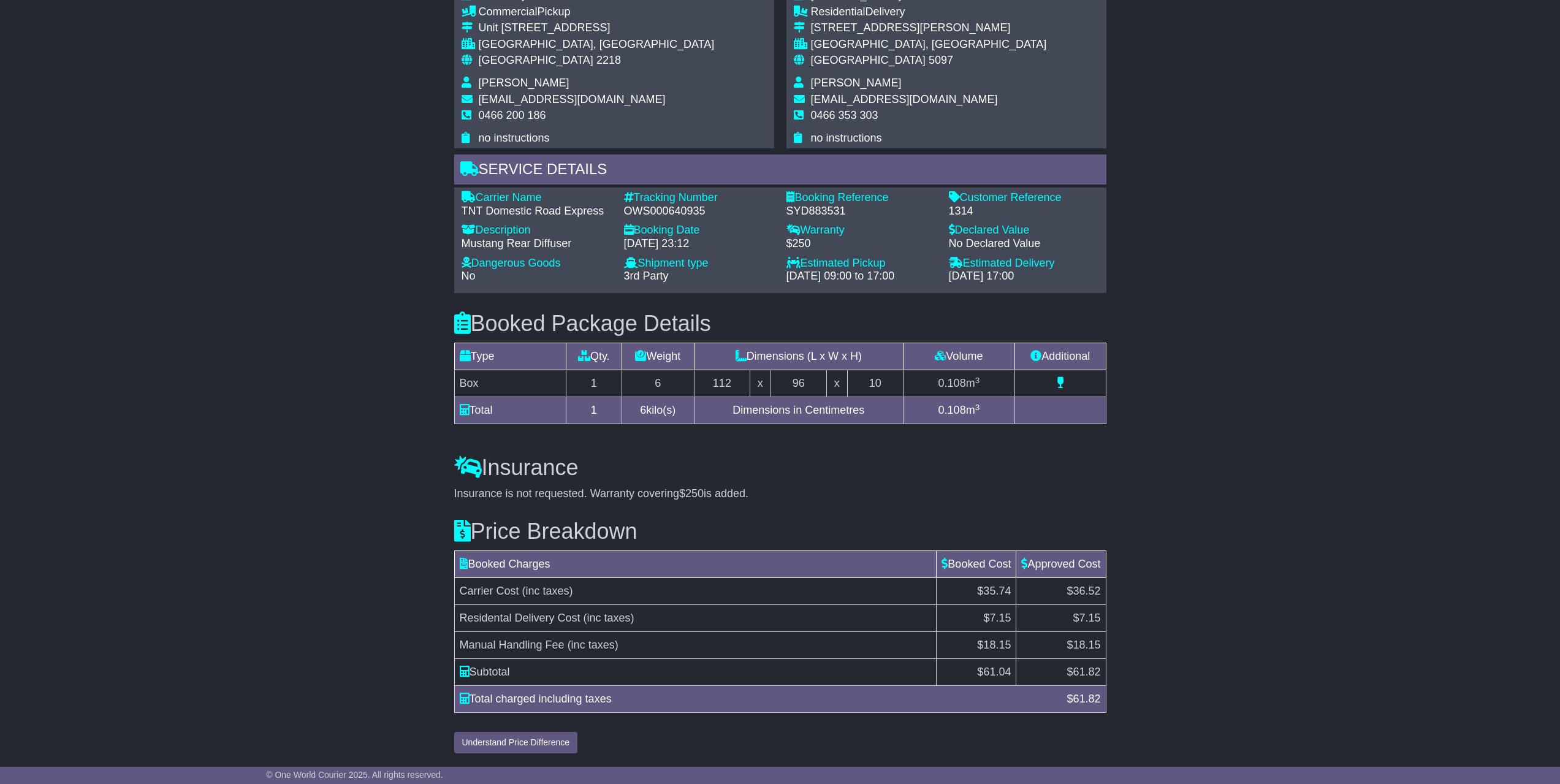
click at [1281, 569] on div "Email Download Tracking Pricing Insurance" at bounding box center [780, 142] width 1560 height 1235
click at [1110, 344] on div "Booked Package Details (nonstackable) Type Qty. Weight Dimensions (L x W x H) V…" at bounding box center [781, 365] width 665 height 145
